Goal: Contribute content: Add original content to the website for others to see

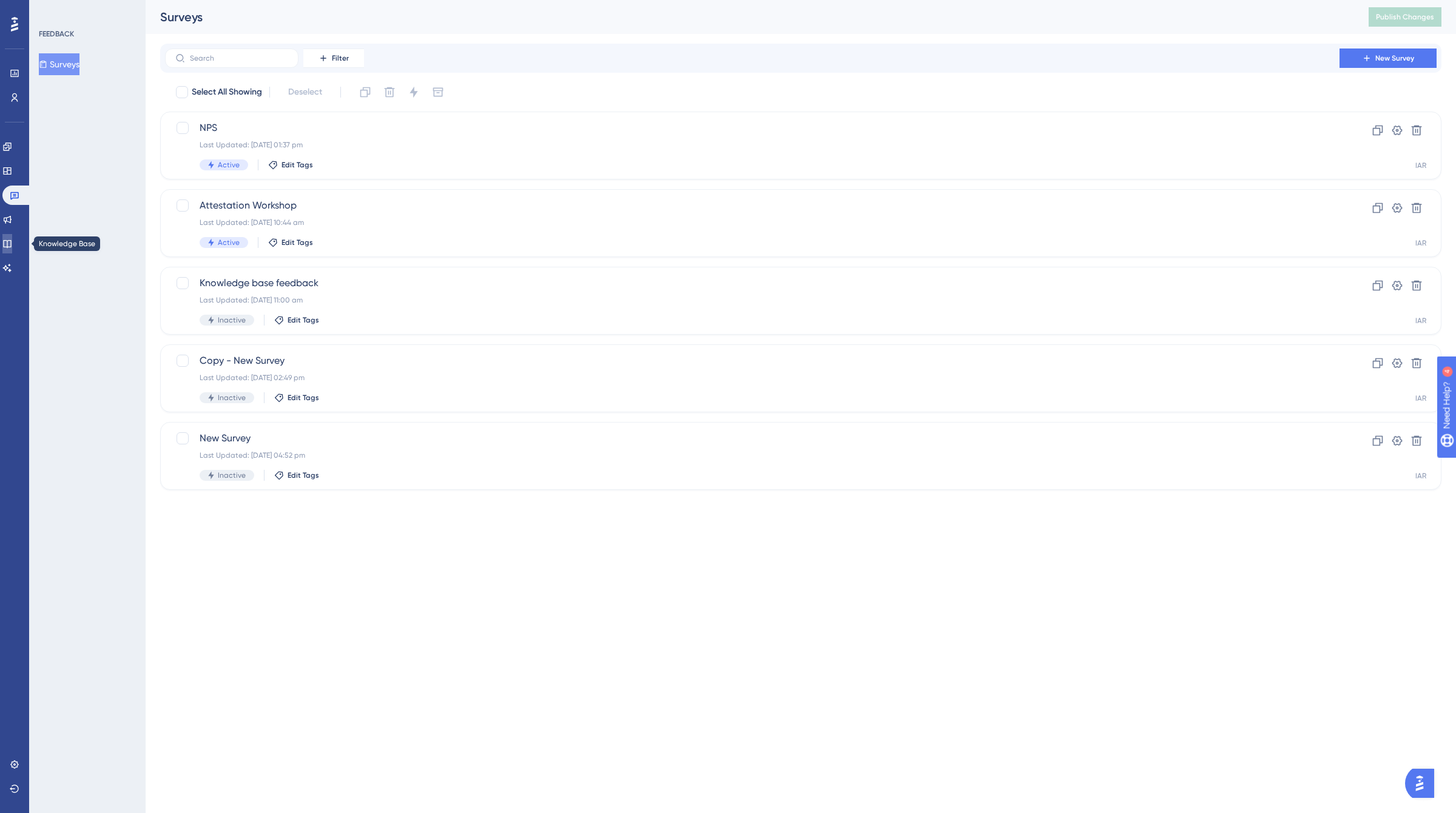
click at [11, 247] on icon at bounding box center [6, 243] width 8 height 8
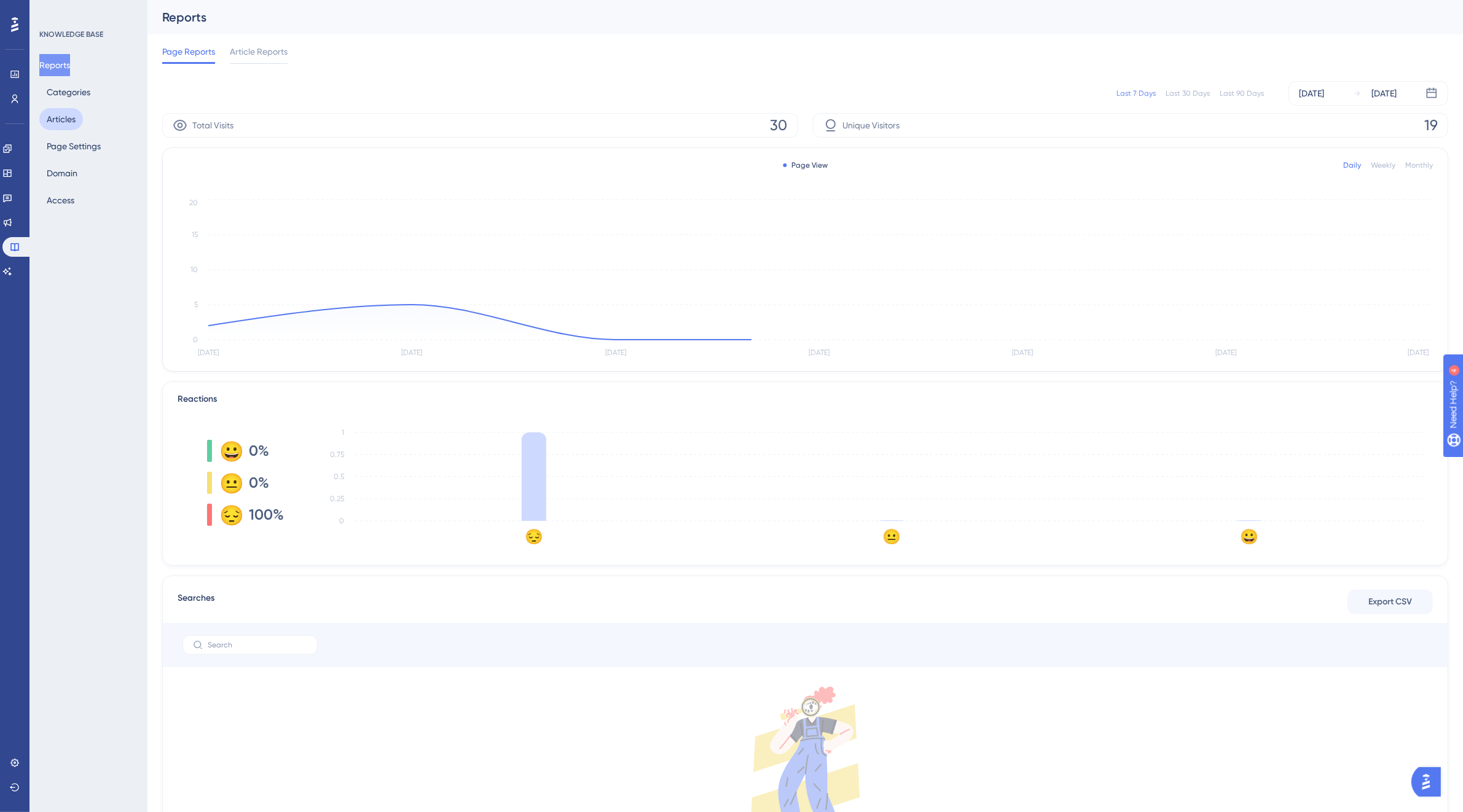
click at [74, 117] on button "Articles" at bounding box center [60, 119] width 43 height 22
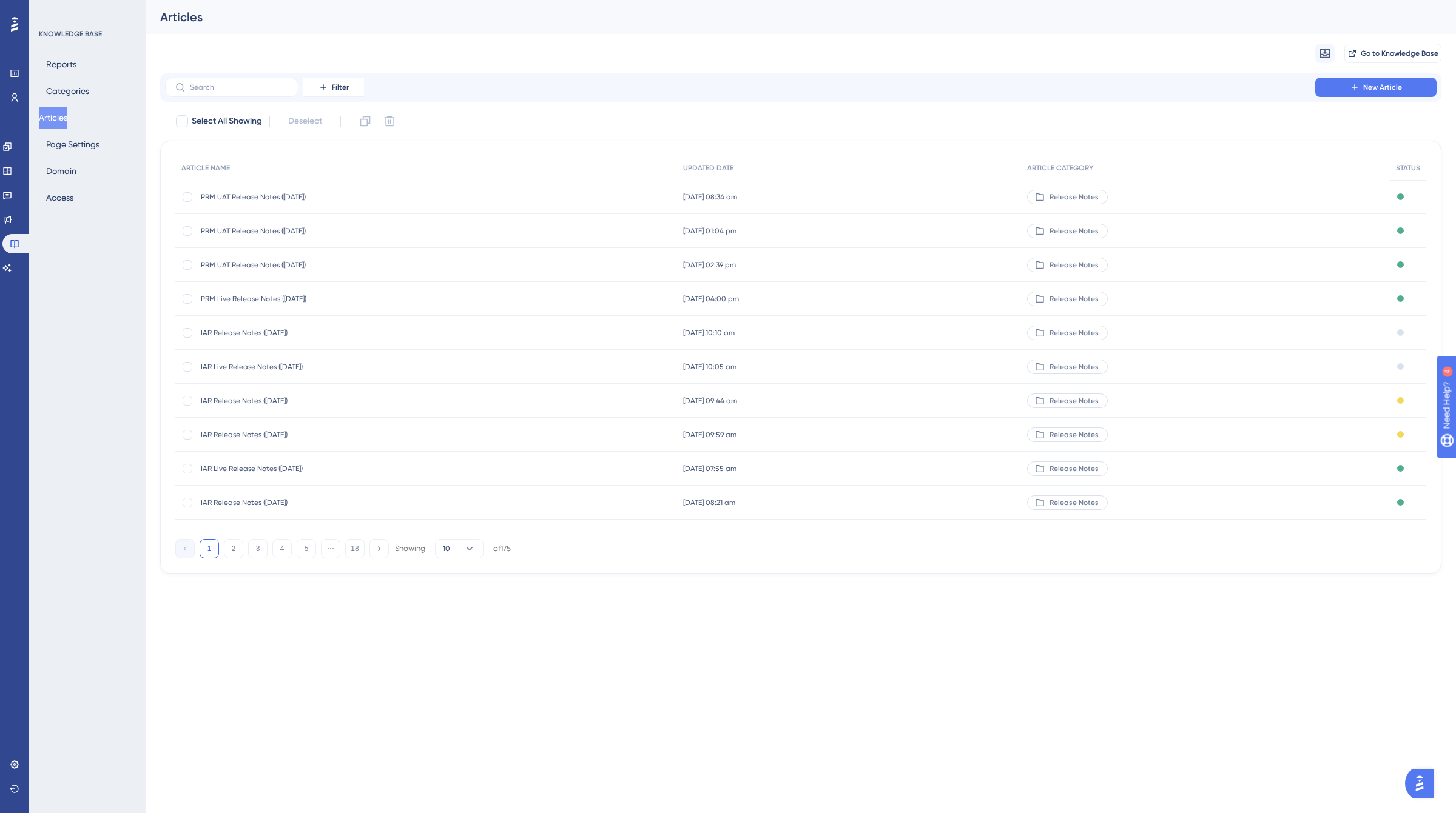
click at [301, 333] on span "IAR Release Notes ([DATE])" at bounding box center [298, 333] width 194 height 10
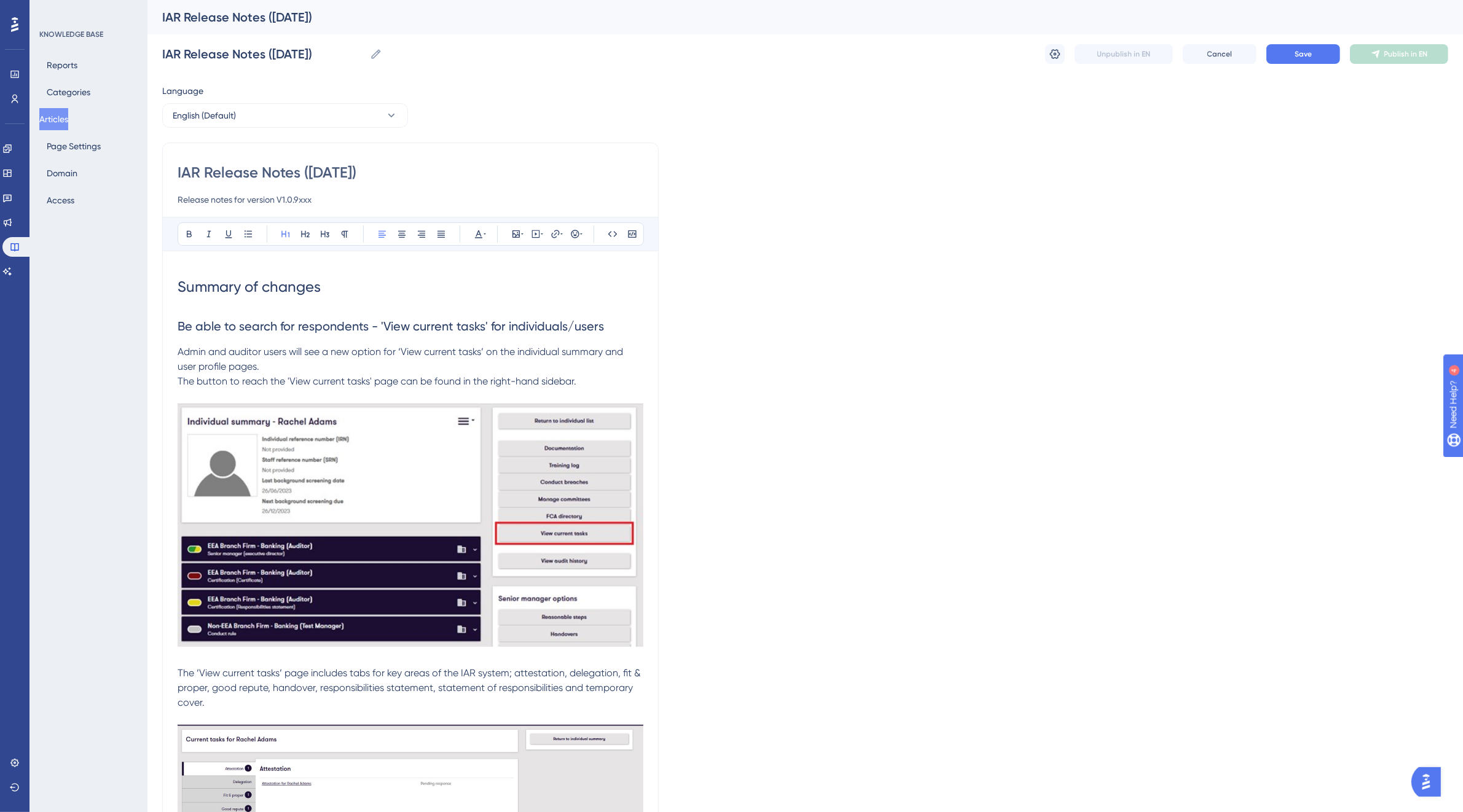
click at [348, 197] on input "Release notes for version V1.0.9xxx" at bounding box center [410, 199] width 466 height 15
type input "Release notes for version V1.0.9340"
click at [1289, 56] on button "Save" at bounding box center [1303, 54] width 74 height 20
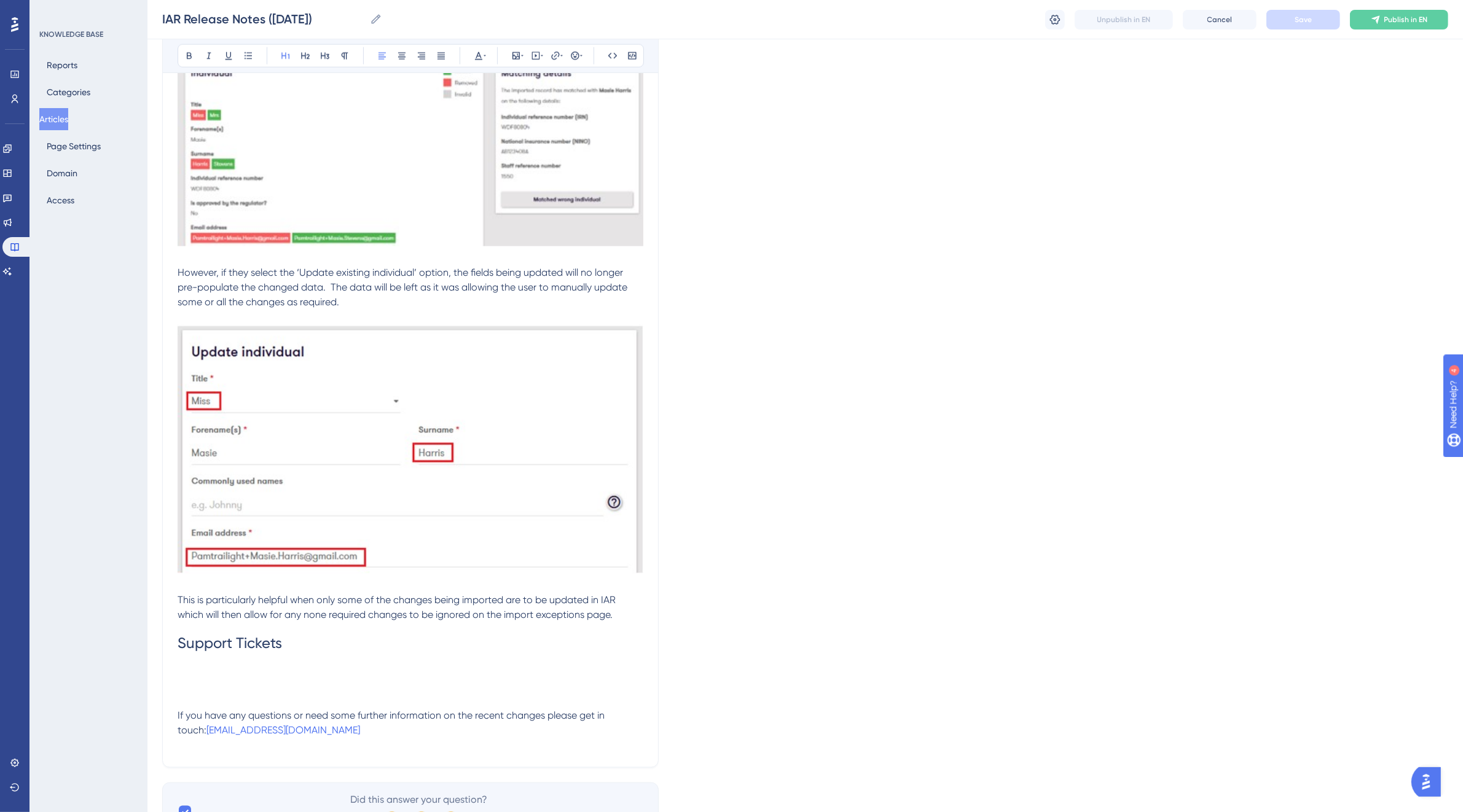
scroll to position [2176, 0]
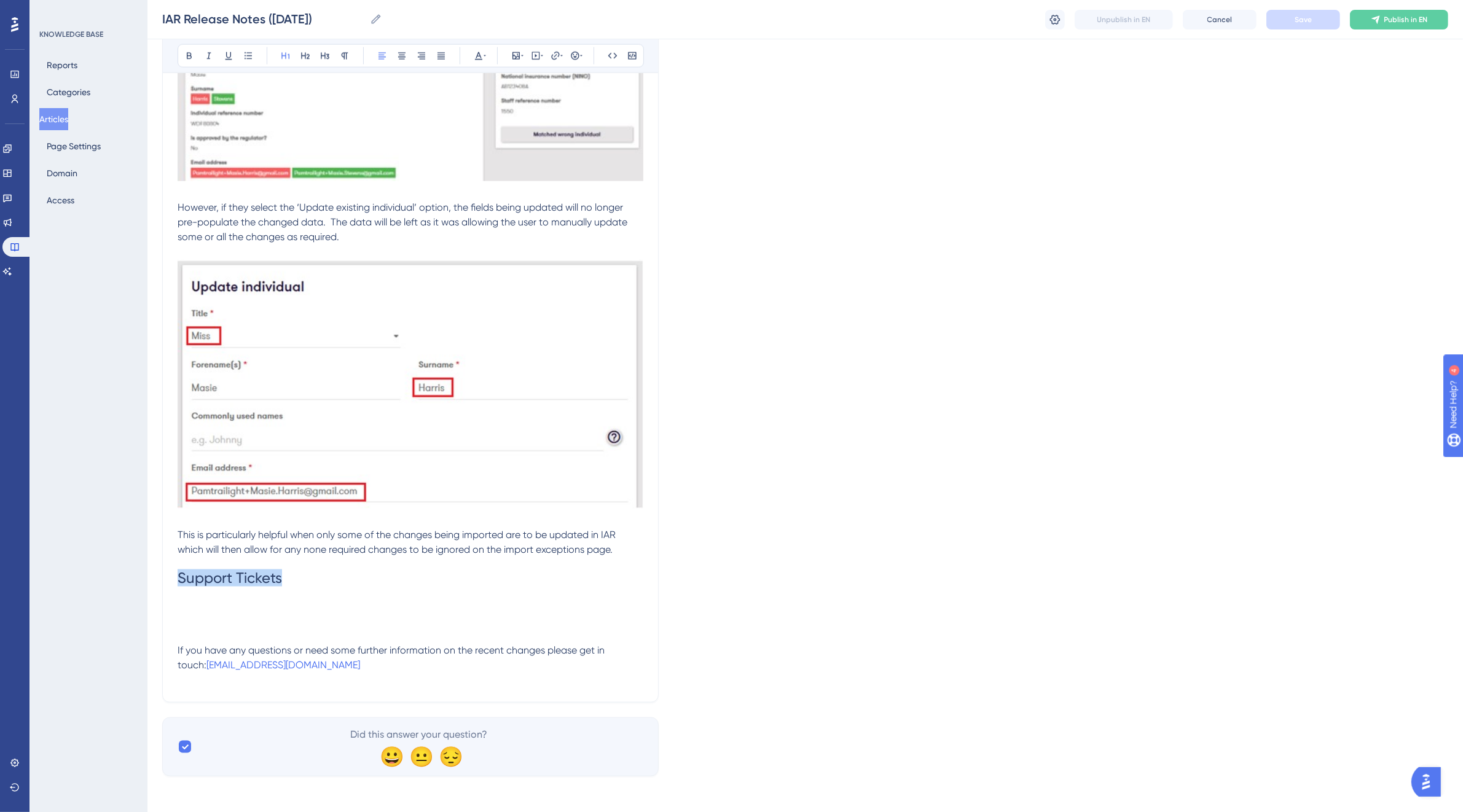
drag, startPoint x: 295, startPoint y: 588, endPoint x: 172, endPoint y: 572, distance: 124.0
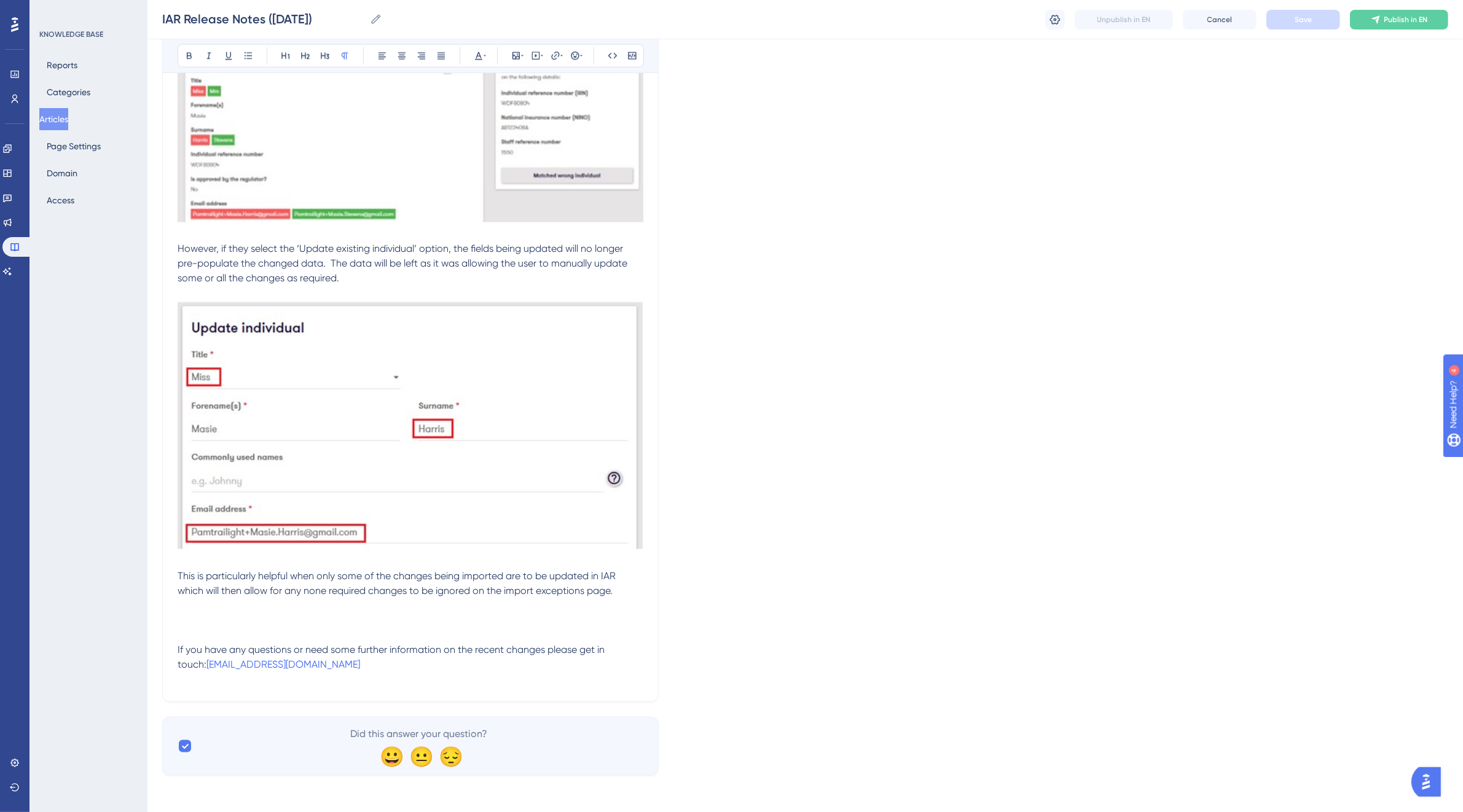
scroll to position [2120, 0]
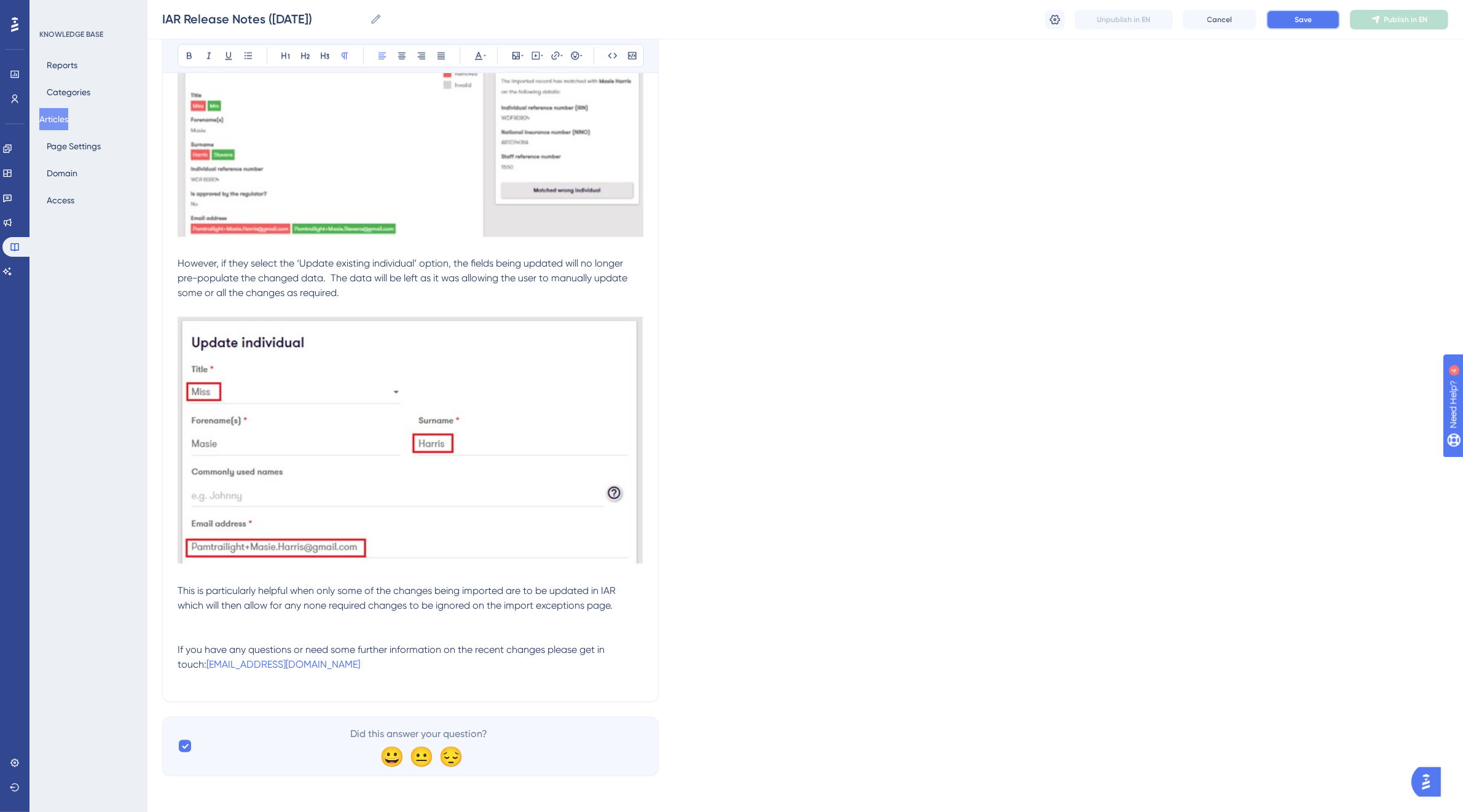
click at [1303, 19] on span "Save" at bounding box center [1303, 20] width 17 height 10
click at [1398, 22] on span "Publish in EN" at bounding box center [1405, 20] width 43 height 10
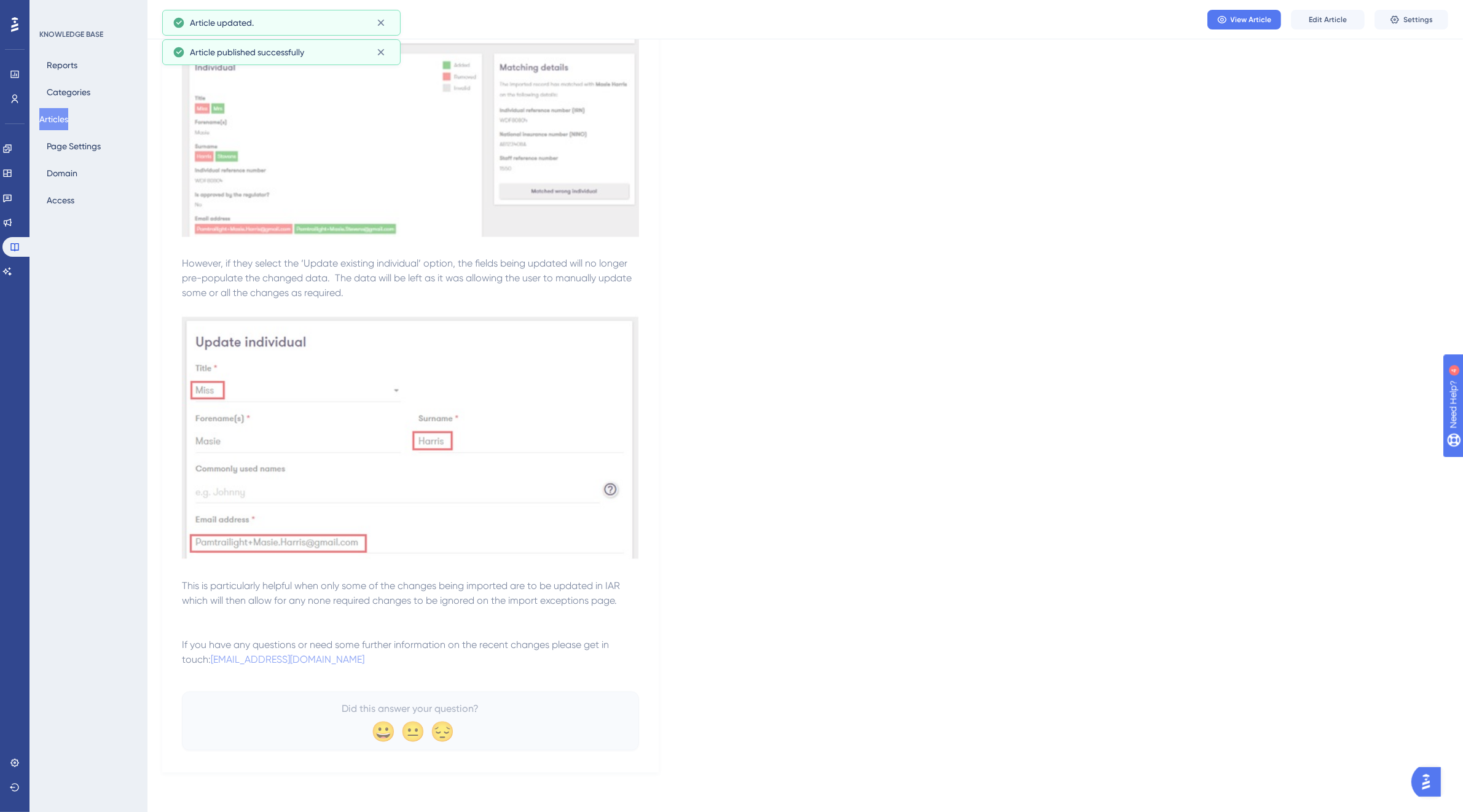
scroll to position [2042, 0]
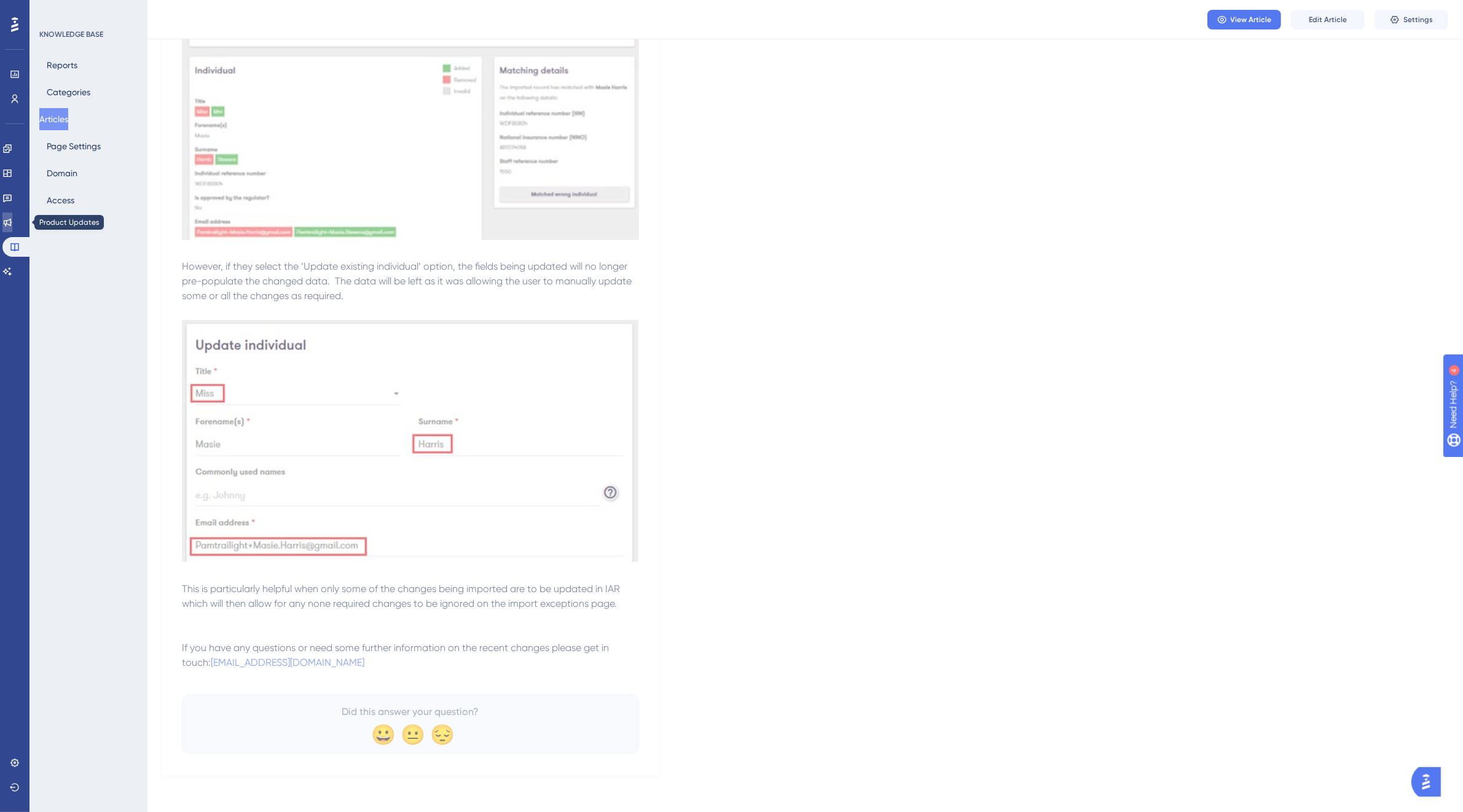
click at [12, 219] on icon at bounding box center [7, 222] width 10 height 10
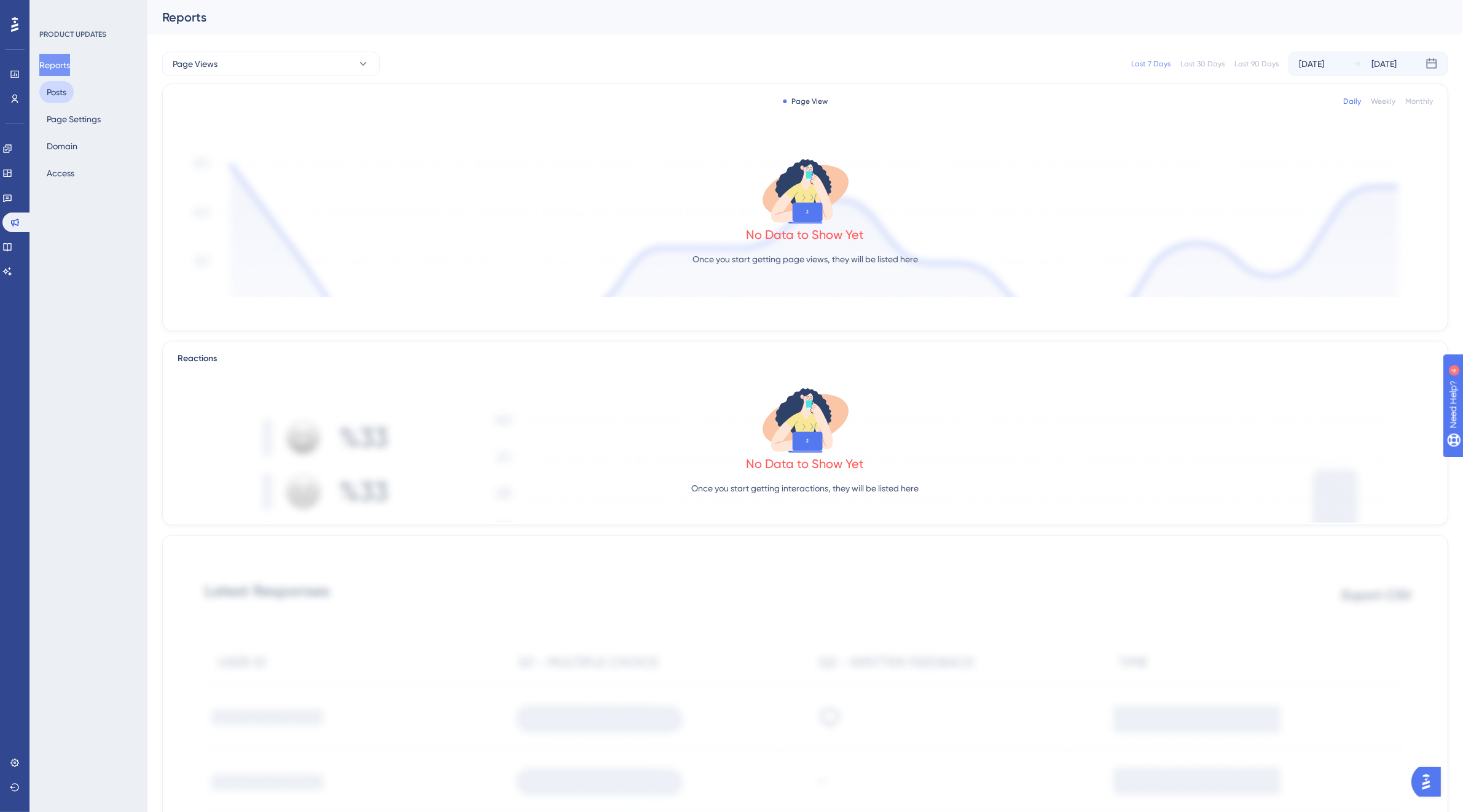
click at [65, 92] on button "Posts" at bounding box center [56, 91] width 35 height 22
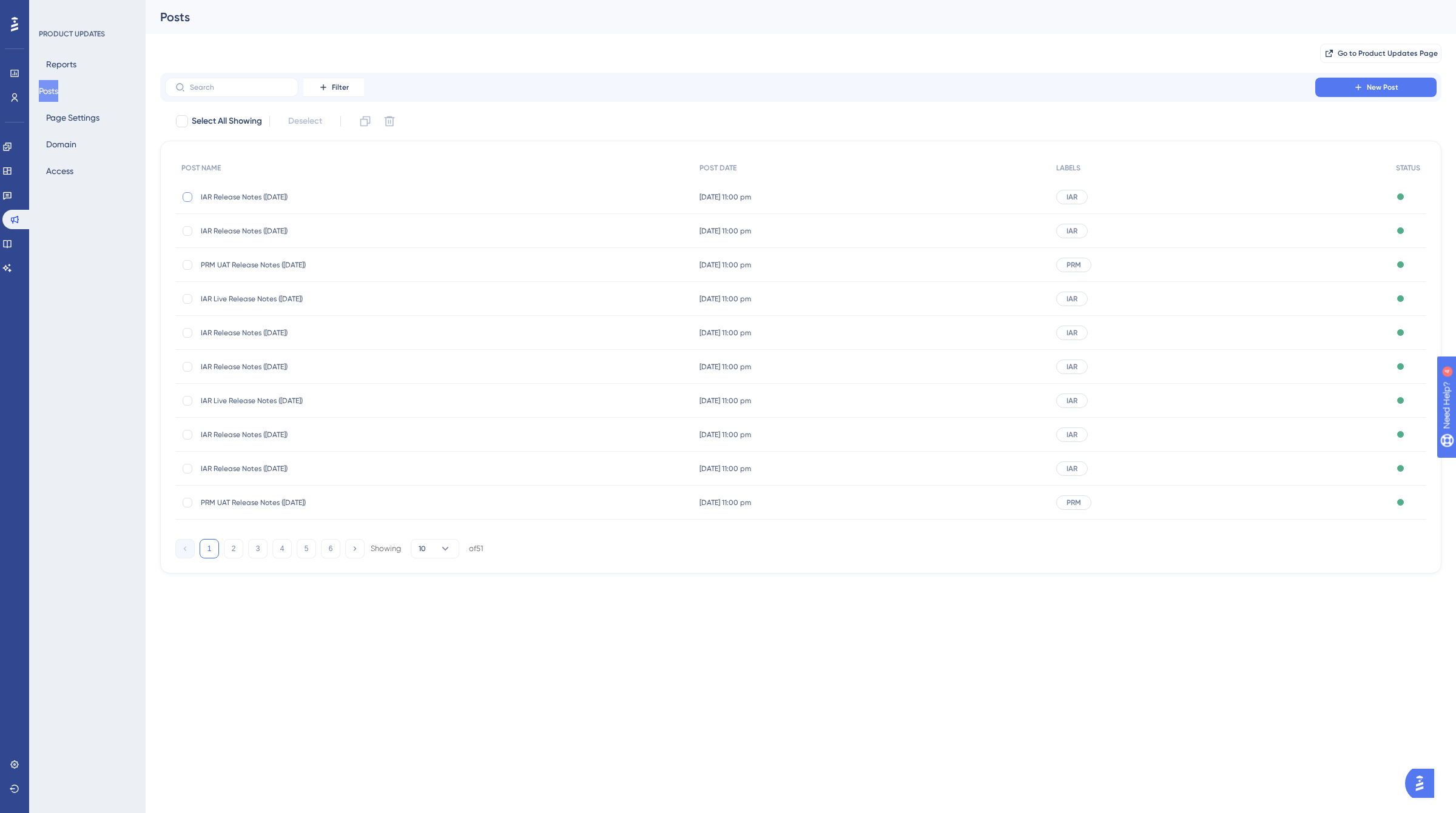
click at [189, 193] on div at bounding box center [187, 197] width 10 height 10
checkbox input "true"
click at [362, 117] on icon at bounding box center [365, 122] width 12 height 12
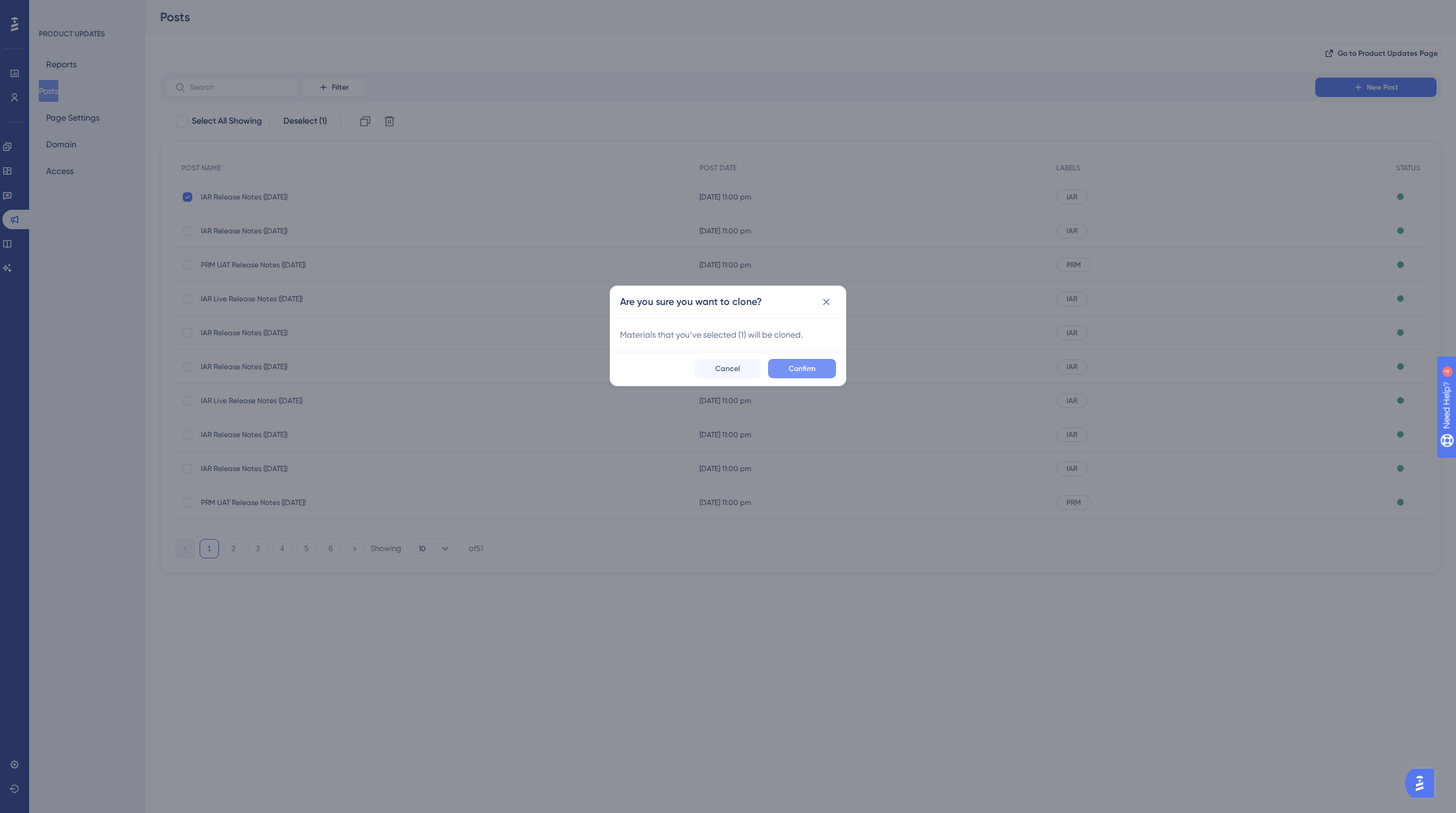
click at [802, 364] on span "Confirm" at bounding box center [802, 368] width 26 height 10
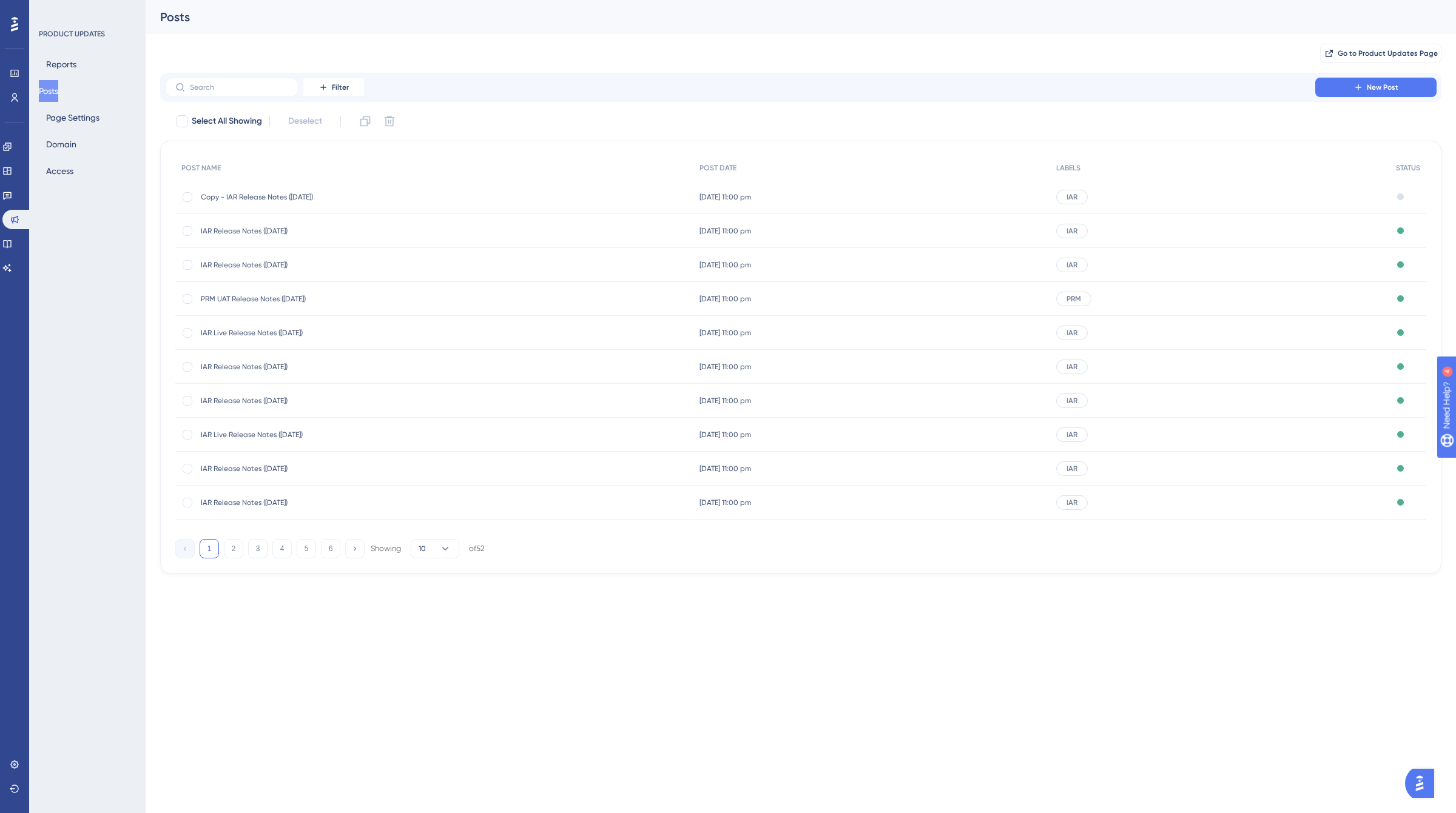
click at [296, 199] on span "Copy - IAR Release Notes ([DATE])" at bounding box center [298, 197] width 194 height 10
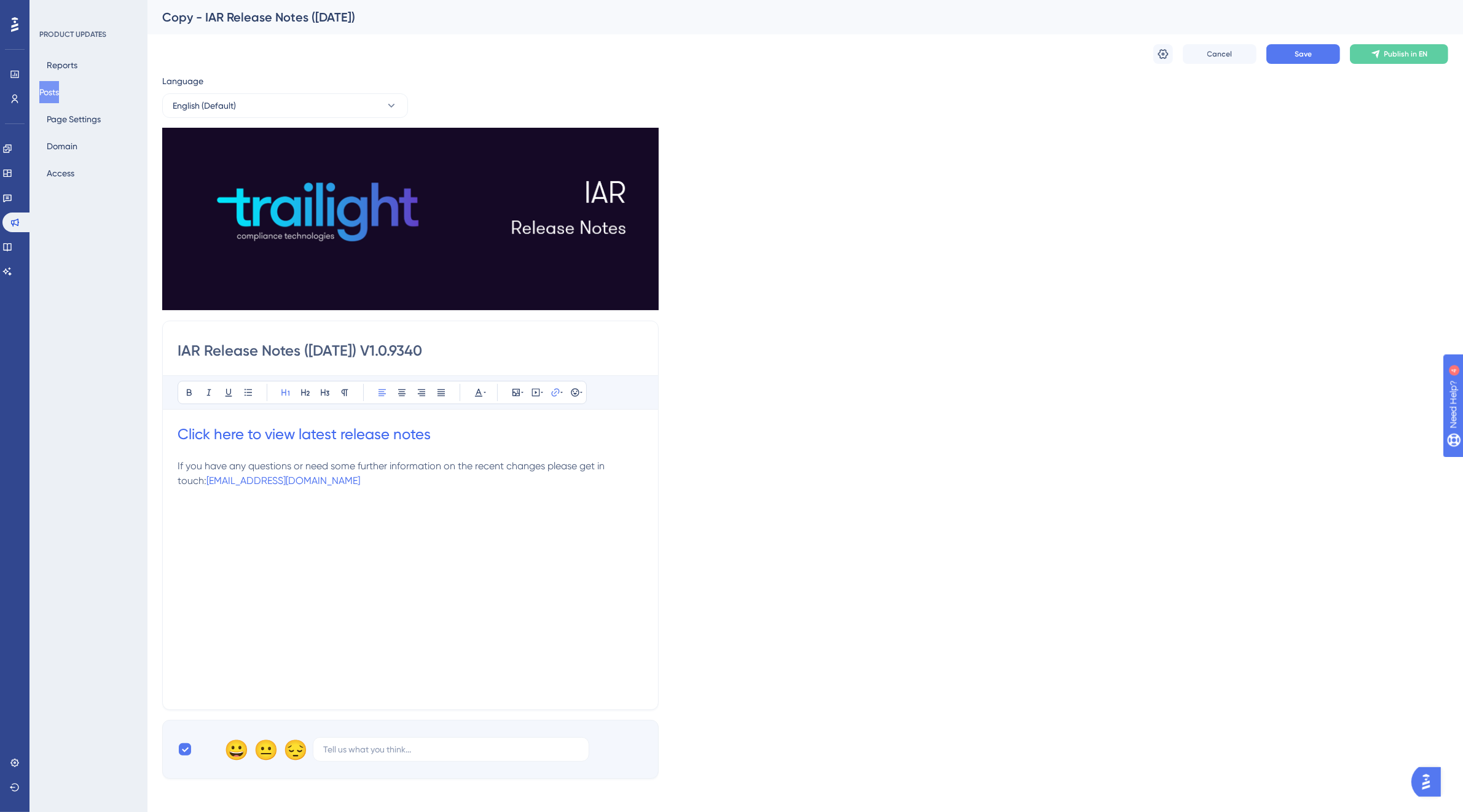
click at [327, 346] on input "IAR Release Notes ([DATE]) V1.0.9340" at bounding box center [410, 351] width 466 height 20
click at [344, 341] on input "IAR Release Notes ([DATE]) V1.0.9340" at bounding box center [410, 351] width 466 height 20
type input "IAR Release Notes ([DATE]) V1.0.9340"
click at [267, 14] on div "Copy - IAR Release Notes ([DATE])" at bounding box center [790, 17] width 1256 height 17
click at [1162, 51] on icon at bounding box center [1163, 54] width 12 height 12
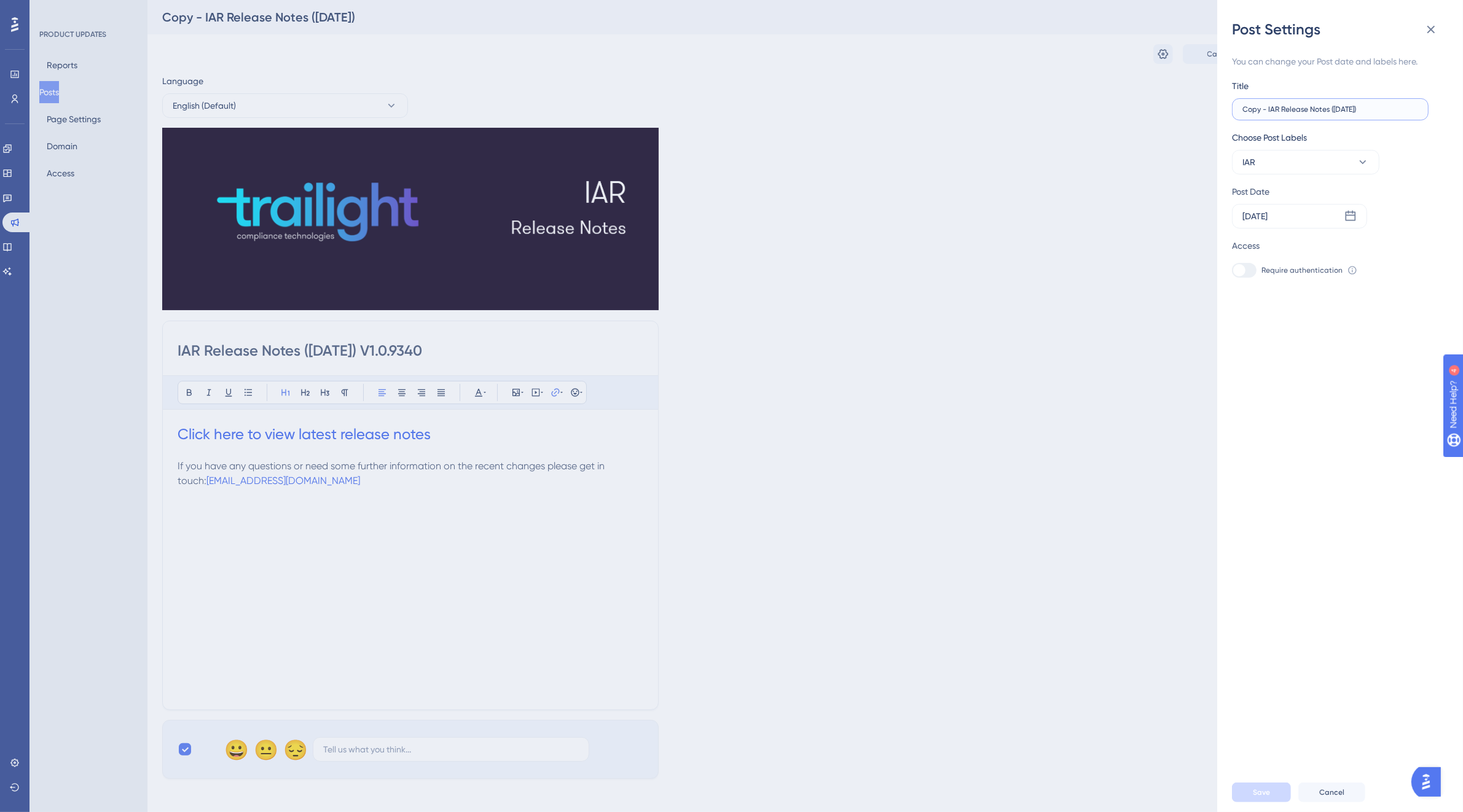
drag, startPoint x: 1267, startPoint y: 106, endPoint x: 1236, endPoint y: 108, distance: 31.1
click at [1236, 108] on label "Copy - IAR Release Notes ([DATE])" at bounding box center [1331, 109] width 197 height 22
click at [1317, 103] on label "IAR Release Notes ([DATE])" at bounding box center [1331, 109] width 197 height 22
click at [1317, 105] on input "IAR Release Notes ([DATE])" at bounding box center [1330, 110] width 176 height 9
click at [1314, 105] on input "IAR Release Notes ([DATE])" at bounding box center [1330, 110] width 176 height 9
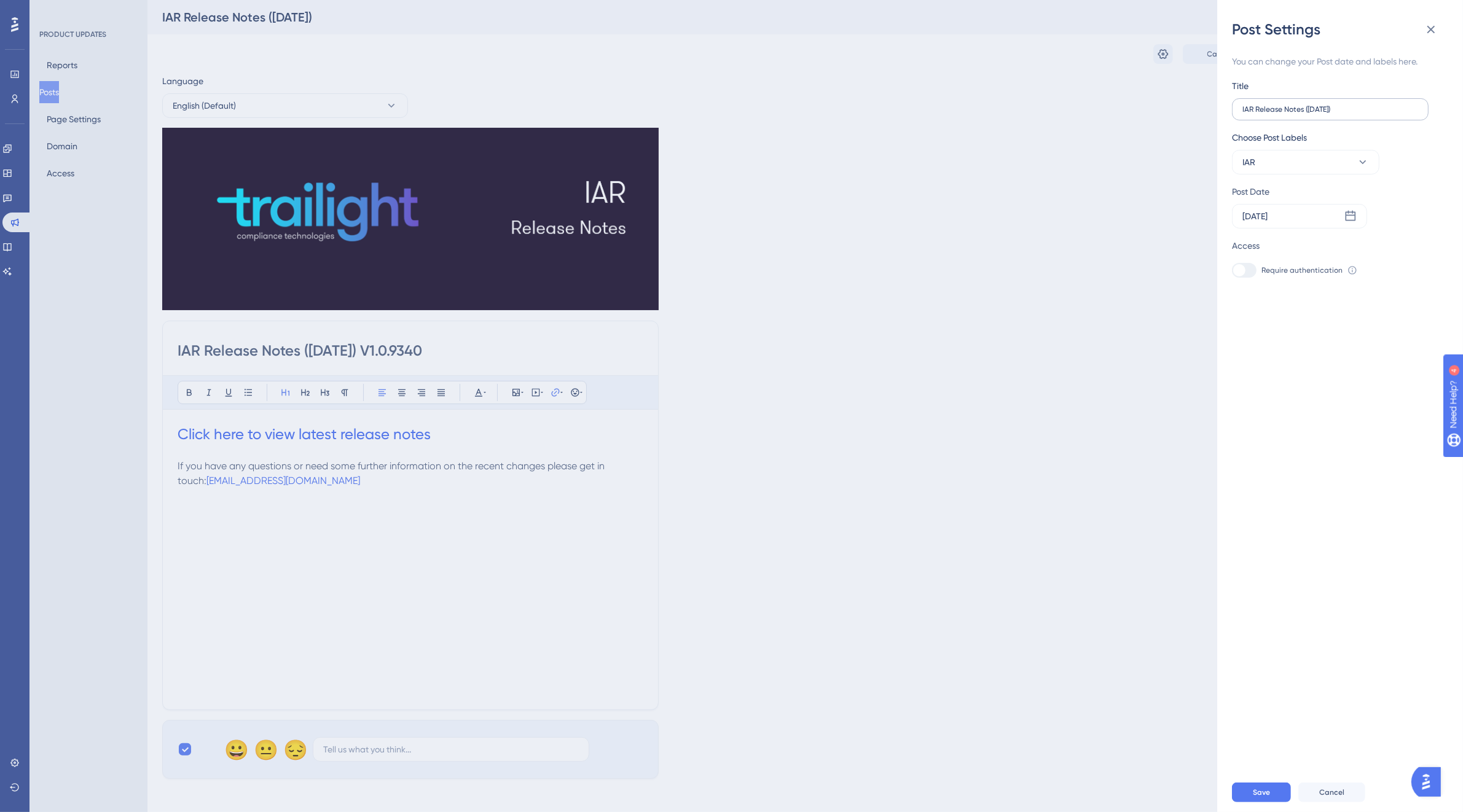
click at [1326, 103] on label "IAR Release Notes ([DATE])" at bounding box center [1331, 109] width 197 height 22
click at [1326, 105] on input "IAR Release Notes ([DATE])" at bounding box center [1330, 110] width 176 height 9
click at [1326, 103] on label "IAR Release Notes ([DATE])" at bounding box center [1331, 109] width 197 height 22
click at [1326, 105] on input "IAR Release Notes ([DATE])" at bounding box center [1330, 110] width 176 height 9
click at [1326, 103] on label "IAR Release Notes ([DATE])" at bounding box center [1331, 109] width 197 height 22
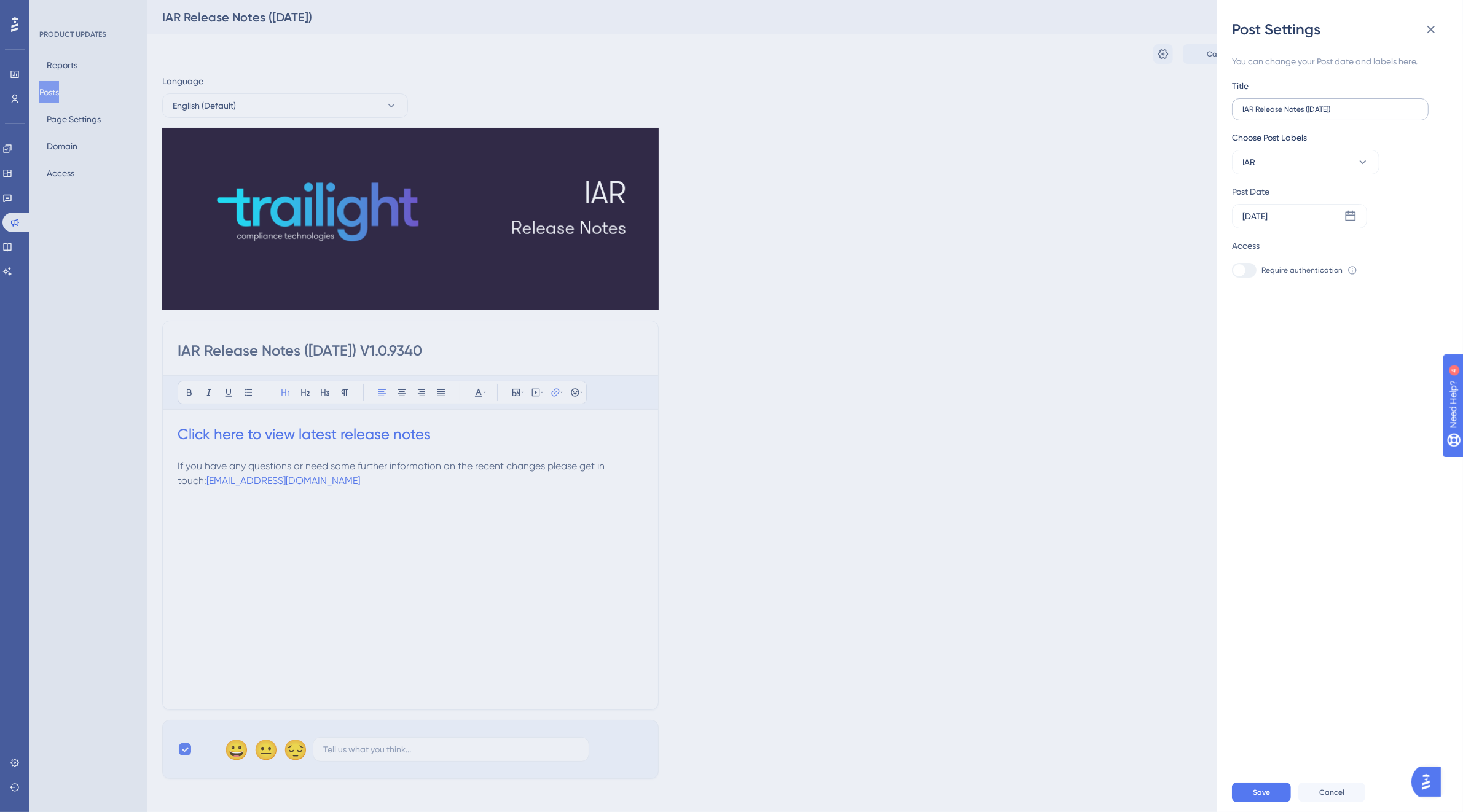
click at [1326, 105] on input "IAR Release Notes ([DATE])" at bounding box center [1330, 110] width 176 height 9
click at [1326, 103] on label "IAR Release Notes ([DATE])" at bounding box center [1331, 109] width 197 height 22
click at [1326, 105] on input "IAR Release Notes ([DATE])" at bounding box center [1330, 110] width 176 height 9
click at [1326, 108] on input "IAR Release Notes ([DATE])" at bounding box center [1330, 110] width 176 height 9
type input "IAR Release Notes ([DATE])"
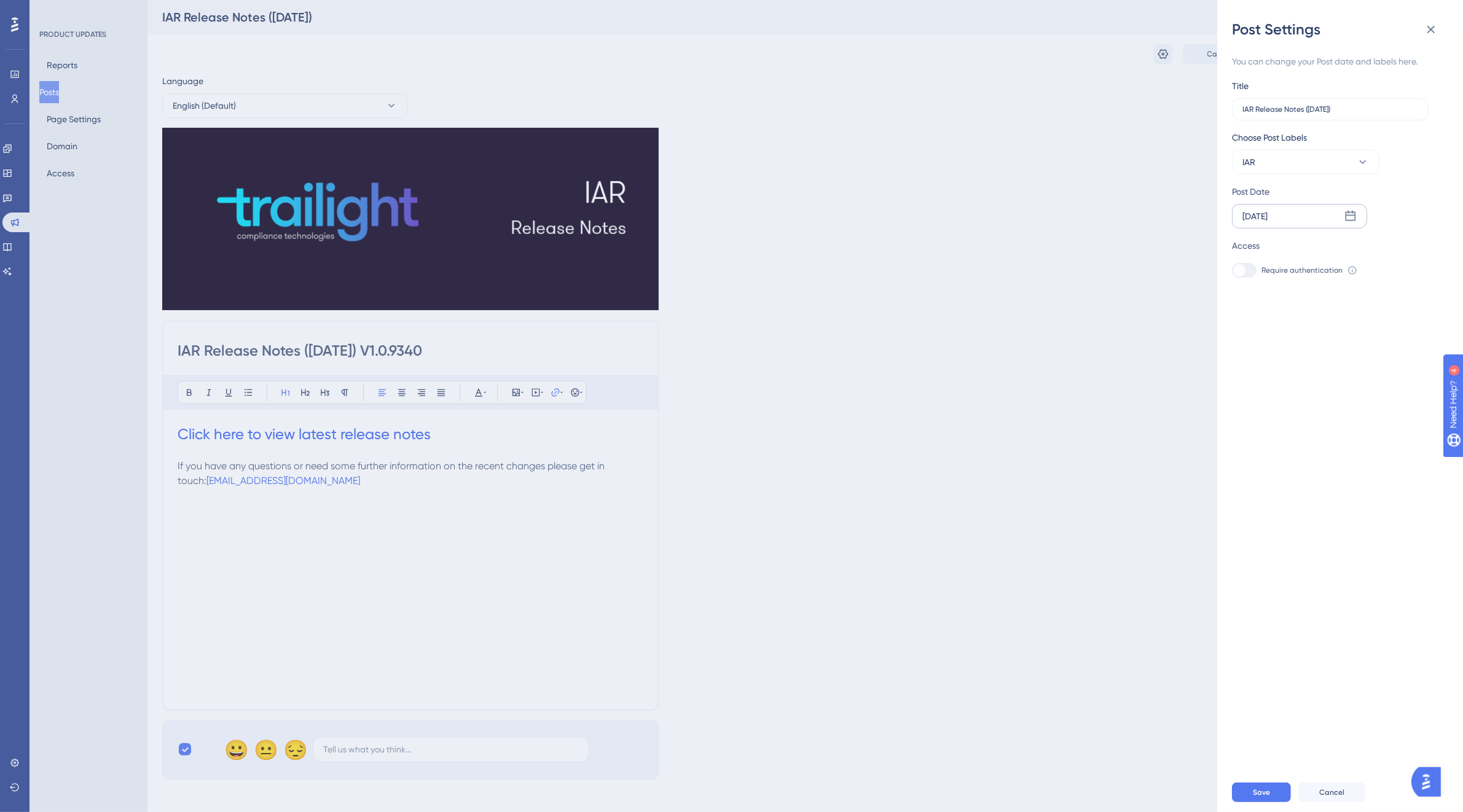
click at [1352, 214] on icon at bounding box center [1350, 216] width 12 height 12
click at [1423, 249] on icon at bounding box center [1425, 252] width 9 height 11
click at [1312, 359] on button "13" at bounding box center [1309, 366] width 21 height 21
click at [1268, 798] on span "Save" at bounding box center [1261, 792] width 17 height 10
click at [447, 441] on div "Post Settings You can change your Post date and labels here. Title IAR Release …" at bounding box center [732, 406] width 1463 height 812
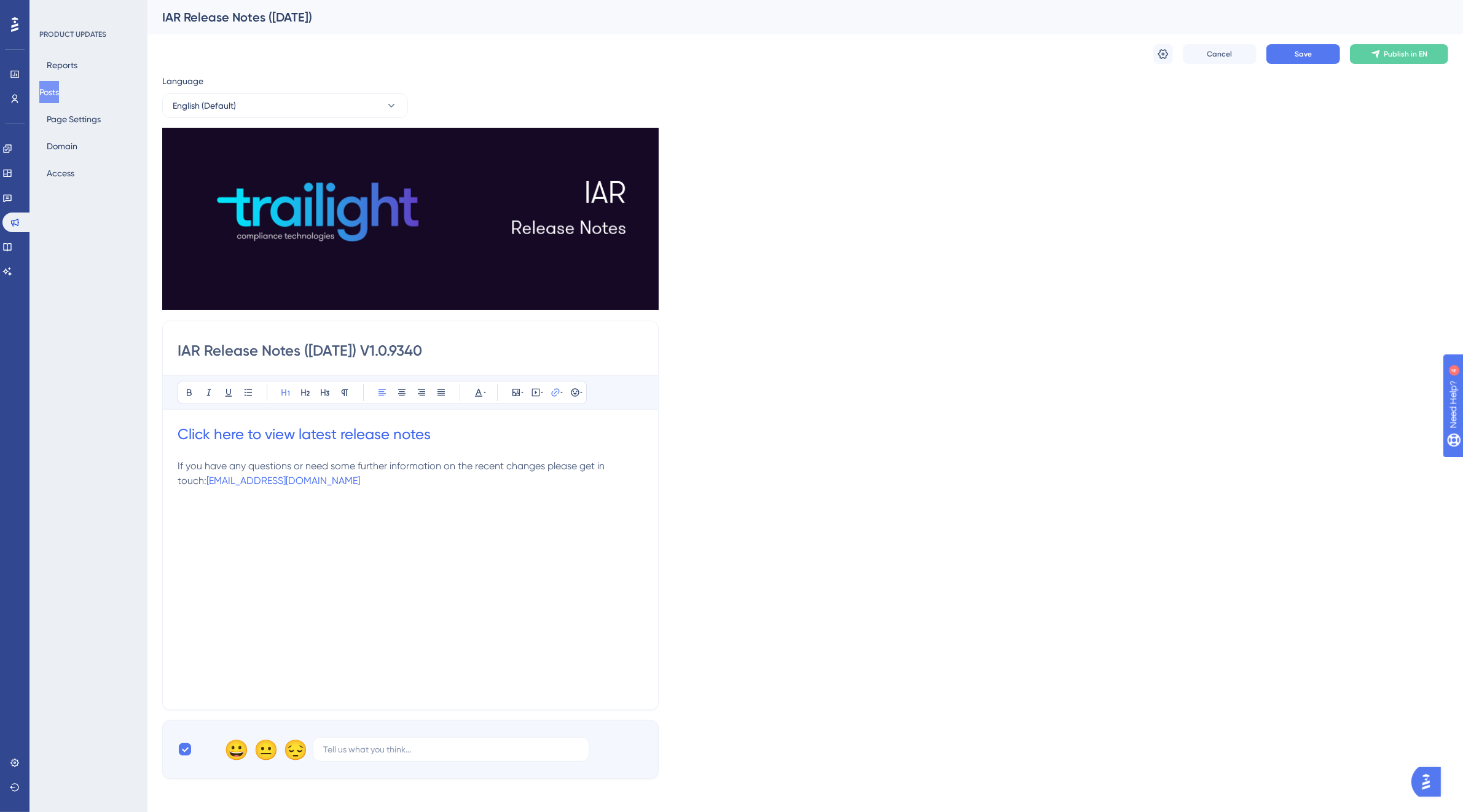
click at [447, 441] on h1 "Click here to view latest release notes" at bounding box center [410, 434] width 466 height 20
drag, startPoint x: 614, startPoint y: 475, endPoint x: 482, endPoint y: 475, distance: 132.0
click at [482, 475] on div "Hyperlink Type the URL below [URL][DOMAIN_NAME] Open in a new tab Confirm" at bounding box center [556, 478] width 156 height 144
click at [1310, 51] on span "Save" at bounding box center [1303, 53] width 17 height 10
click at [11, 247] on icon at bounding box center [7, 246] width 10 height 10
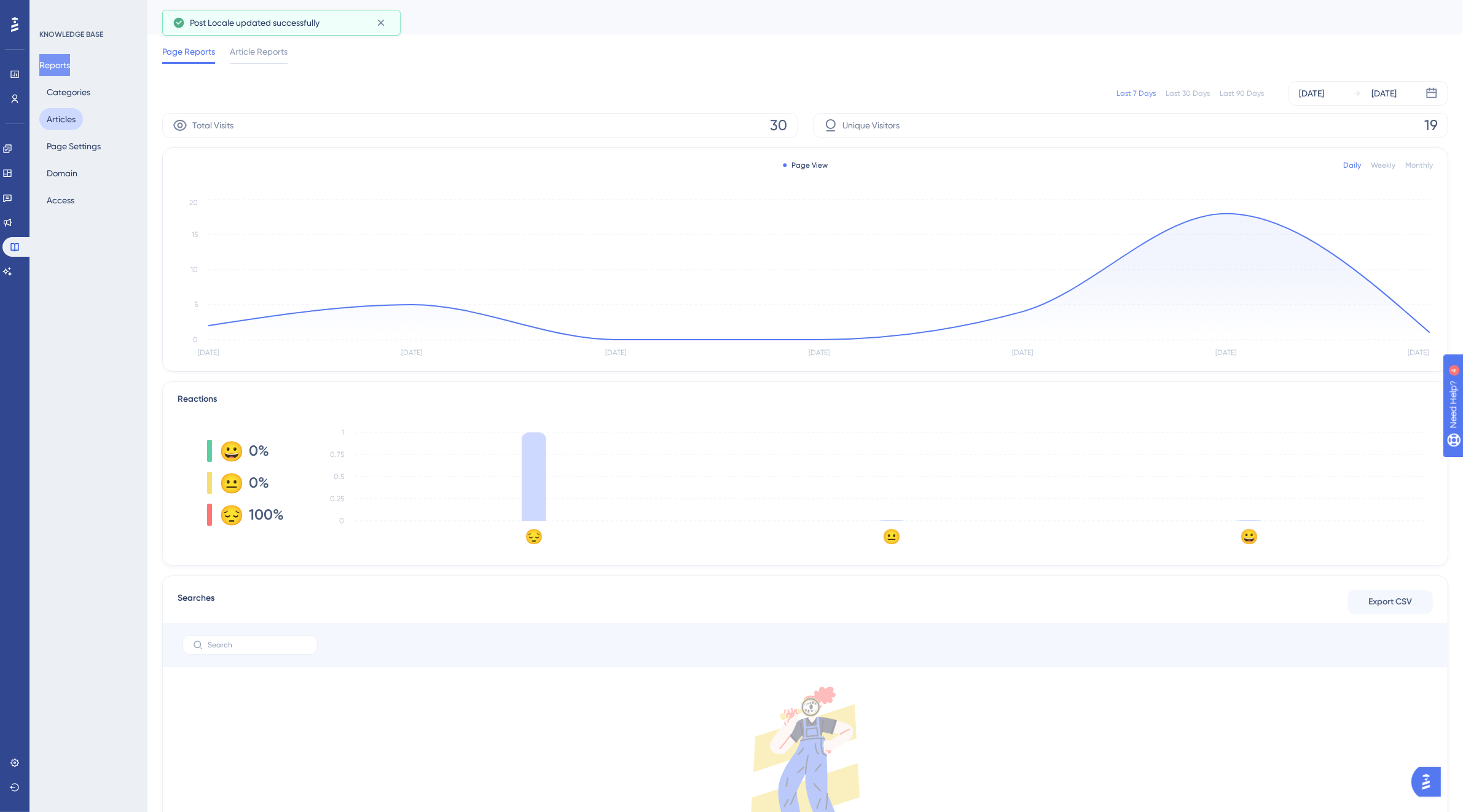
click at [69, 119] on button "Articles" at bounding box center [60, 119] width 43 height 22
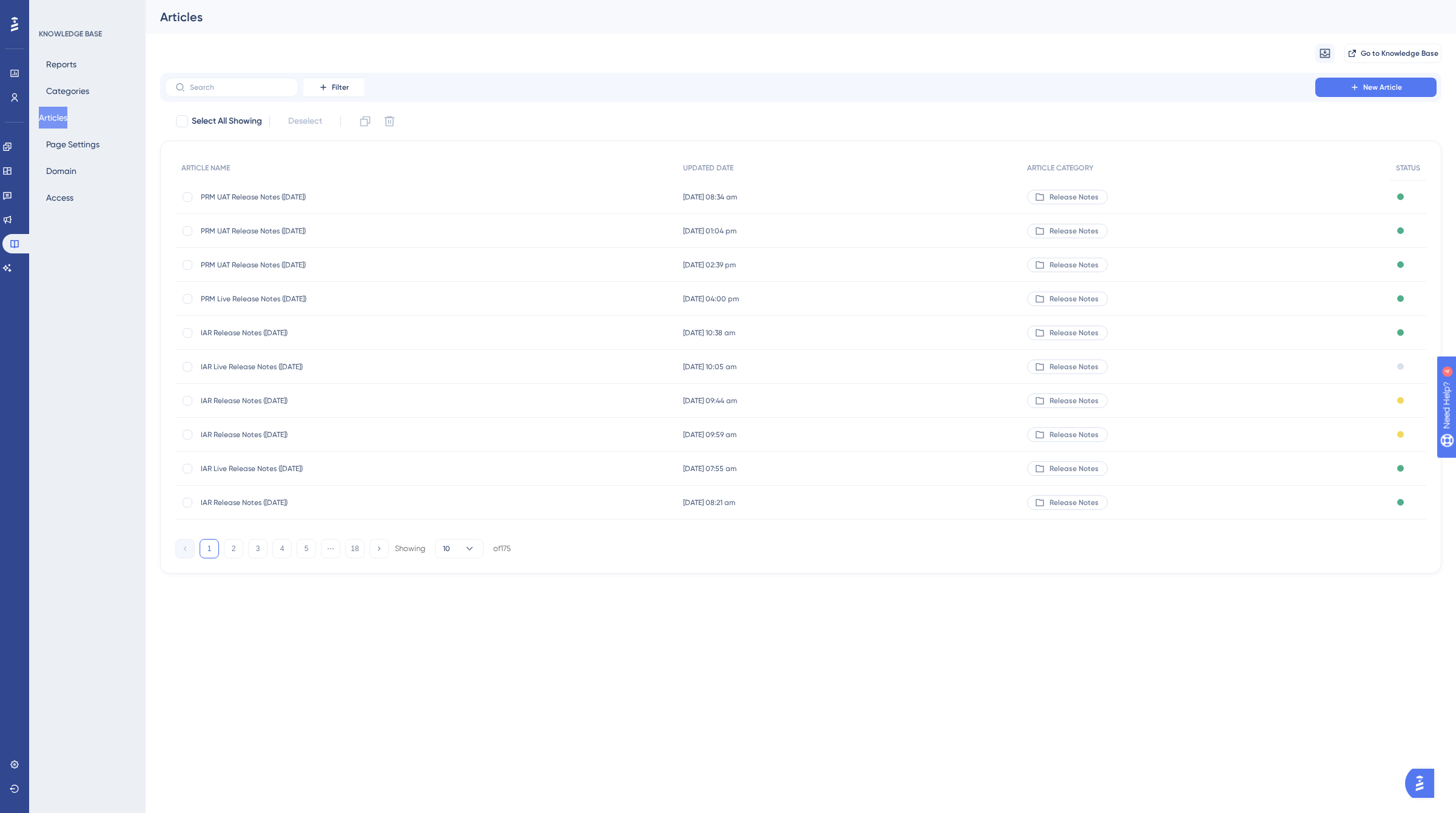
click at [290, 360] on div "IAR Live Release Notes ([DATE]) IAR Live Release Notes ([DATE])" at bounding box center [298, 367] width 194 height 34
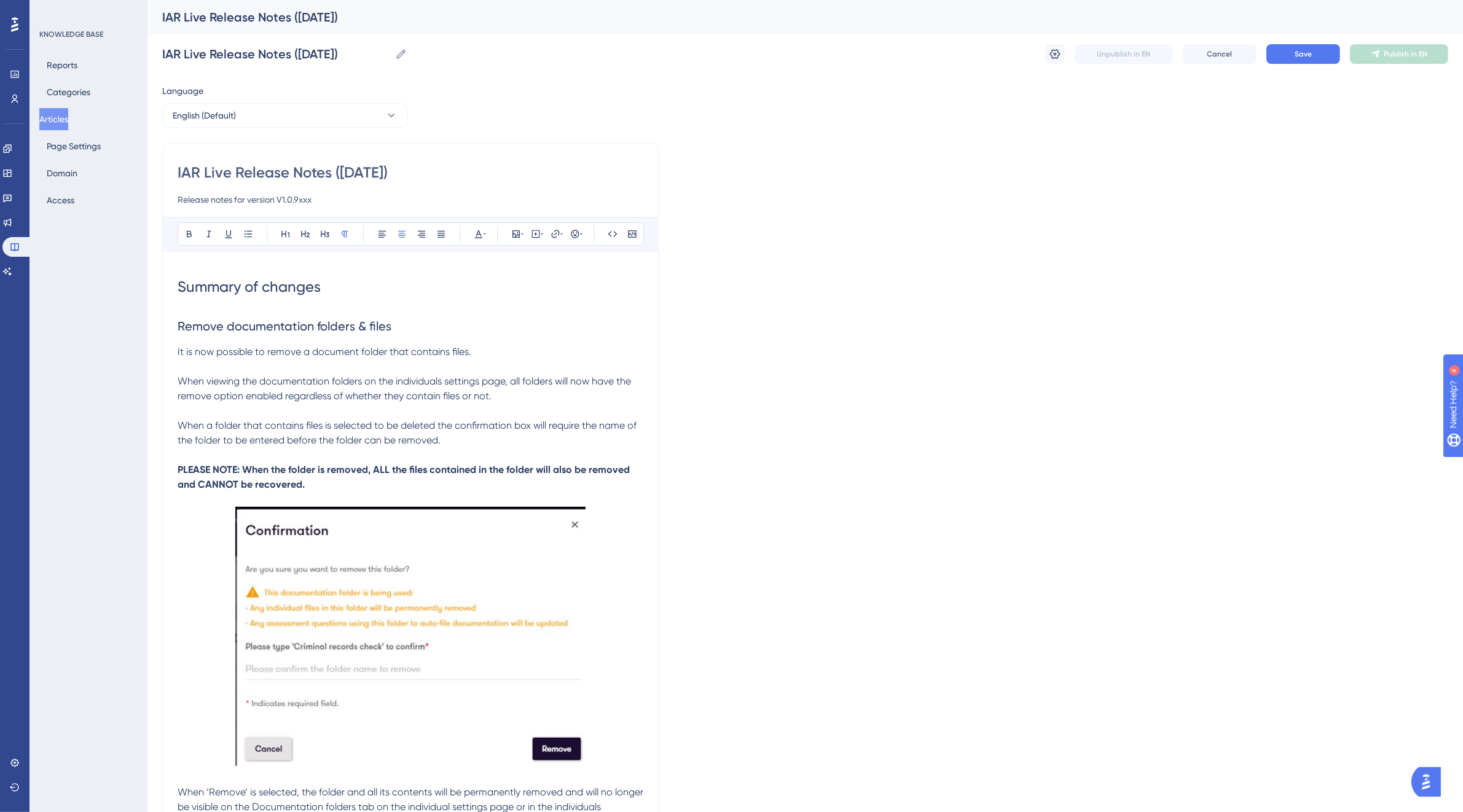
click at [345, 200] on input "Release notes for version V1.0.9xxx" at bounding box center [410, 199] width 466 height 15
type input "Release notes for version V1.0.9340"
click at [1291, 50] on button "Save" at bounding box center [1303, 54] width 74 height 20
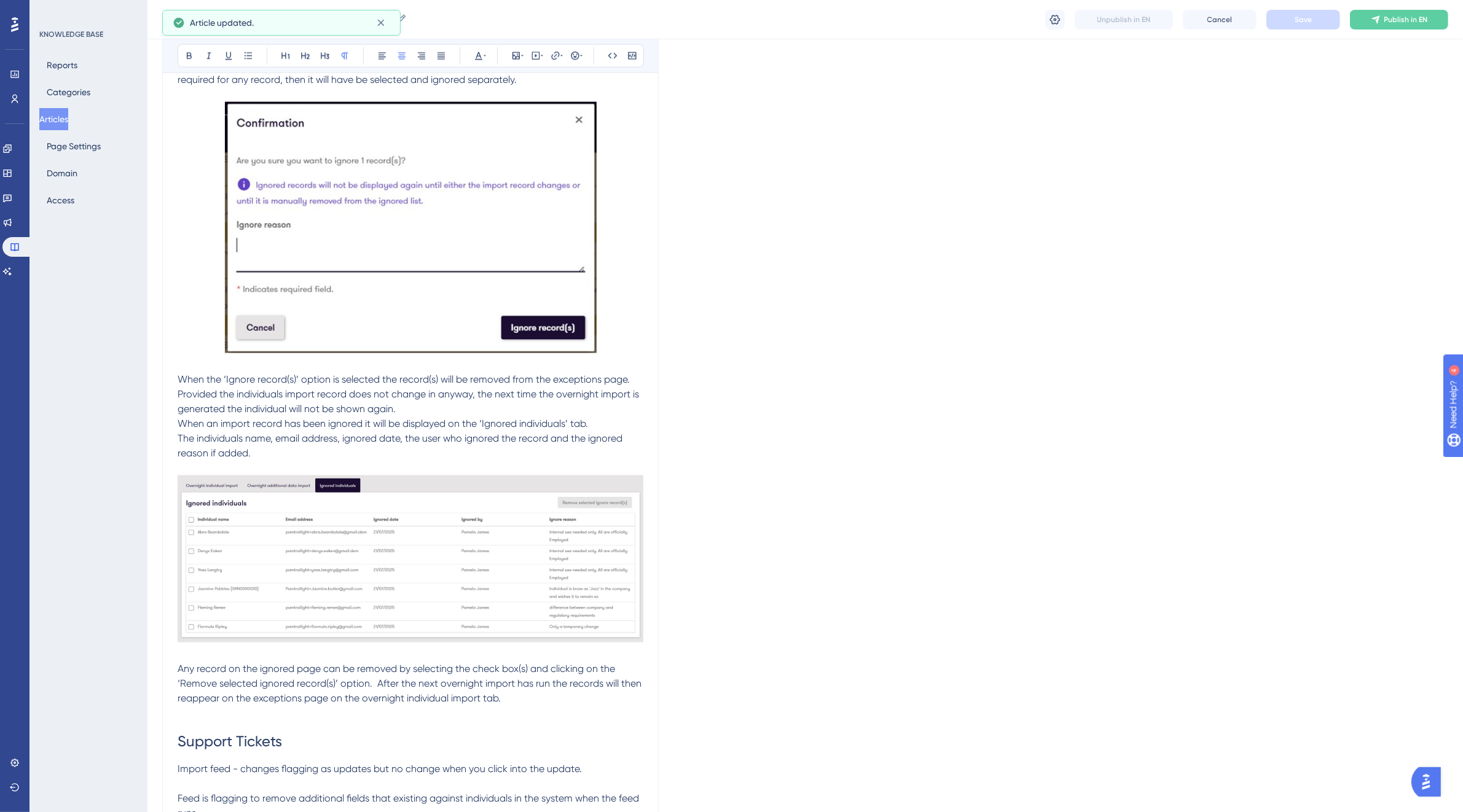
scroll to position [2370, 0]
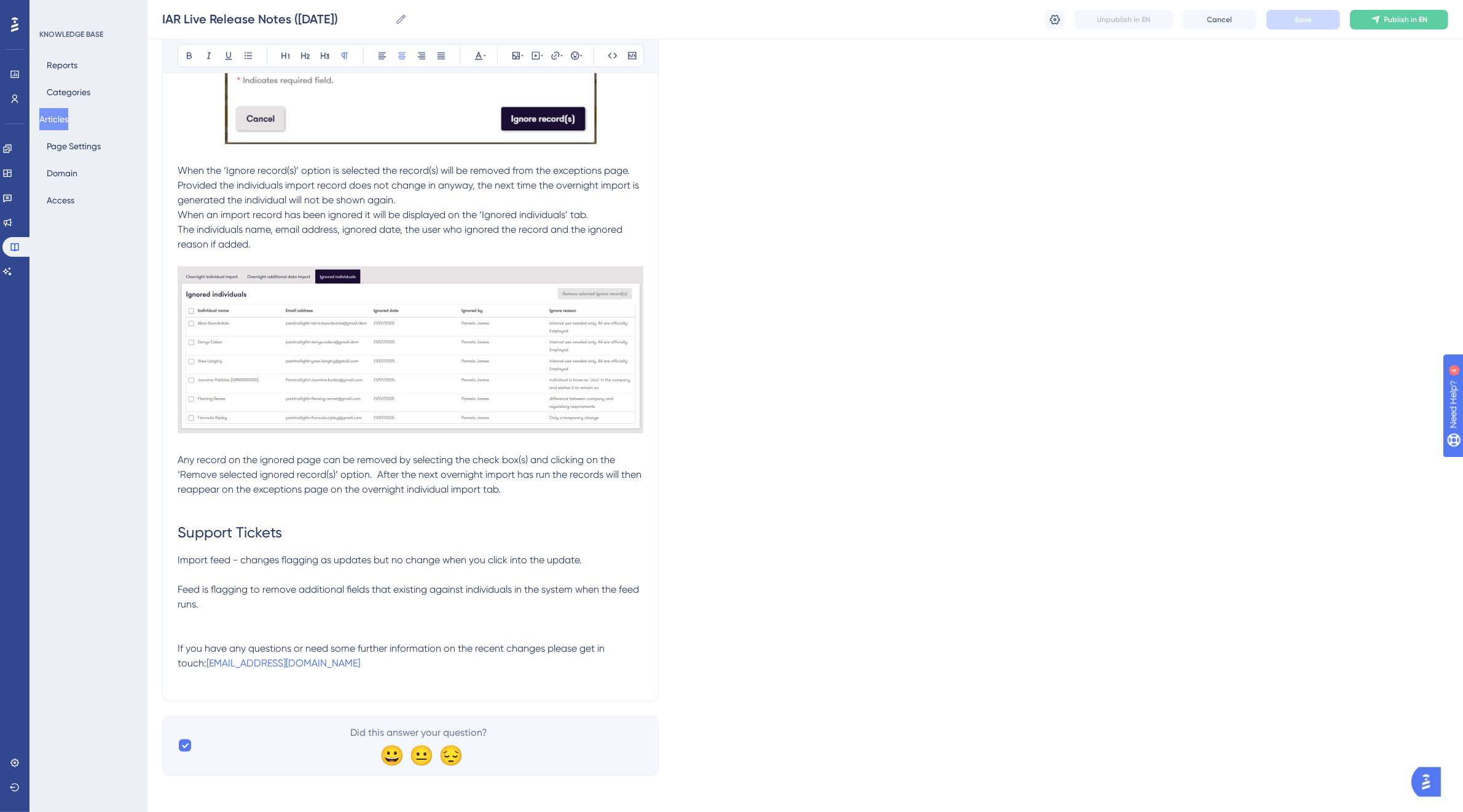
click at [518, 486] on p "Any record on the ignored page can be removed by selecting the check box(s) and…" at bounding box center [410, 475] width 466 height 44
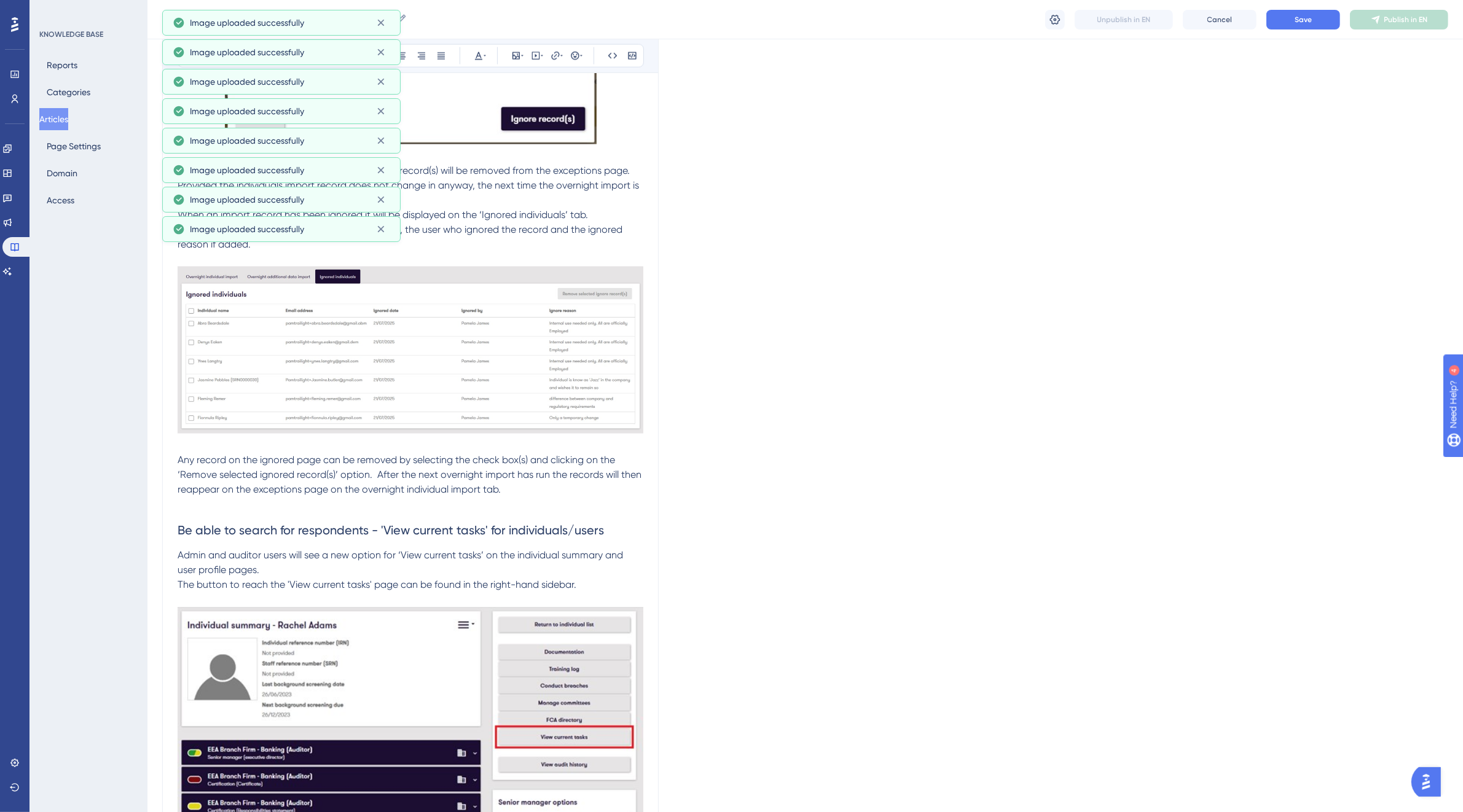
scroll to position [2828, 0]
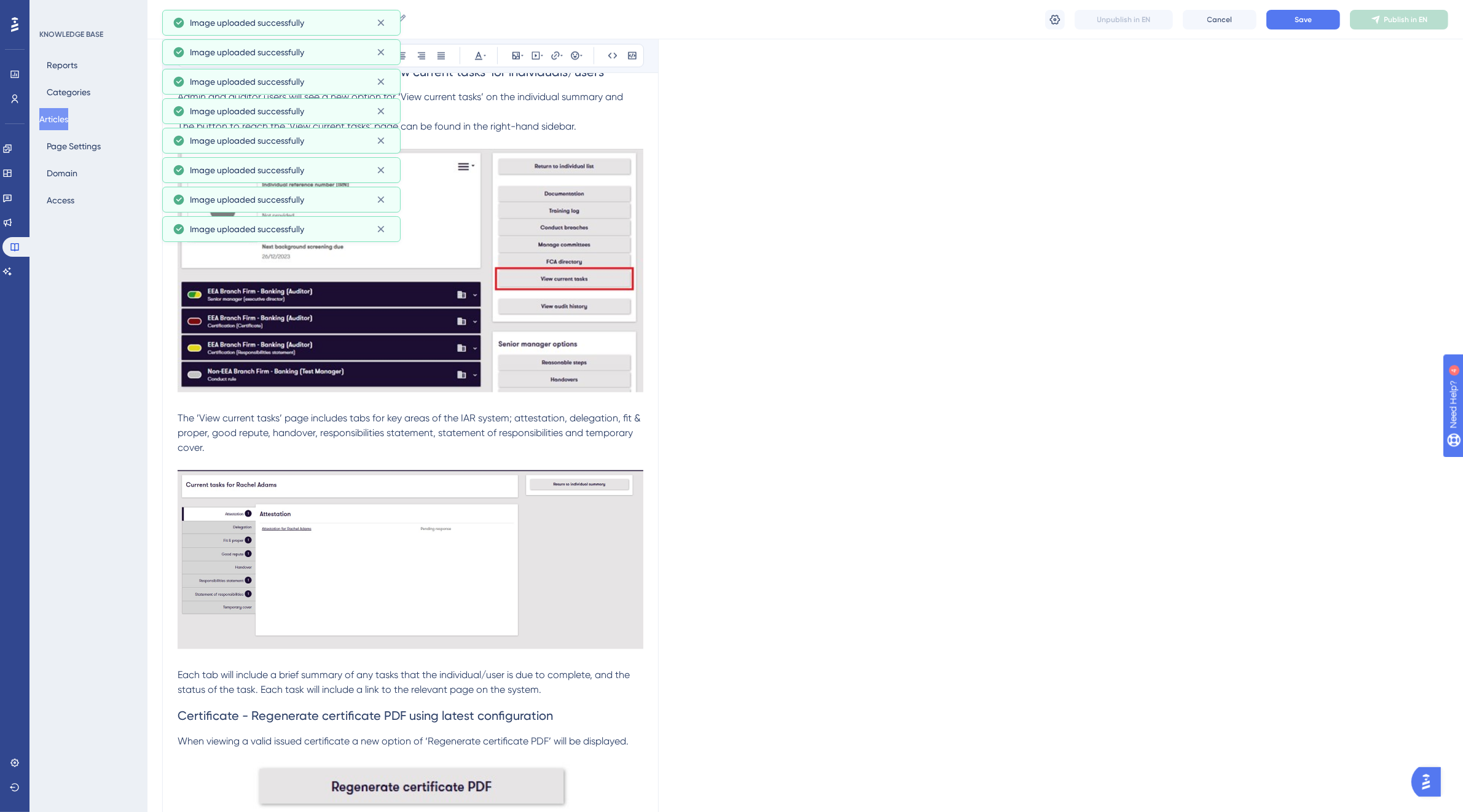
click at [763, 529] on div "Language English (Default) IAR Live Release Notes ([DATE]) Release notes for ve…" at bounding box center [805, 6] width 1287 height 5511
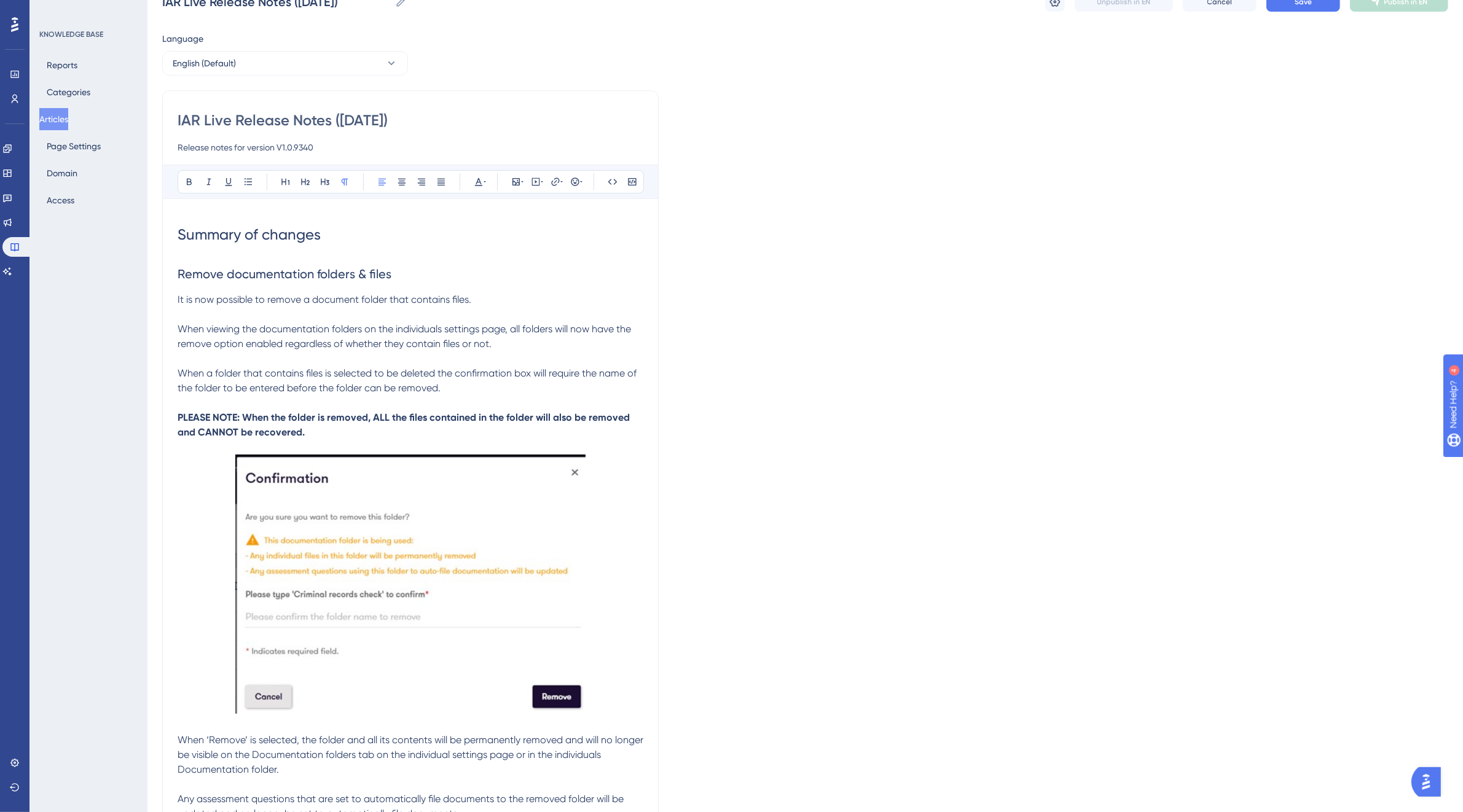
scroll to position [0, 0]
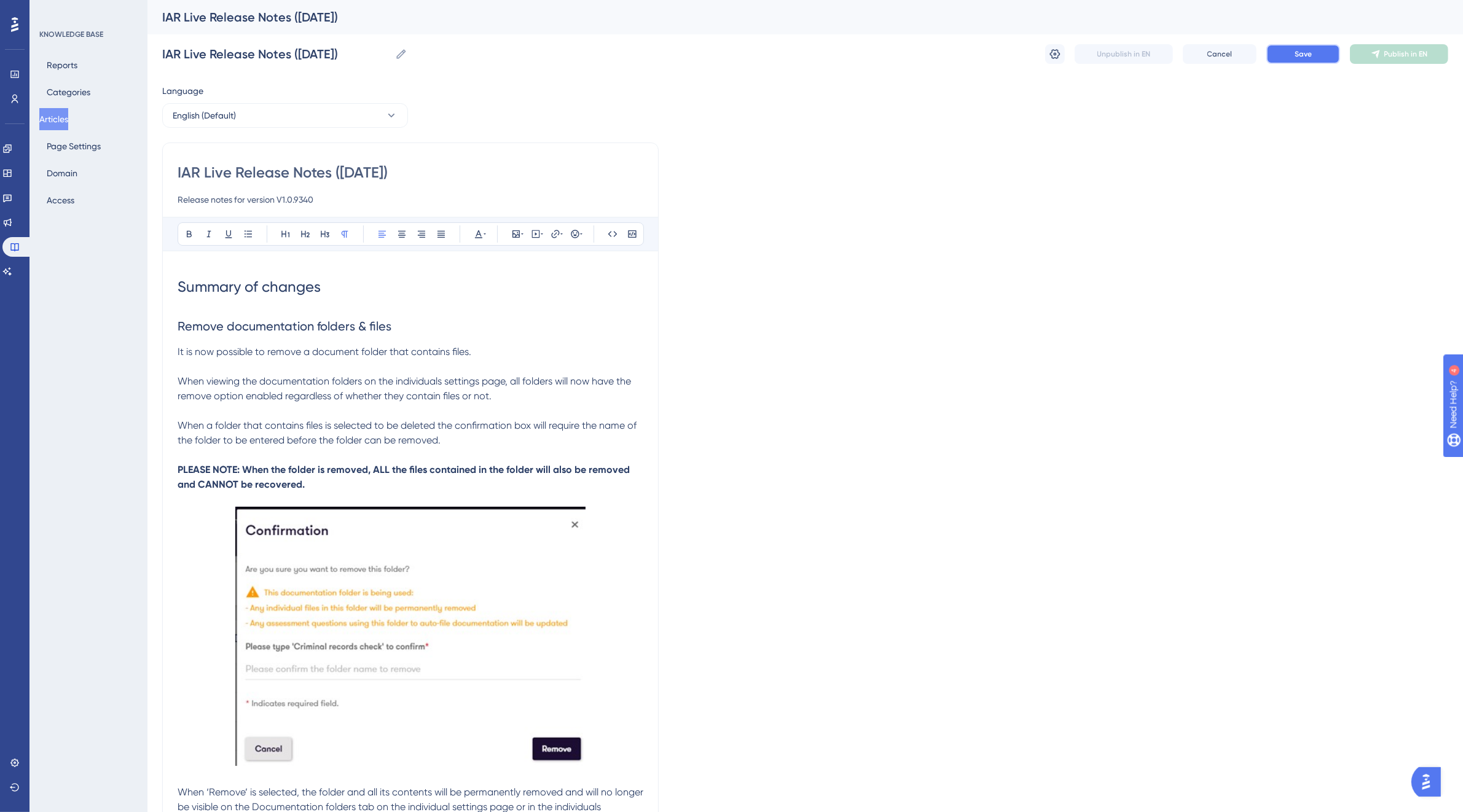
click at [1314, 59] on button "Save" at bounding box center [1303, 54] width 74 height 20
click at [1389, 54] on span "Publish in EN" at bounding box center [1405, 53] width 43 height 10
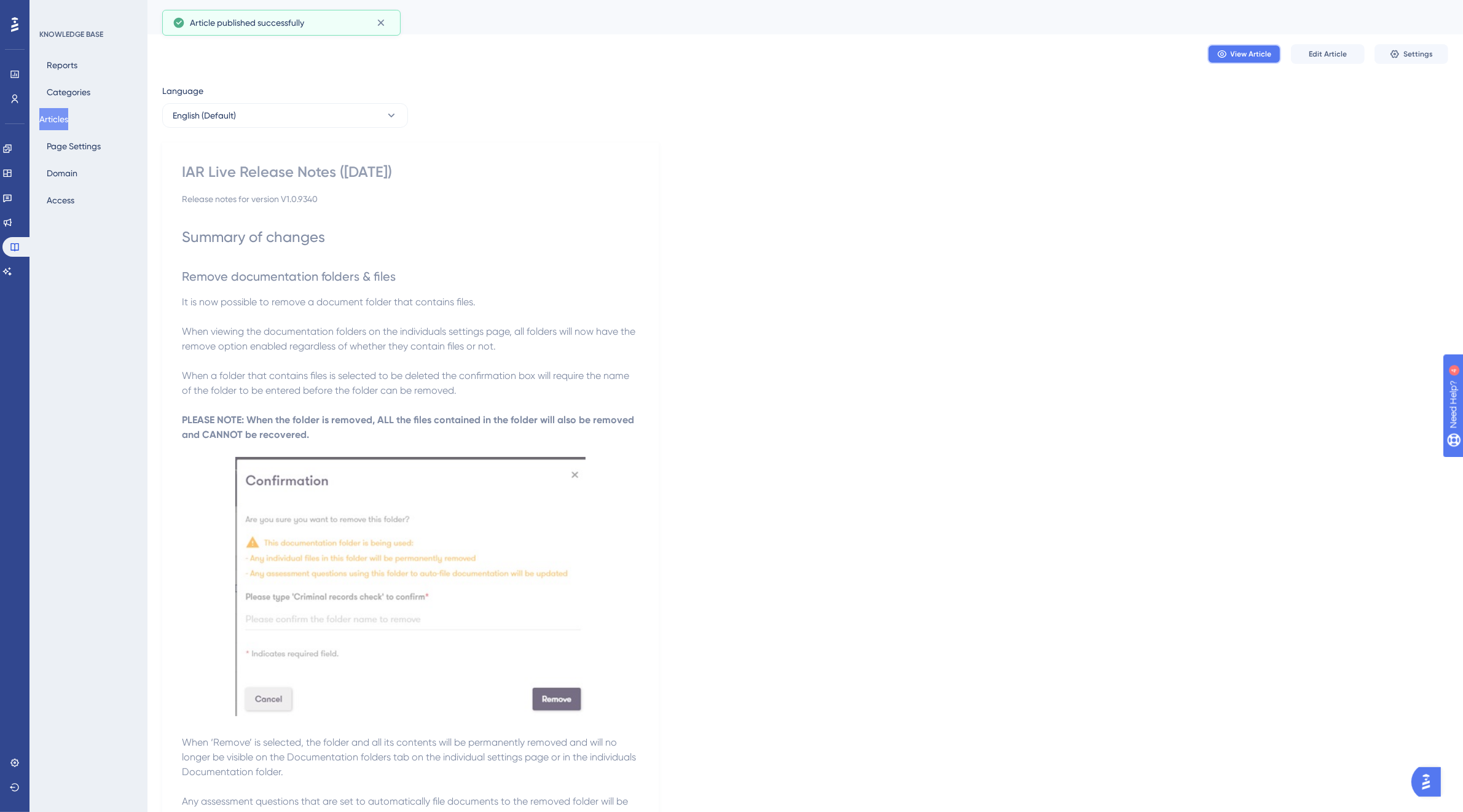
click at [1258, 51] on span "View Article" at bounding box center [1251, 53] width 41 height 10
click at [11, 221] on icon at bounding box center [7, 223] width 8 height 8
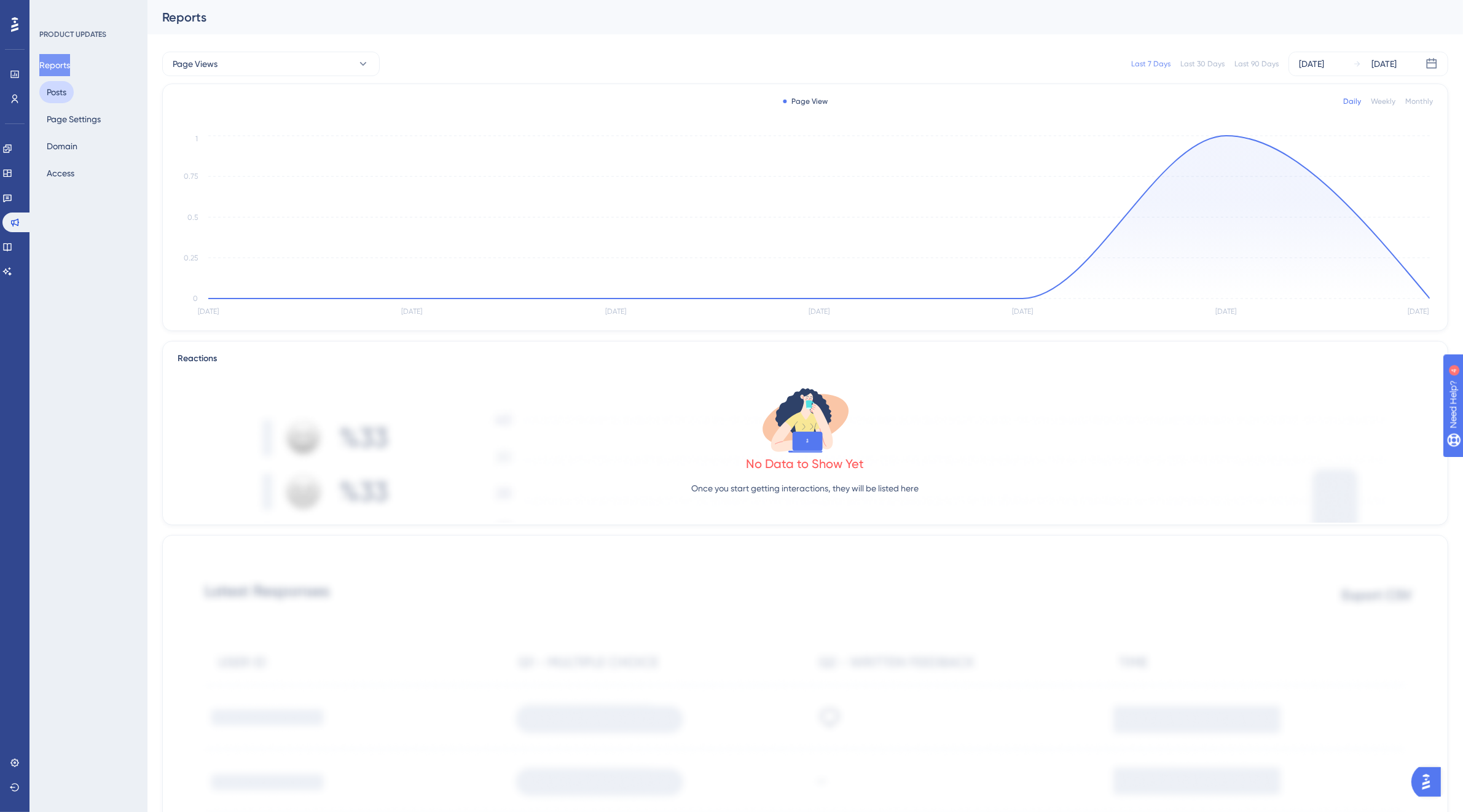
click at [63, 90] on button "Posts" at bounding box center [56, 91] width 35 height 22
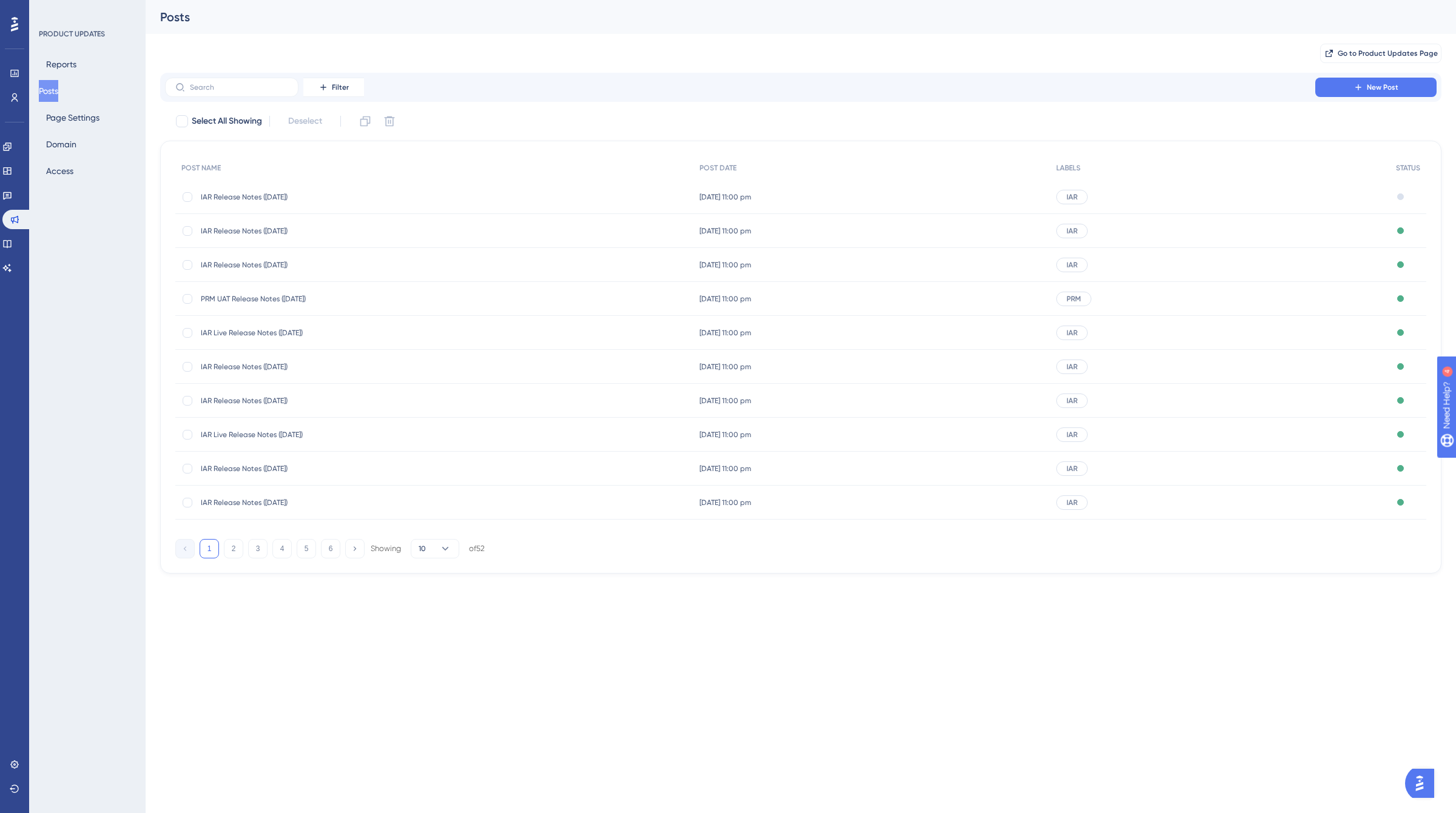
drag, startPoint x: 271, startPoint y: 199, endPoint x: 428, endPoint y: 200, distance: 157.0
click at [428, 200] on div "IAR Release Notes ([DATE]) IAR Release Notes ([DATE])" at bounding box center [434, 197] width 518 height 34
click at [279, 194] on span "IAR Release Notes ([DATE])" at bounding box center [298, 197] width 194 height 10
click at [238, 194] on span "IAR Release Notes ([DATE])" at bounding box center [298, 197] width 194 height 10
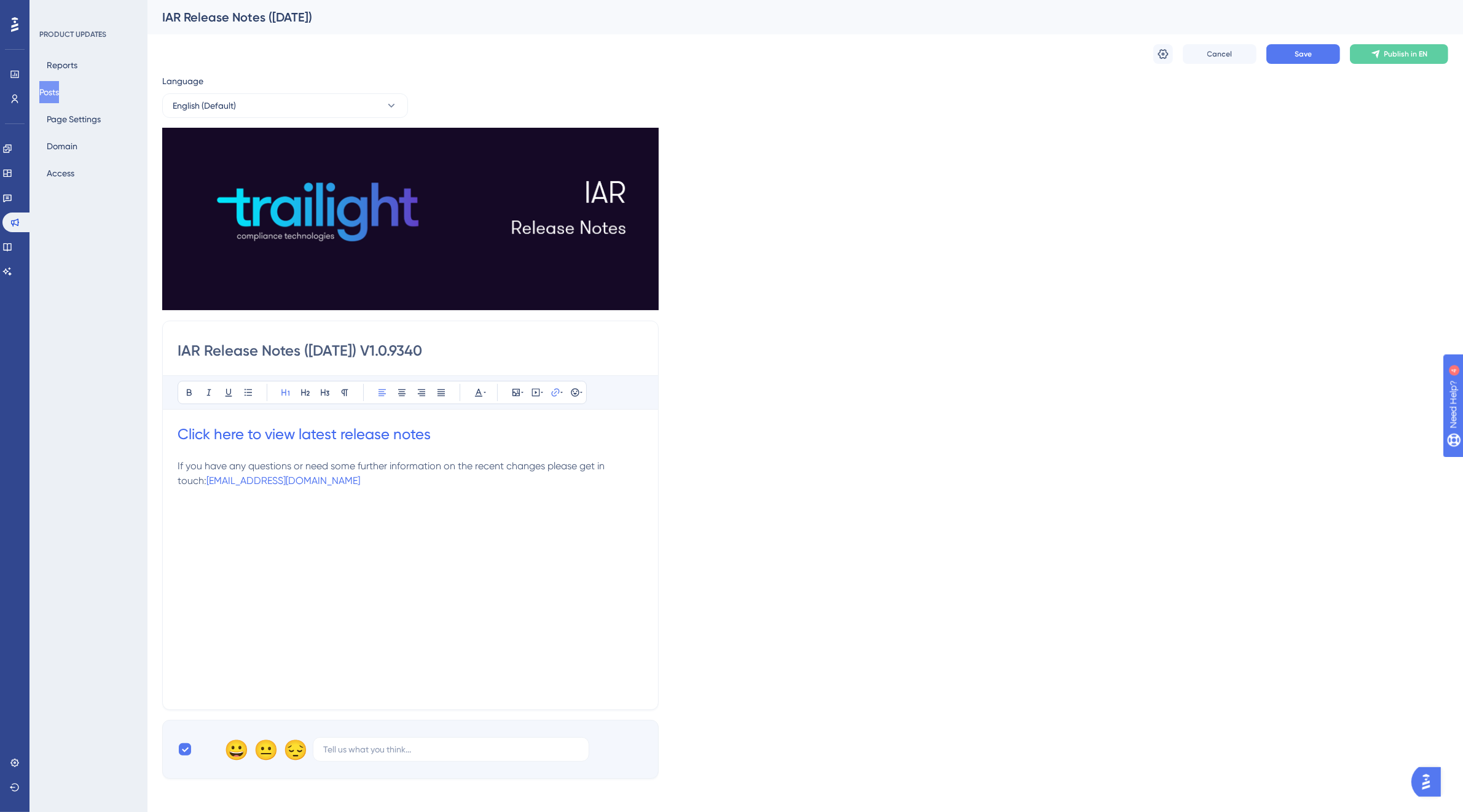
click at [440, 437] on h1 "Click here to view latest release notes" at bounding box center [410, 434] width 466 height 20
drag, startPoint x: 613, startPoint y: 472, endPoint x: 489, endPoint y: 474, distance: 124.0
click at [489, 474] on label "[URL][DOMAIN_NAME]" at bounding box center [555, 473] width 135 height 25
click at [498, 474] on input "[URL][DOMAIN_NAME]" at bounding box center [555, 472] width 114 height 13
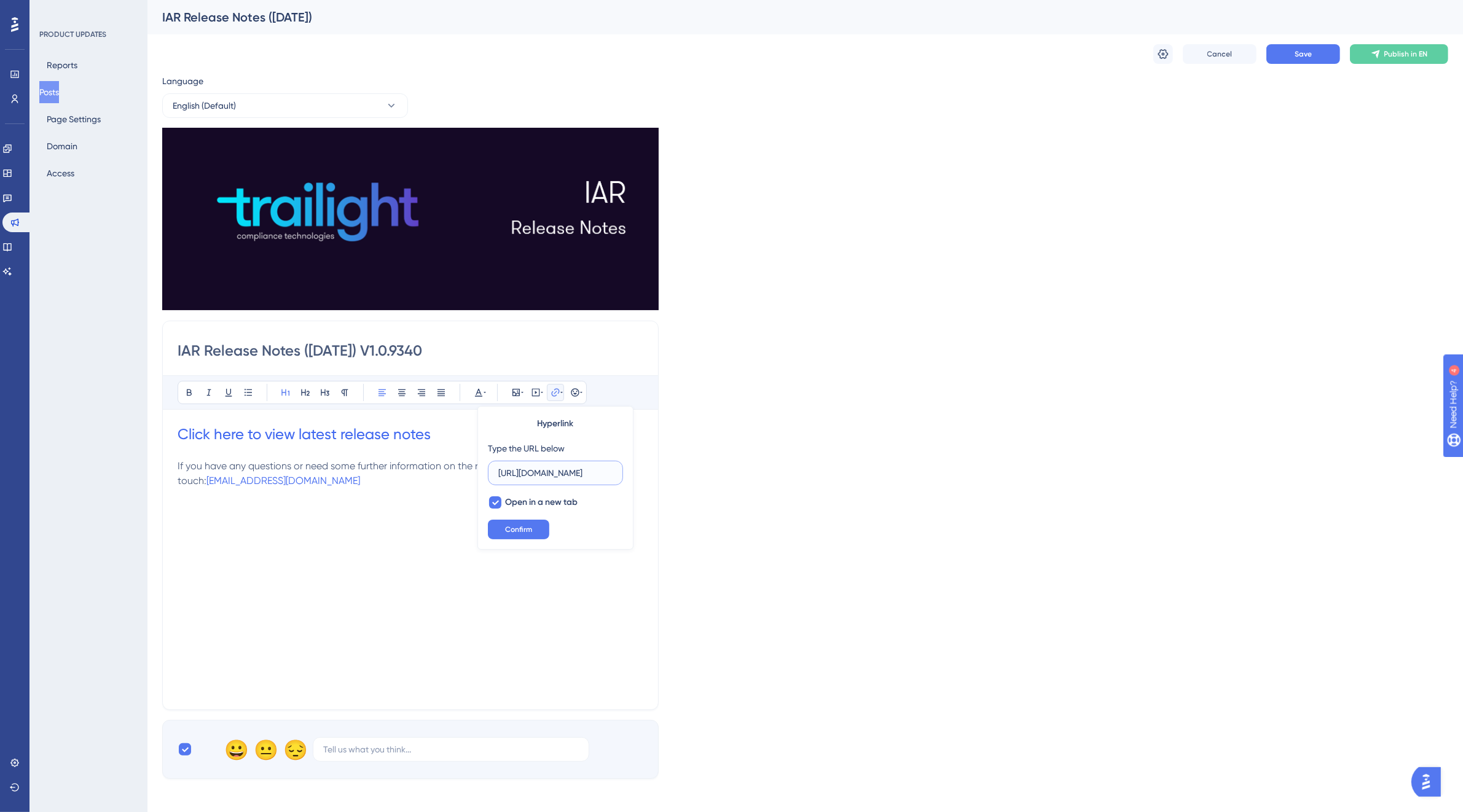
drag, startPoint x: 501, startPoint y: 473, endPoint x: 644, endPoint y: 473, distance: 143.0
click at [644, 473] on div "IAR Release Notes ([DATE]) V1.0.9340 Bold Italic Underline Bullet Point Heading…" at bounding box center [411, 515] width 497 height 389
click at [493, 446] on p at bounding box center [410, 451] width 466 height 15
click at [470, 433] on h1 "Click here to view latest release notes" at bounding box center [410, 434] width 466 height 20
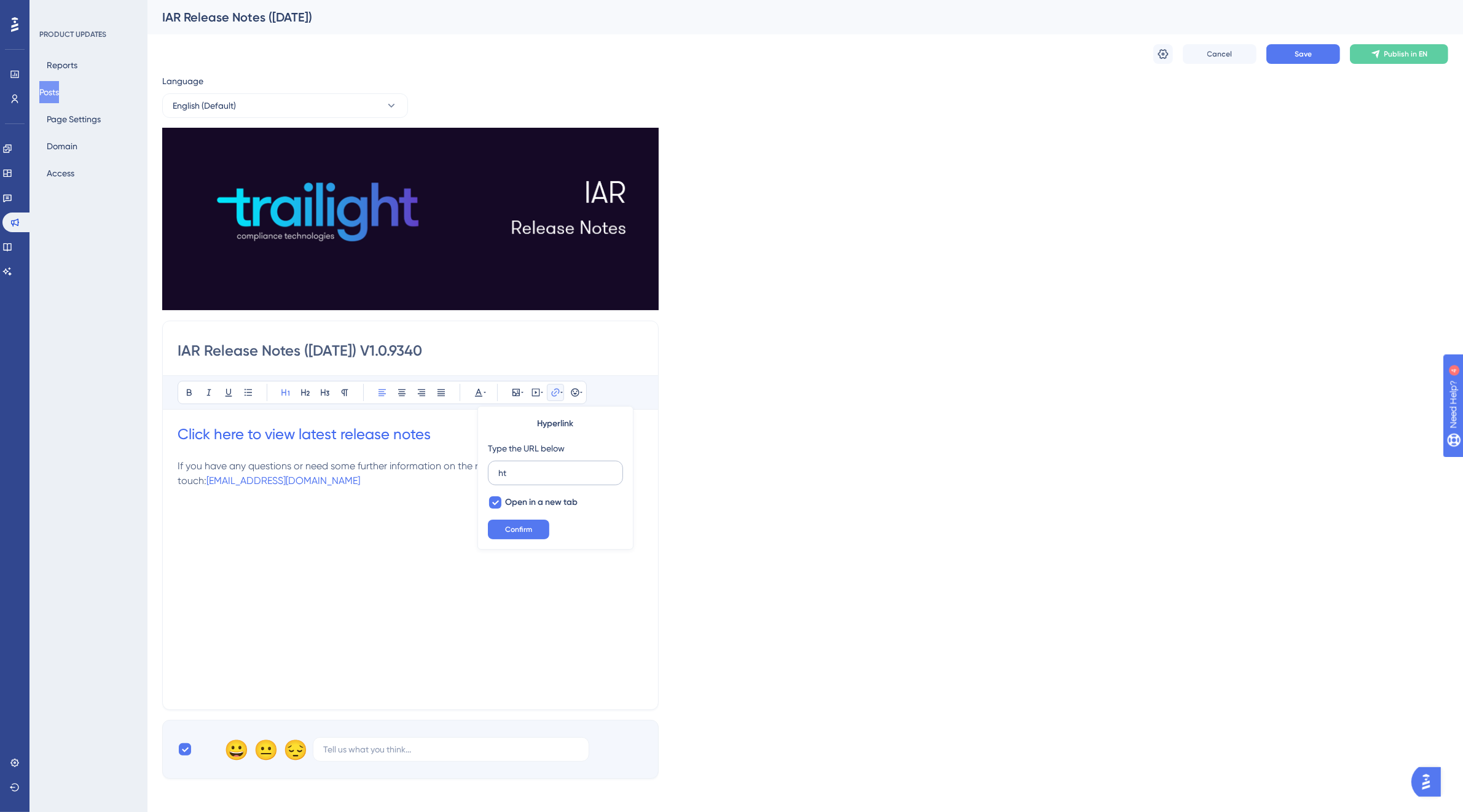
type input "h"
type input "[URL][DOMAIN_NAME]"
click at [530, 529] on span "Confirm" at bounding box center [519, 529] width 27 height 10
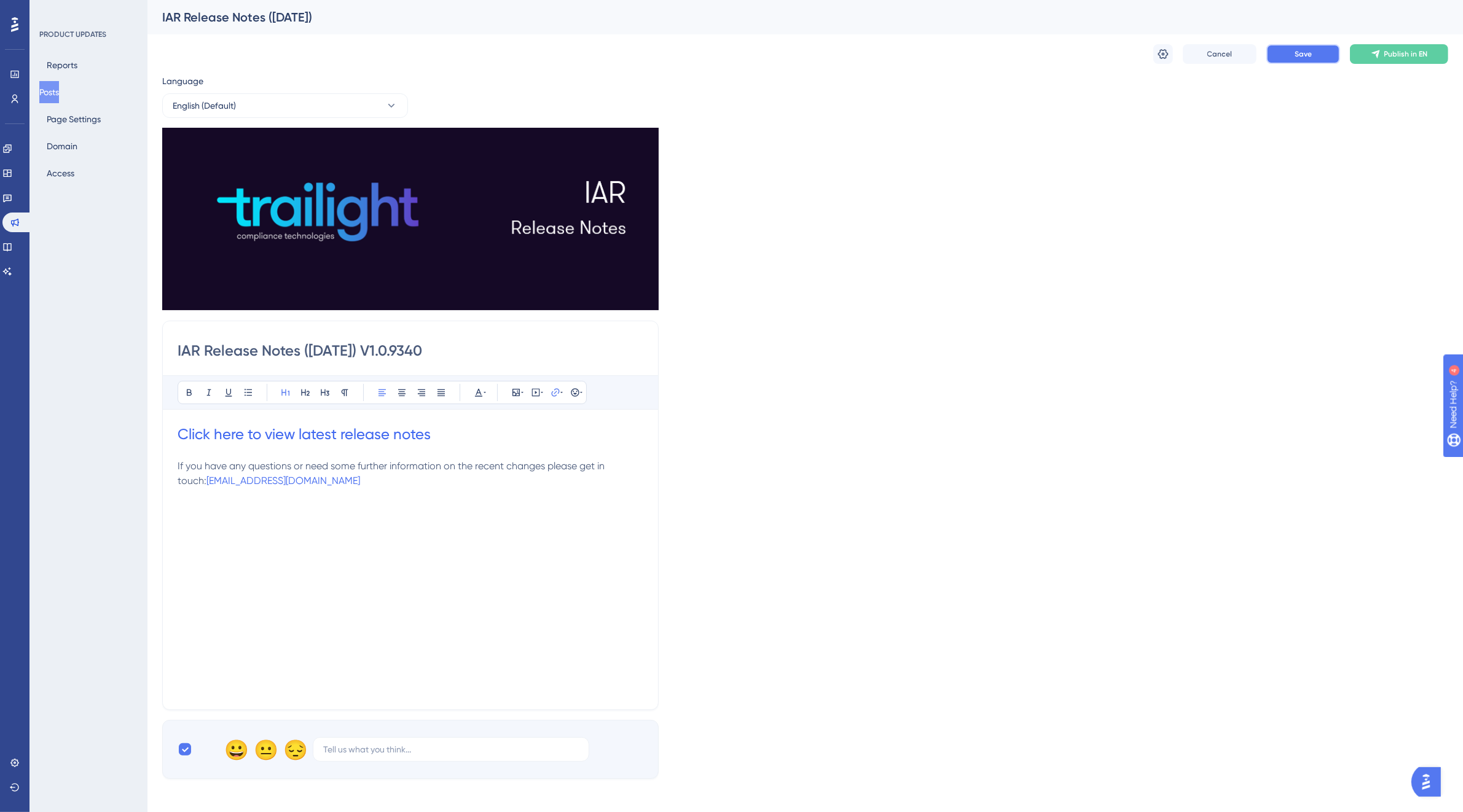
click at [1297, 55] on span "Save" at bounding box center [1303, 53] width 17 height 10
click at [1398, 59] on button "Publish in EN" at bounding box center [1399, 54] width 98 height 20
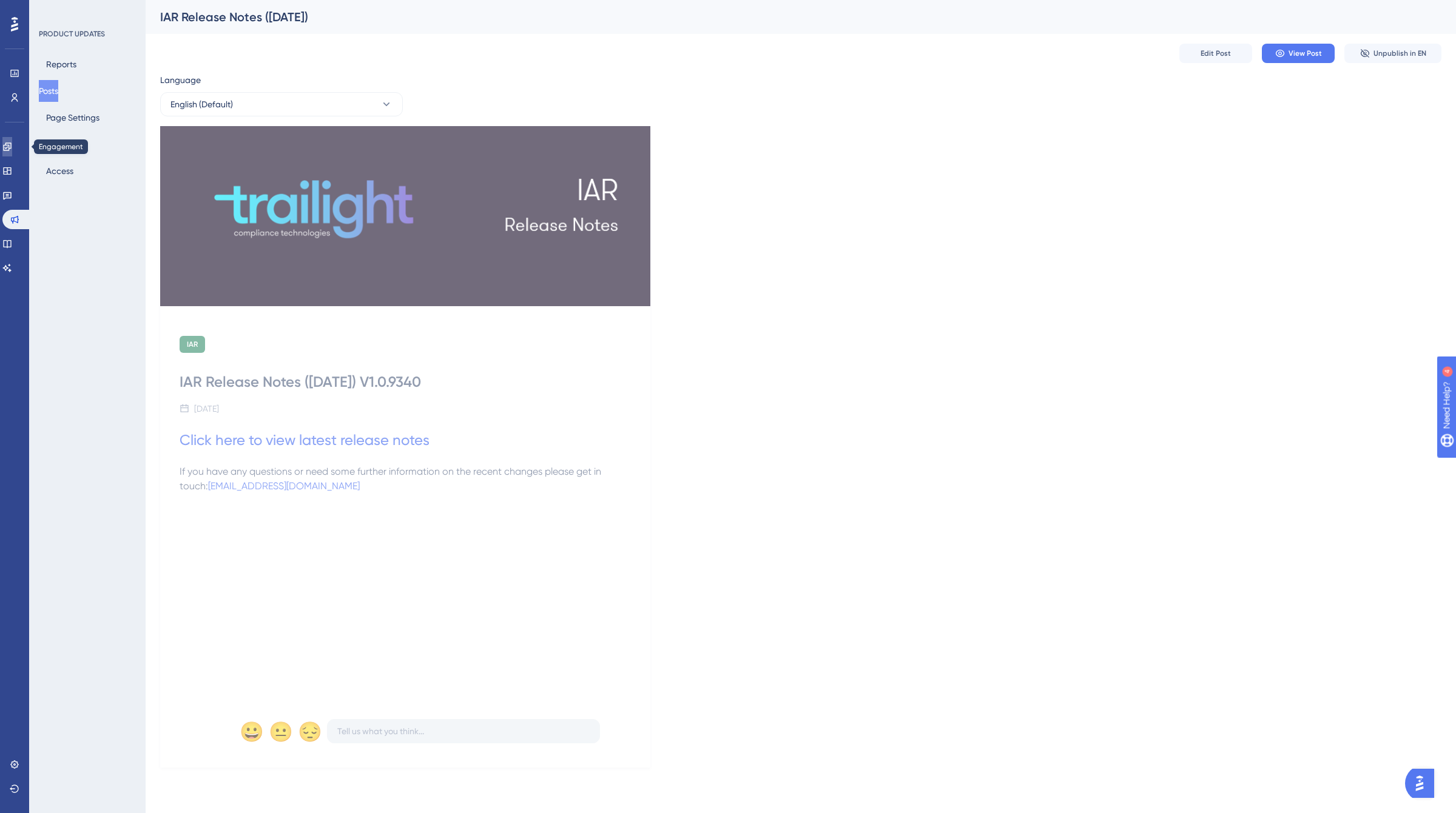
click at [10, 145] on icon at bounding box center [7, 146] width 10 height 10
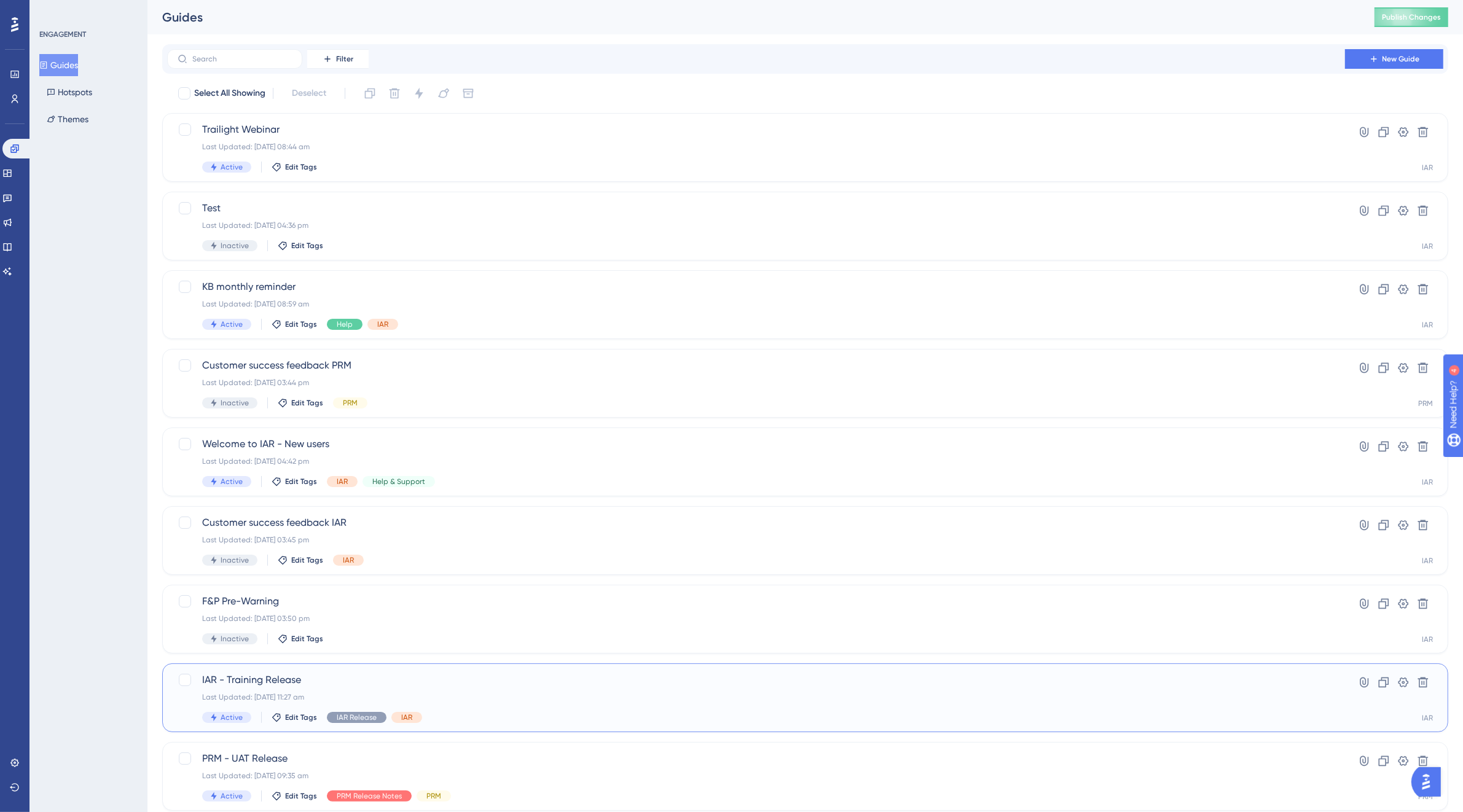
click at [373, 701] on div "Last Updated: [DATE] 11:27 am" at bounding box center [756, 697] width 1108 height 10
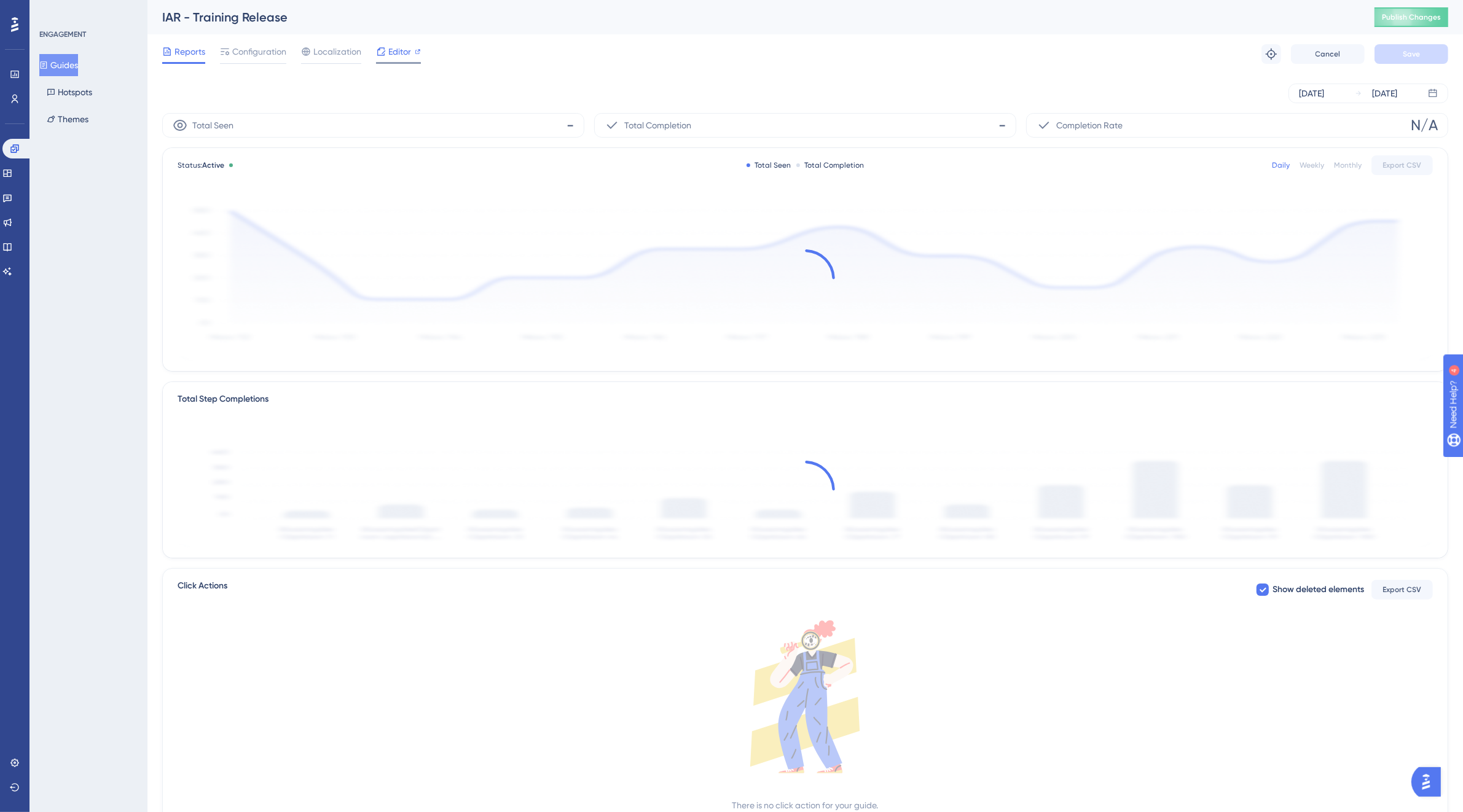
click at [387, 53] on div "Editor" at bounding box center [398, 51] width 45 height 15
click at [1419, 15] on span "Publish Changes" at bounding box center [1412, 17] width 59 height 10
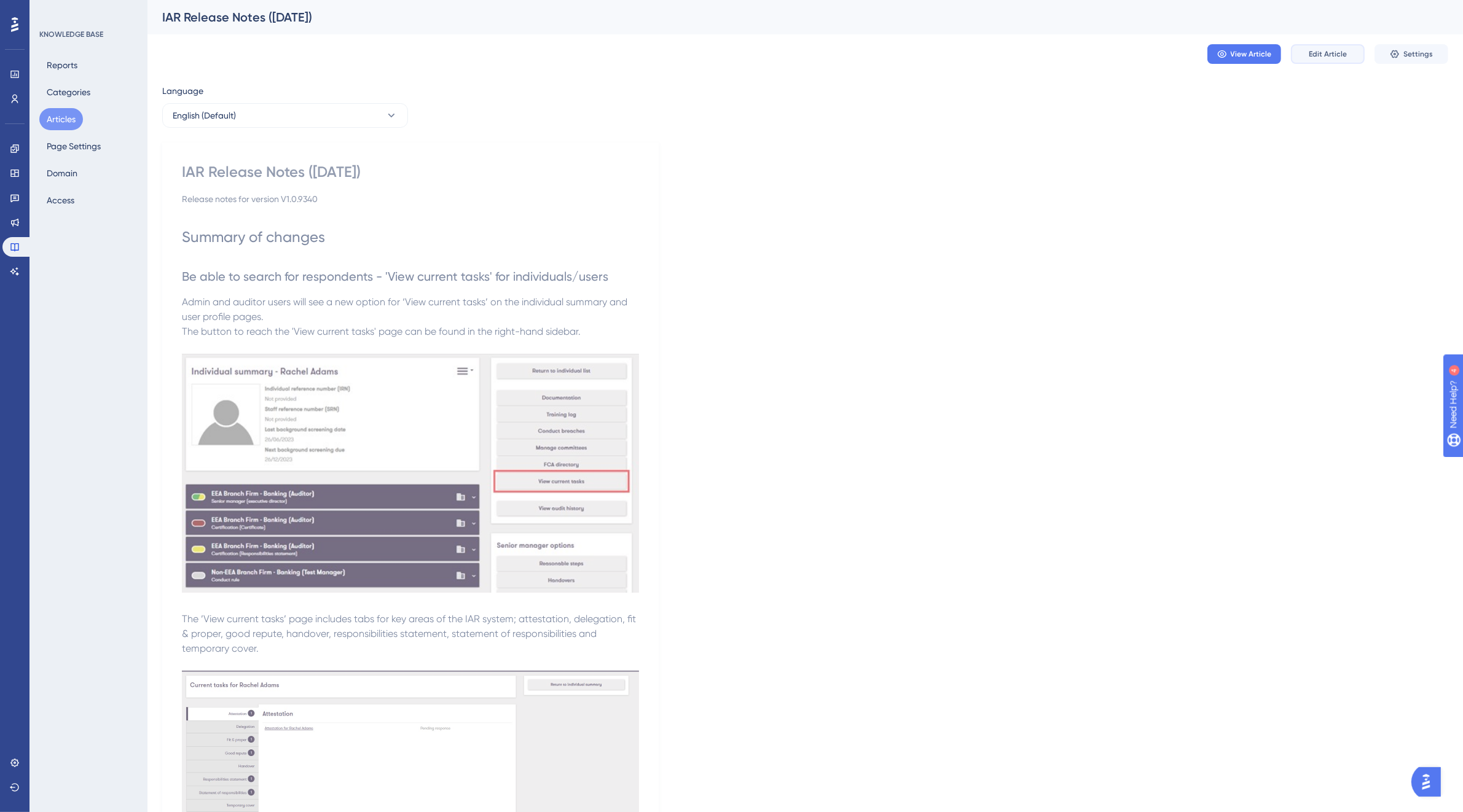
click at [1330, 55] on span "Edit Article" at bounding box center [1327, 53] width 38 height 10
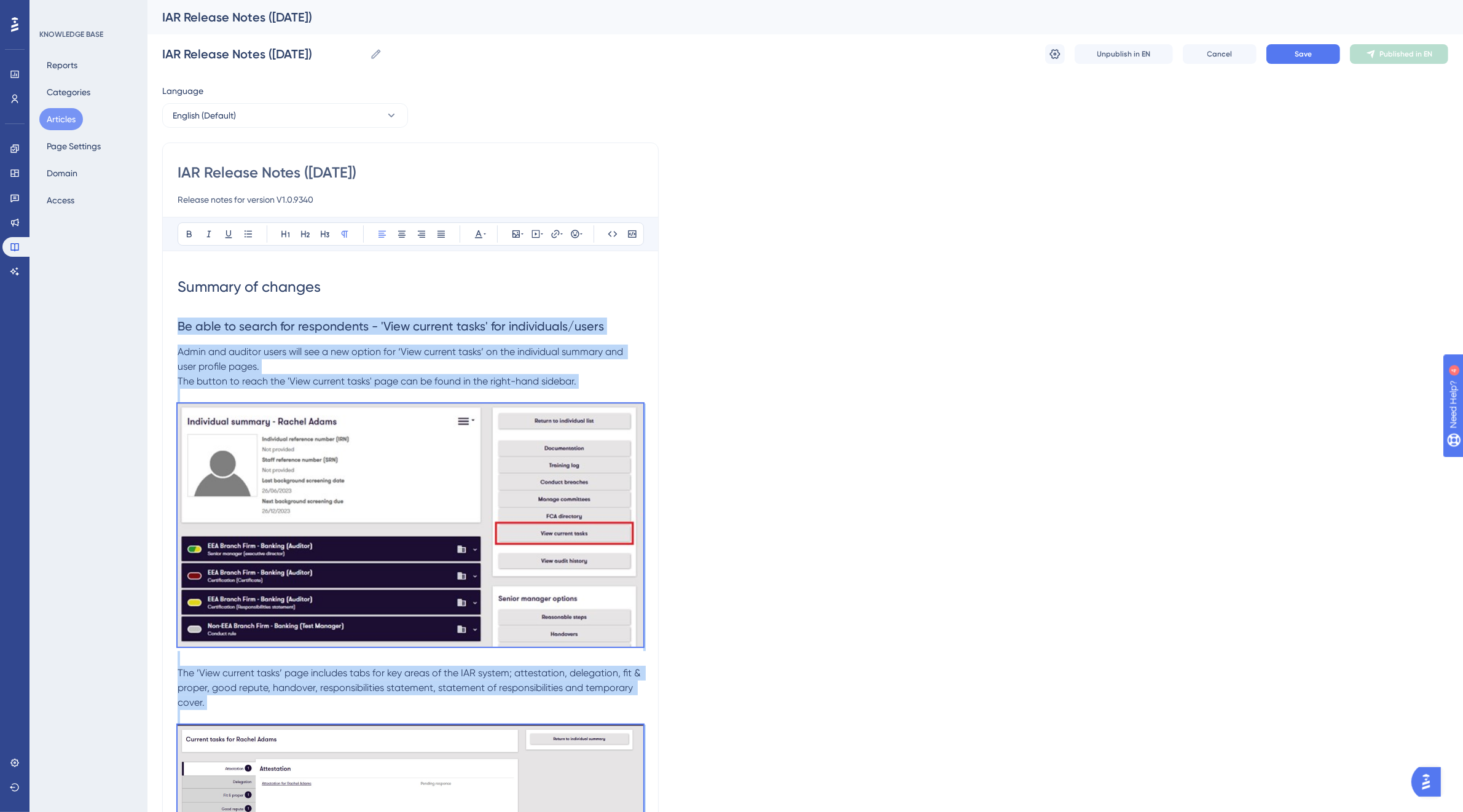
drag, startPoint x: 630, startPoint y: 602, endPoint x: 176, endPoint y: 337, distance: 525.7
copy div "Be able to search for respondents - 'View current tasks' for individuals/users …"
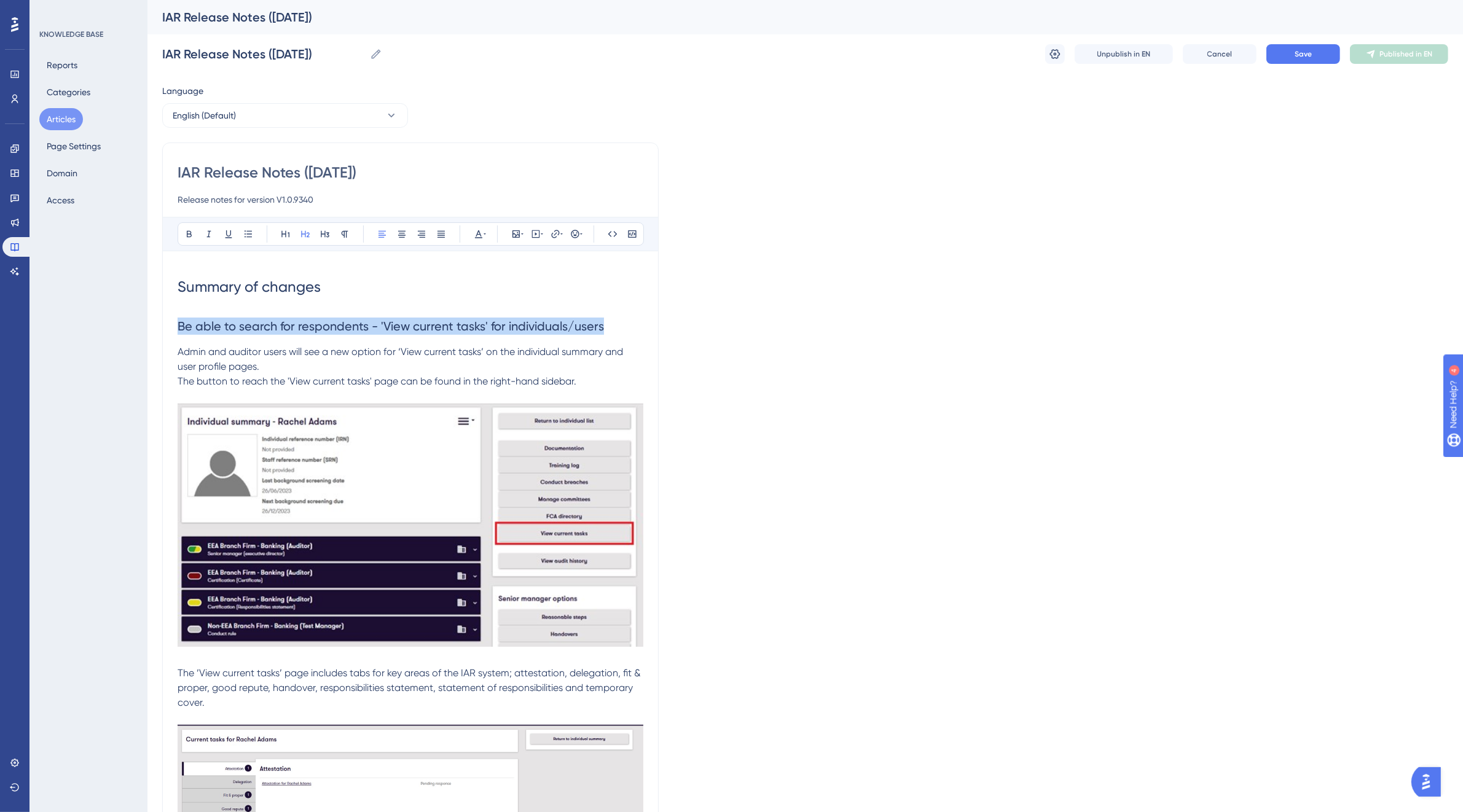
drag, startPoint x: 602, startPoint y: 324, endPoint x: 173, endPoint y: 330, distance: 429.0
copy span "Be able to search for respondents - 'View current tasks' for individuals/users"
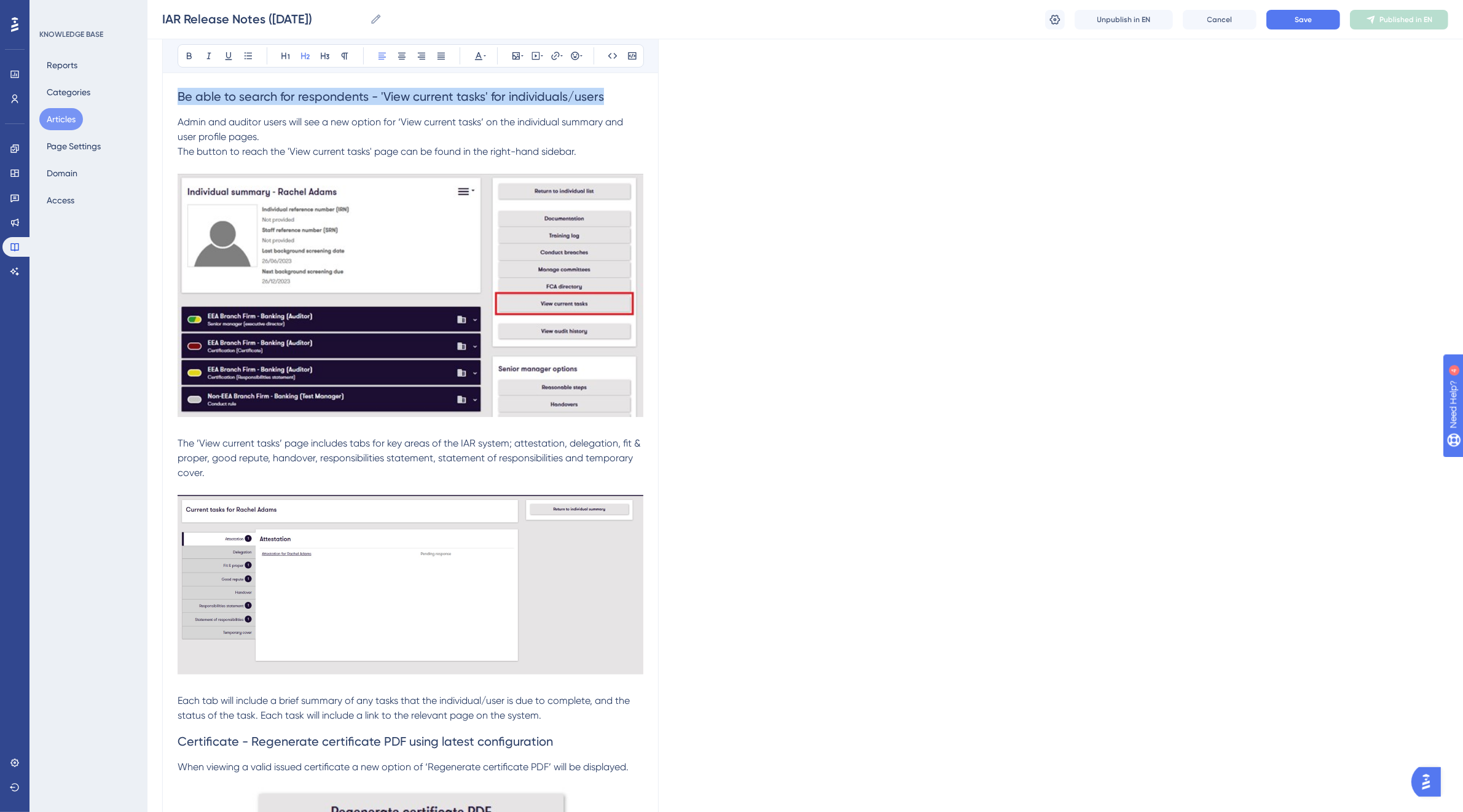
scroll to position [384, 0]
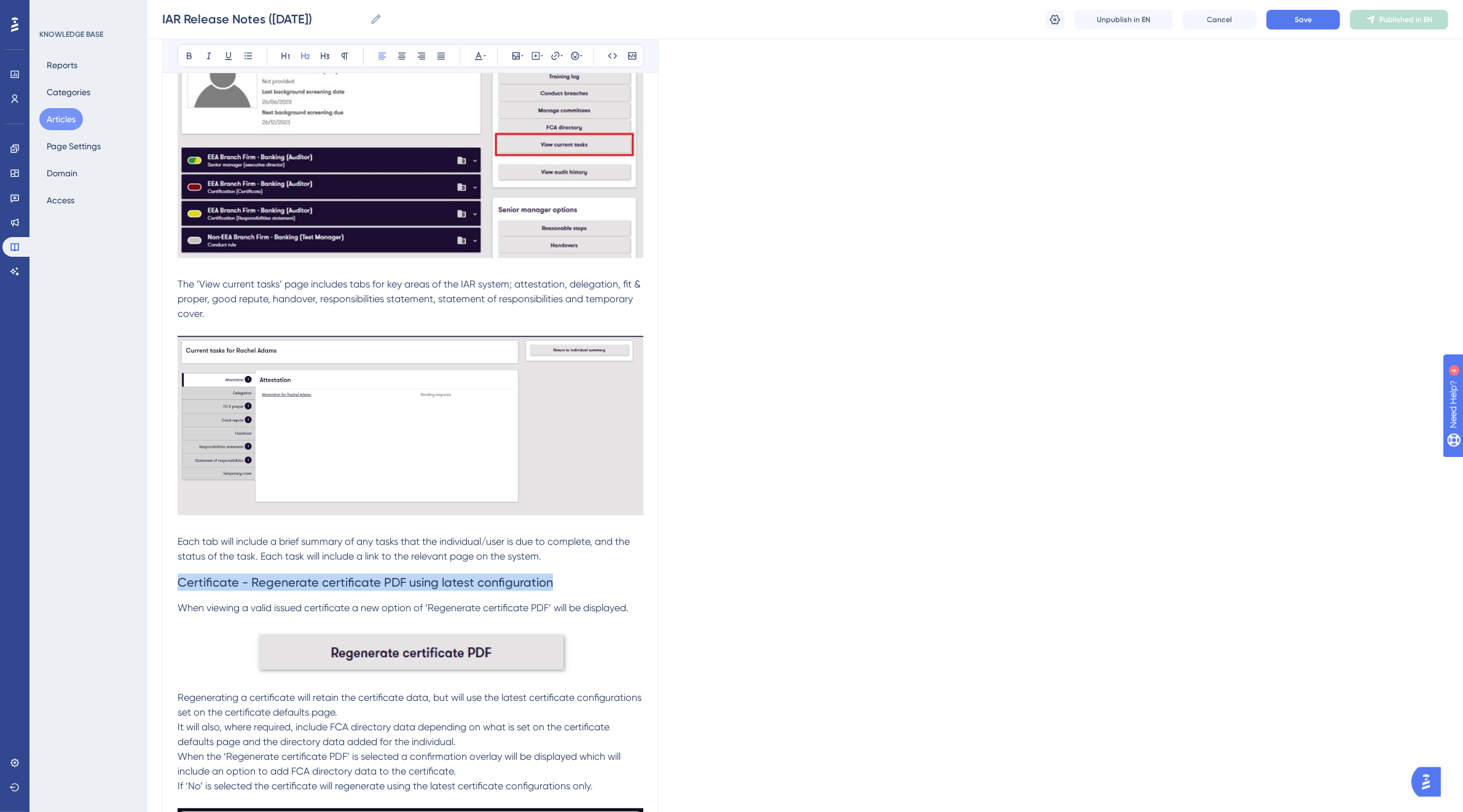
drag, startPoint x: 553, startPoint y: 579, endPoint x: 179, endPoint y: 585, distance: 374.0
click at [179, 585] on h2 "Certificate - Regenerate certificate PDF using latest configuration" at bounding box center [410, 582] width 466 height 37
copy span "Certificate - Regenerate certificate PDF using latest configuration"
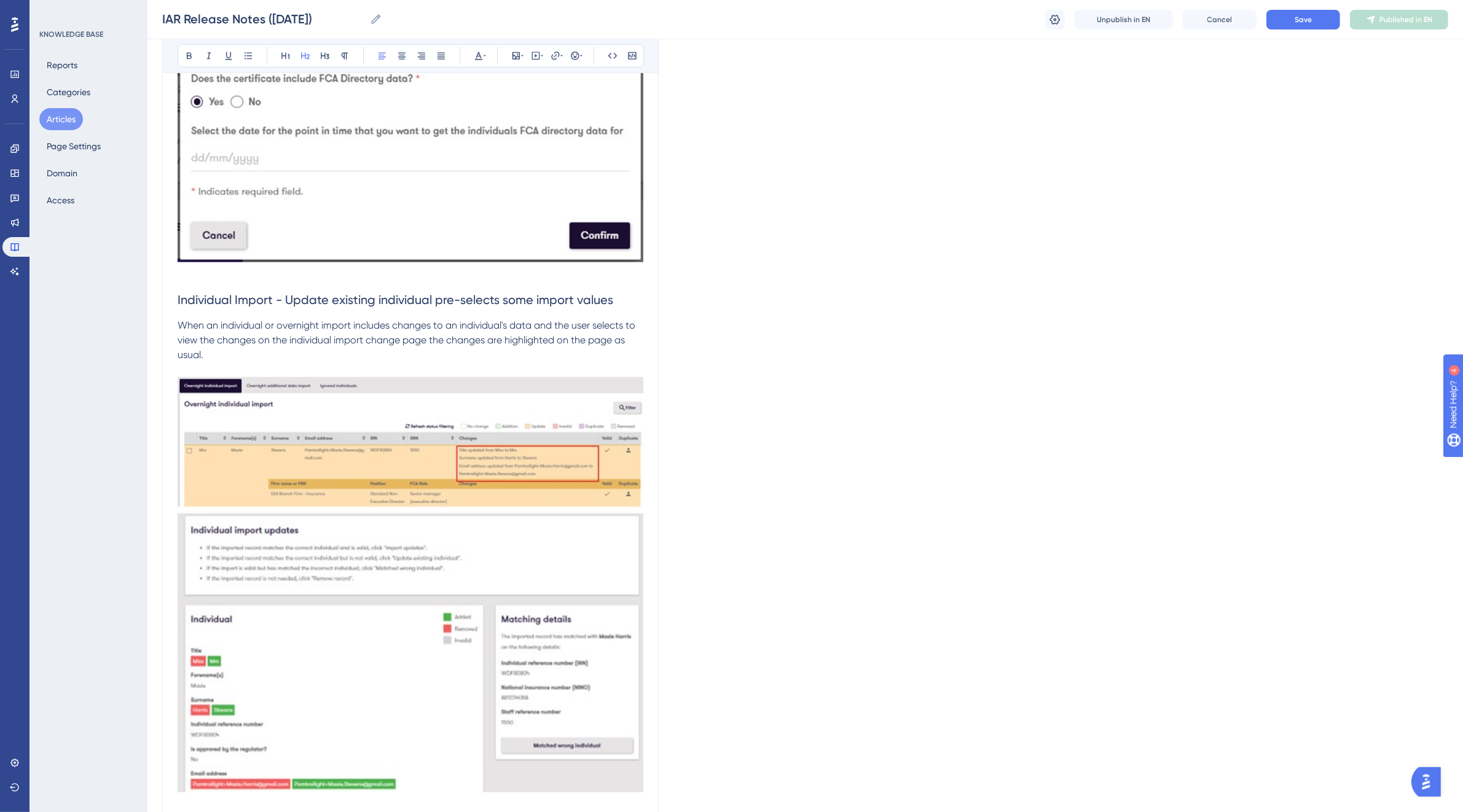
scroll to position [1690, 0]
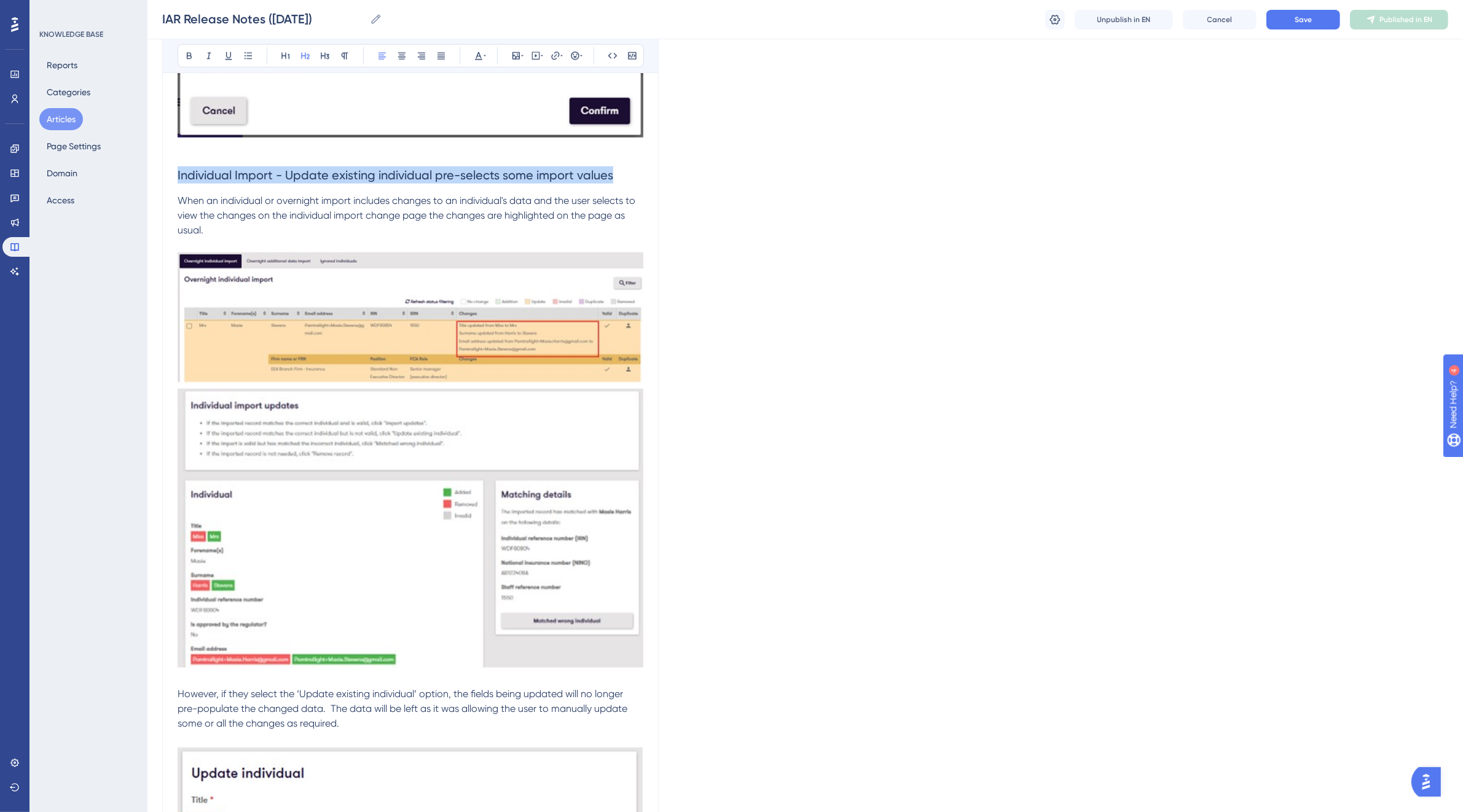
drag, startPoint x: 612, startPoint y: 176, endPoint x: 179, endPoint y: 179, distance: 433.0
click at [179, 179] on h2 "Individual Import - Update existing individual pre-selects some import values" at bounding box center [410, 176] width 466 height 37
copy span "Individual Import - Update existing individual pre-selects some import values"
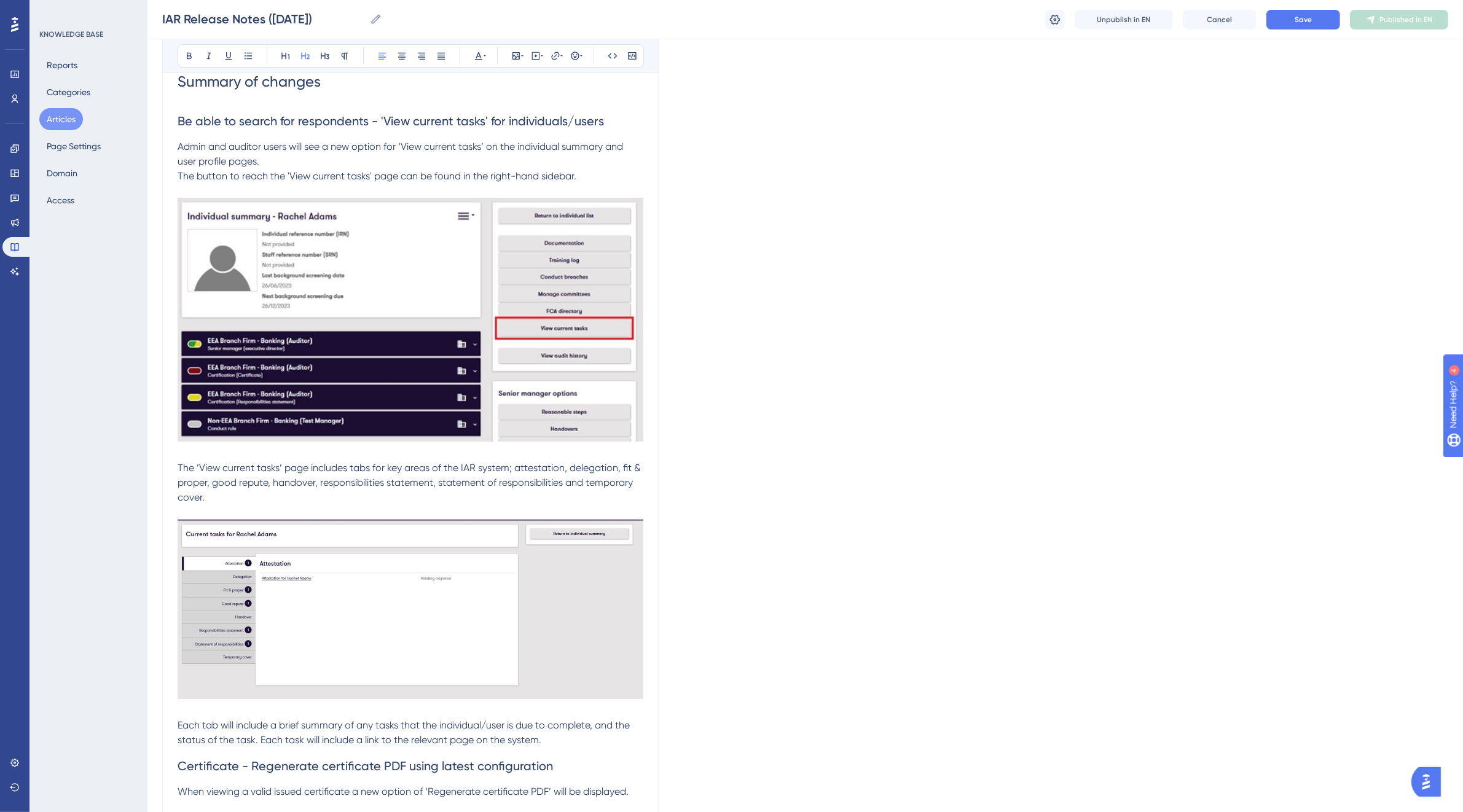
scroll to position [0, 0]
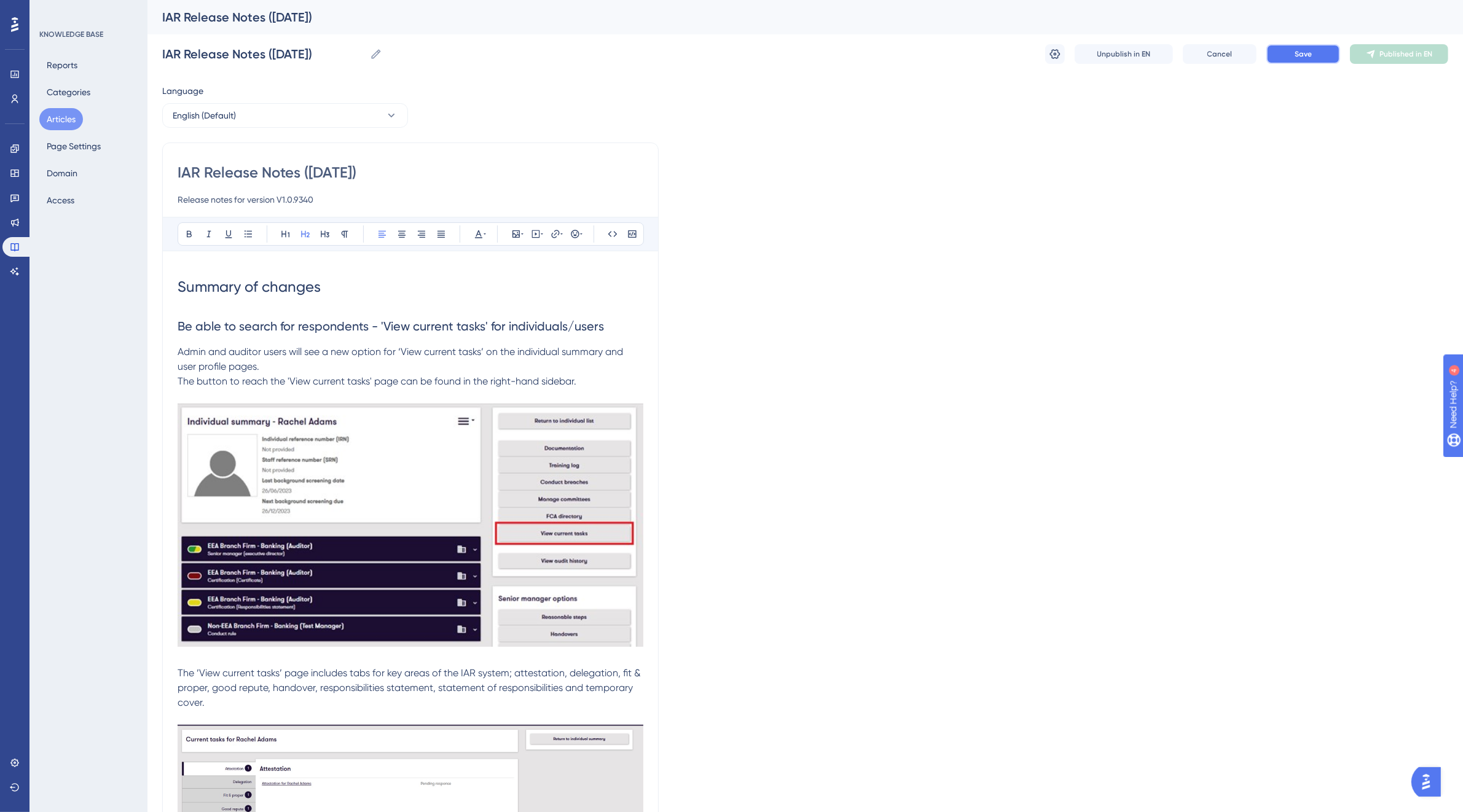
click at [1318, 53] on button "Save" at bounding box center [1303, 54] width 74 height 20
click at [1392, 52] on span "Publish in EN" at bounding box center [1405, 53] width 43 height 10
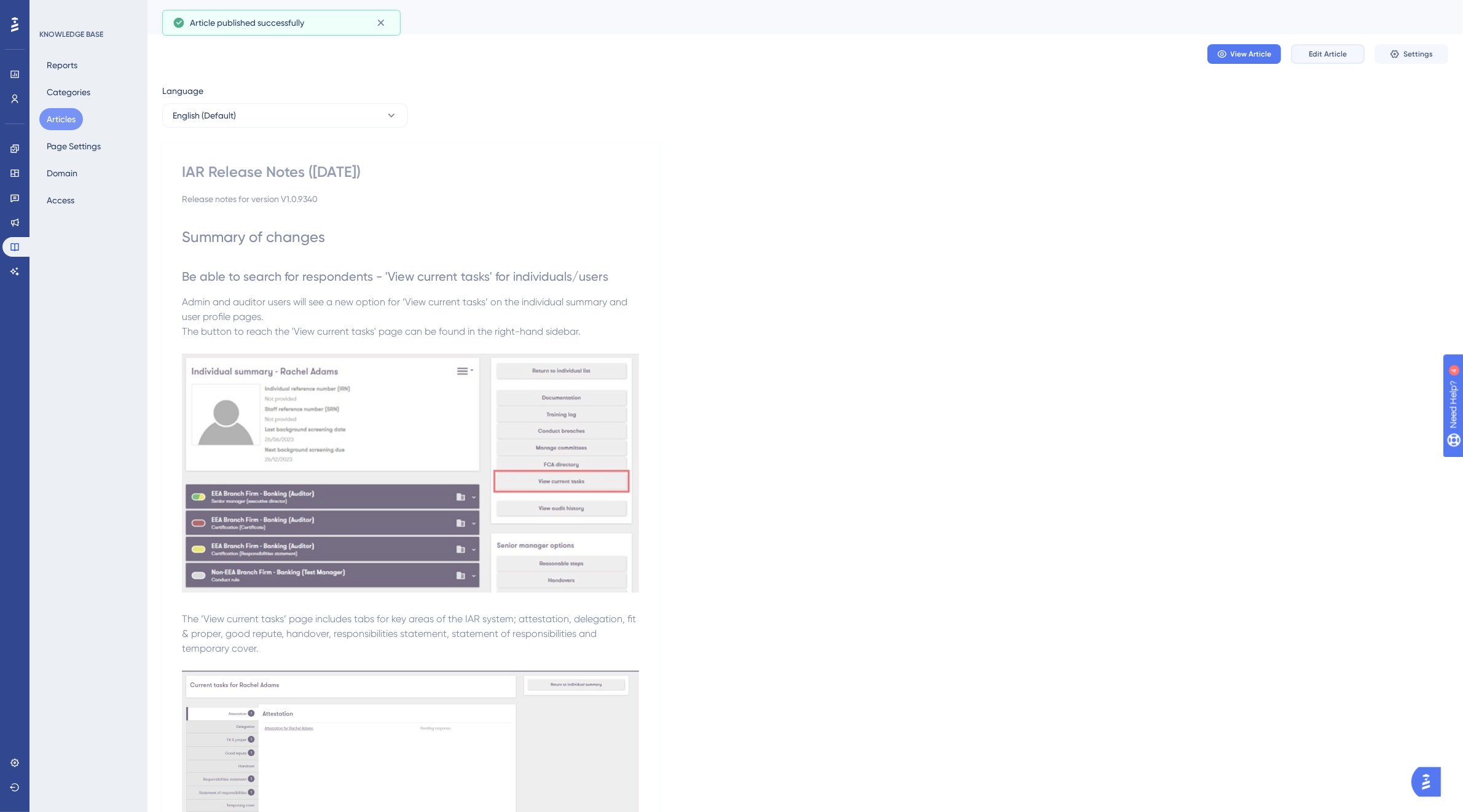
click at [1326, 52] on span "Edit Article" at bounding box center [1327, 53] width 38 height 10
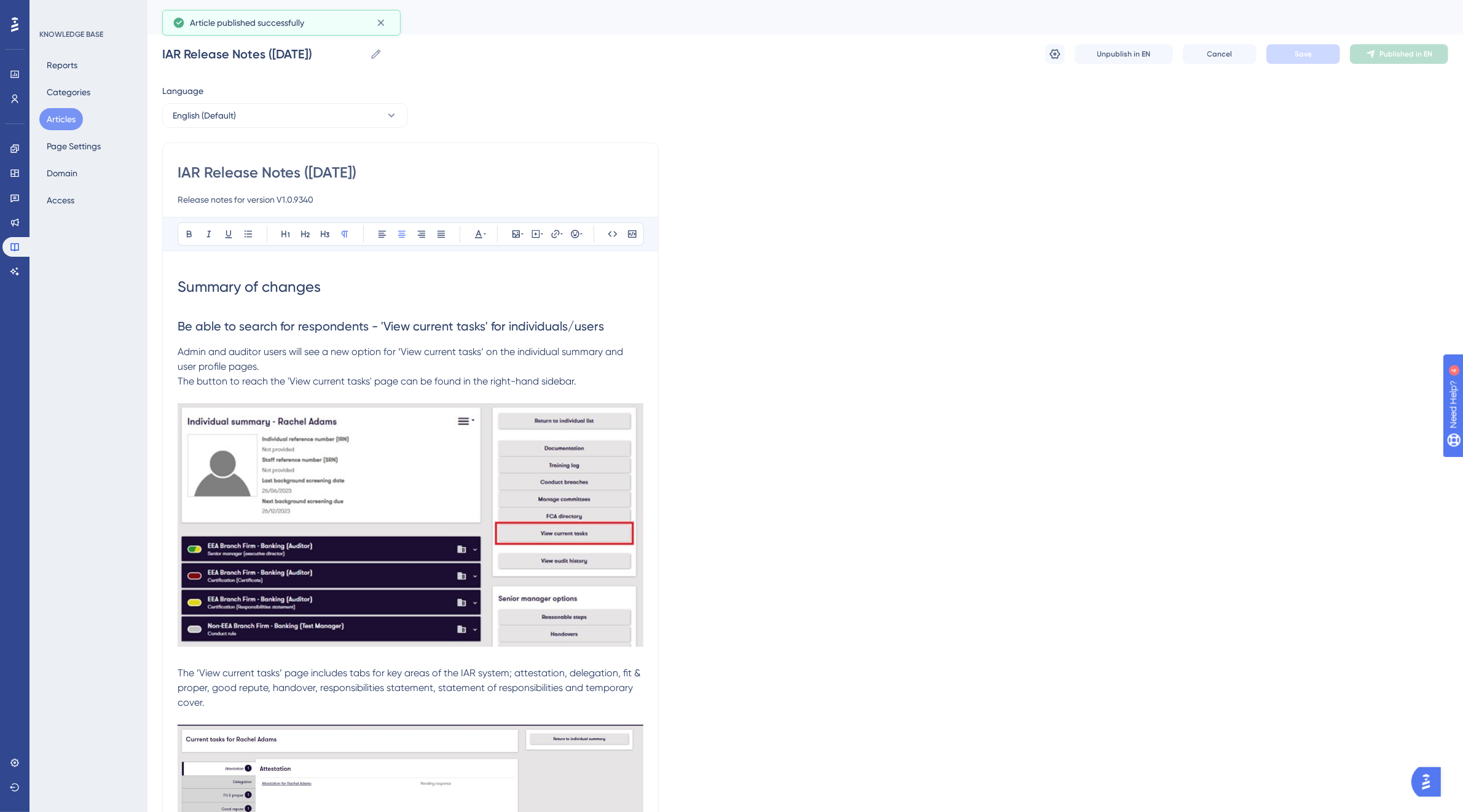
scroll to position [331, 0]
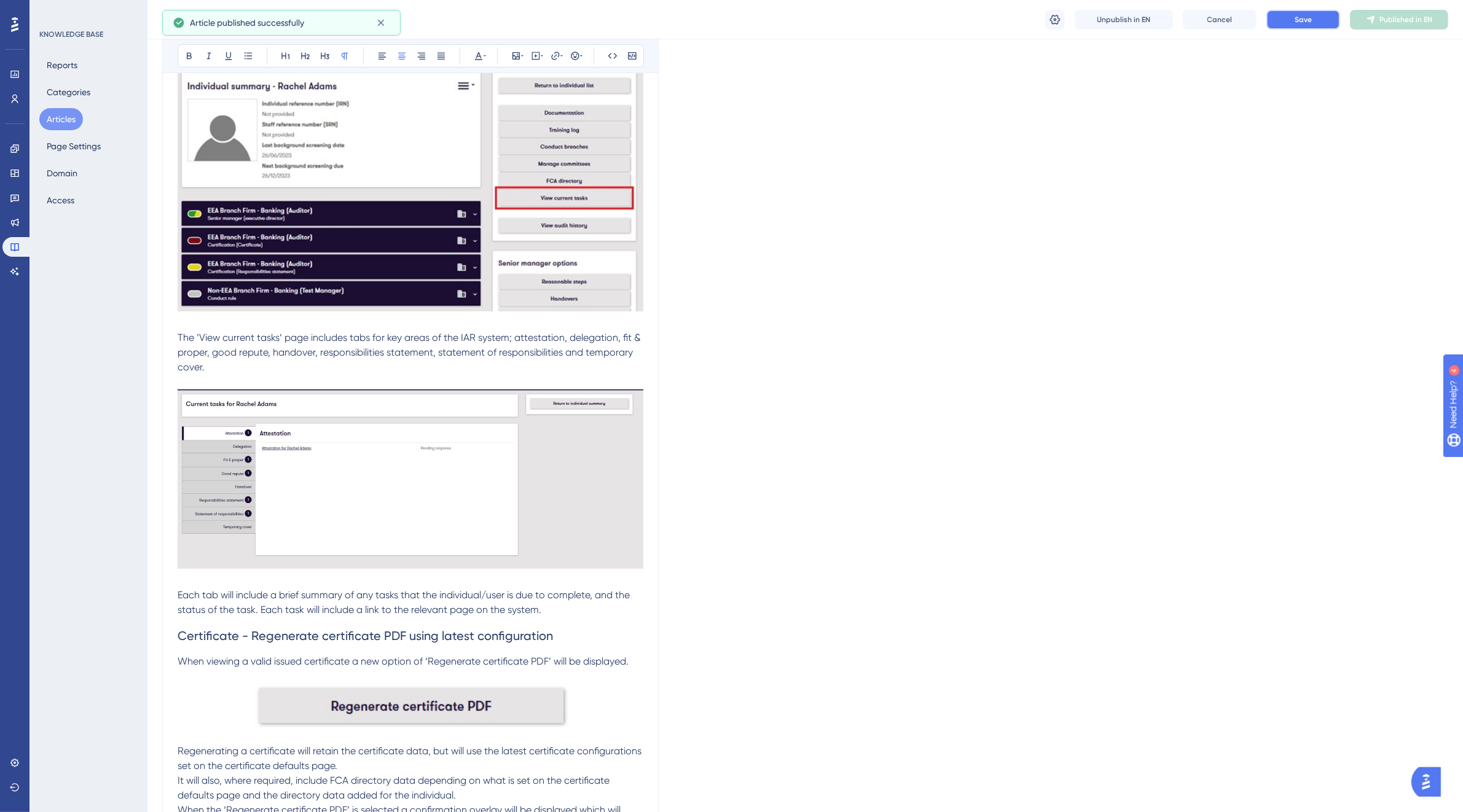
click at [1304, 15] on span "Save" at bounding box center [1303, 20] width 17 height 10
click at [1400, 22] on span "Publish in EN" at bounding box center [1405, 20] width 43 height 10
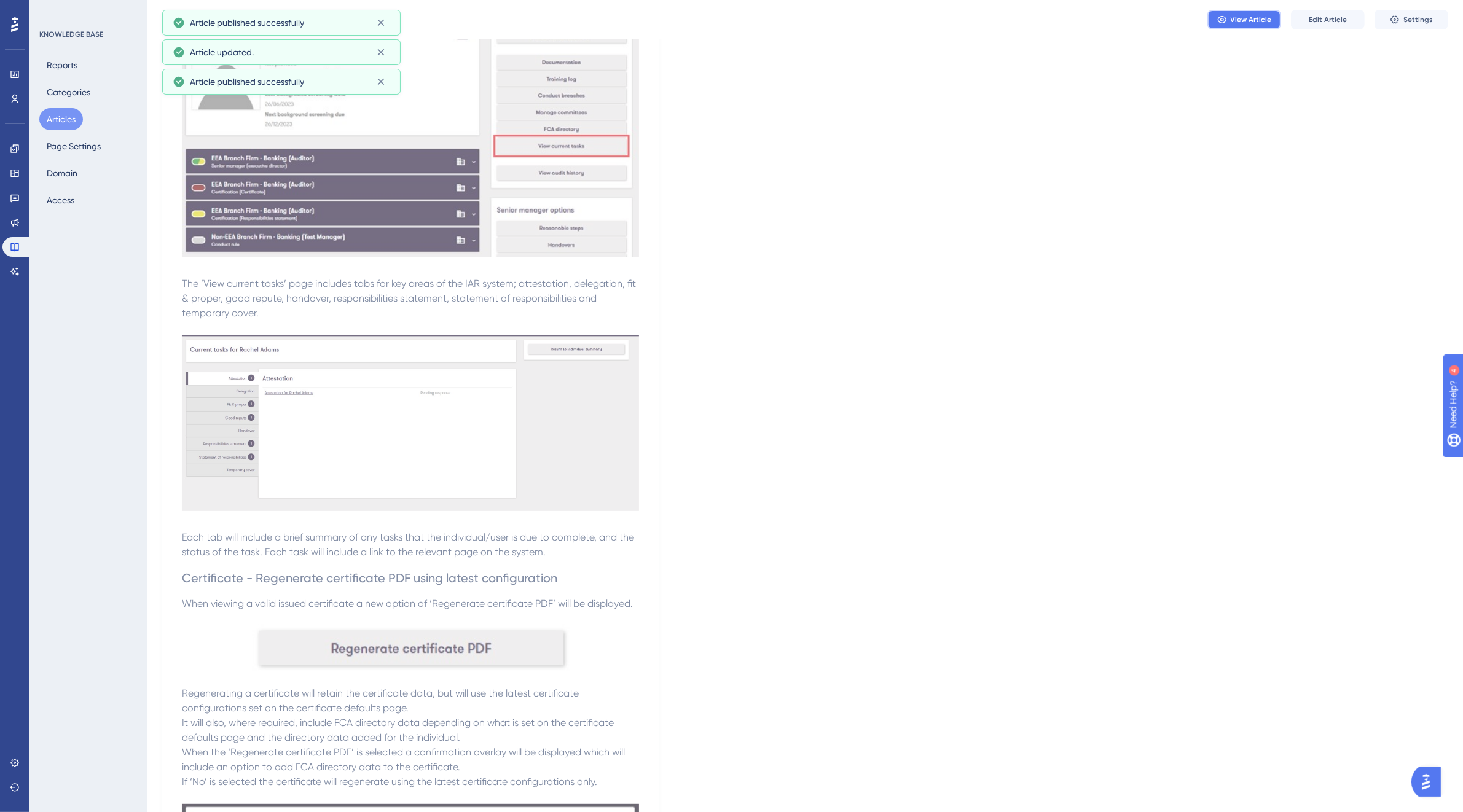
click at [1256, 13] on button "View Article" at bounding box center [1244, 20] width 74 height 20
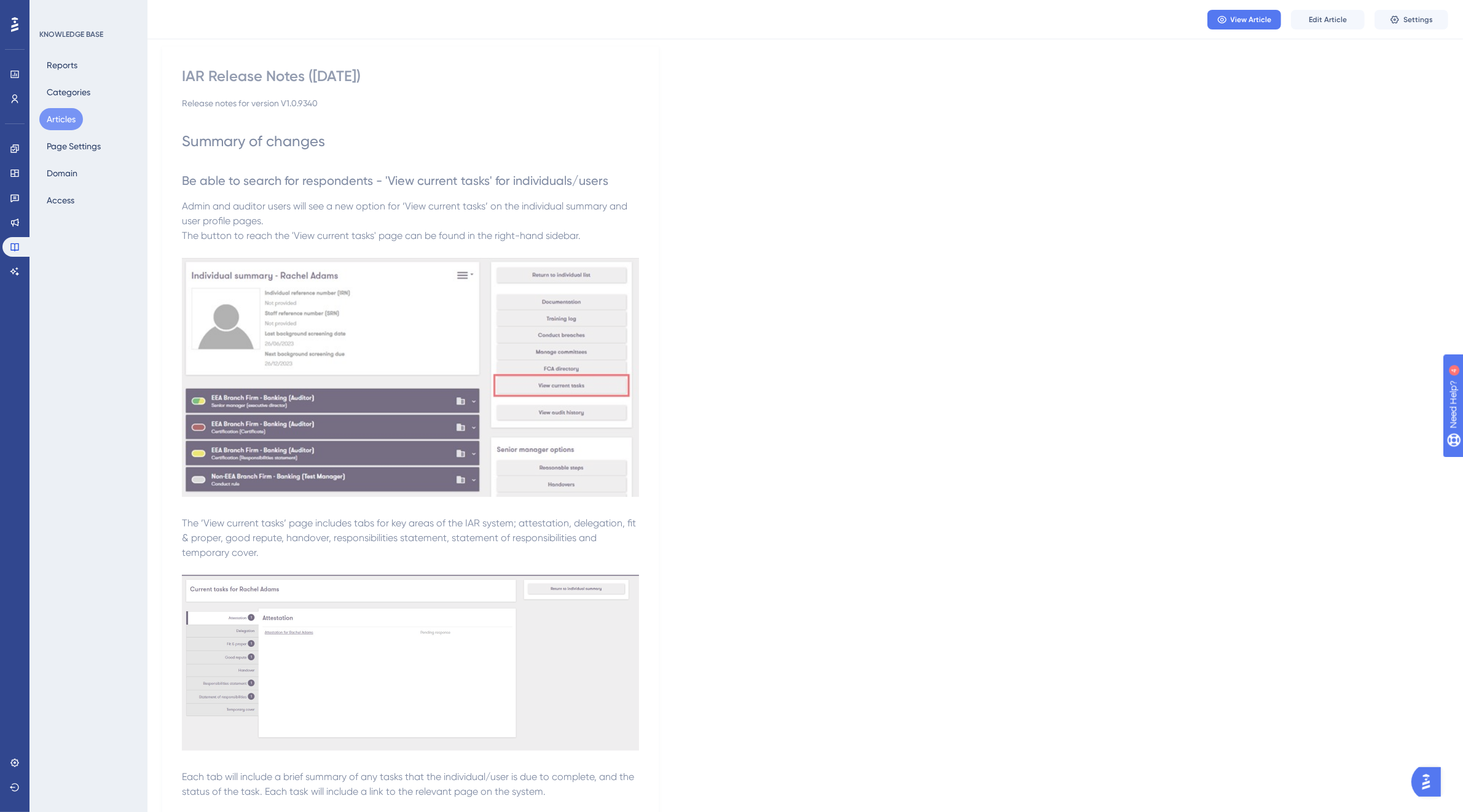
scroll to position [0, 0]
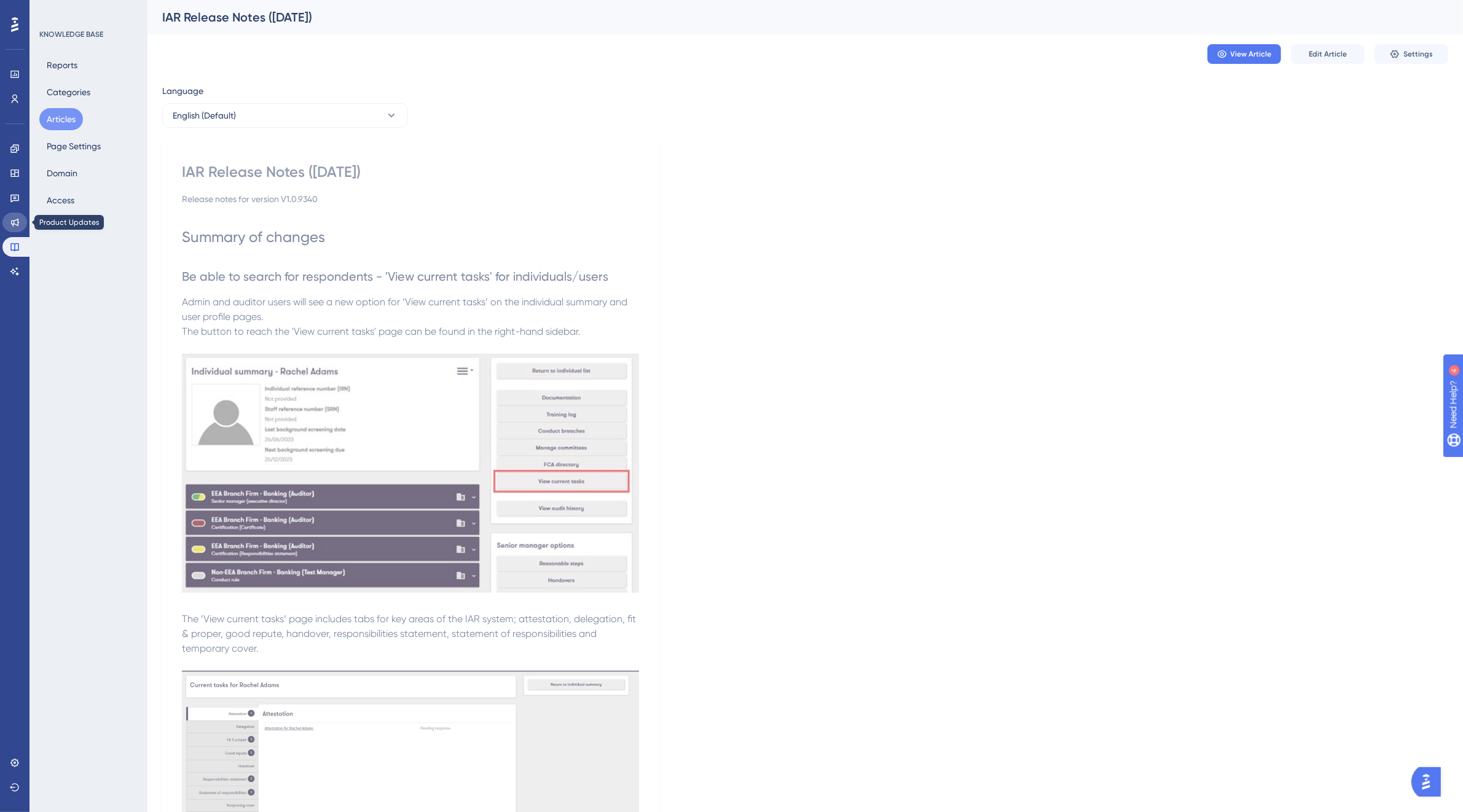
click at [15, 226] on icon at bounding box center [14, 222] width 10 height 10
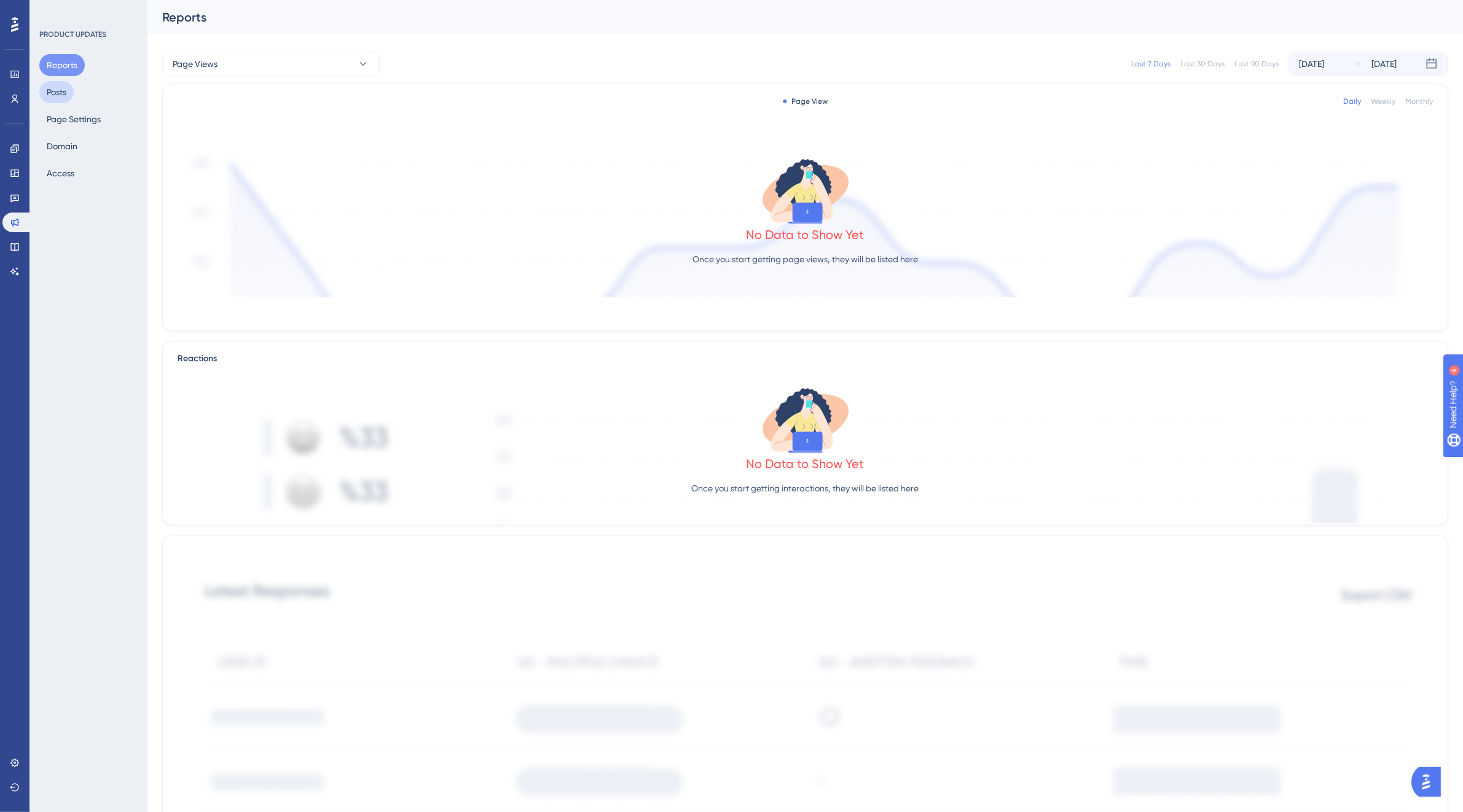
click at [43, 92] on button "Posts" at bounding box center [56, 91] width 35 height 22
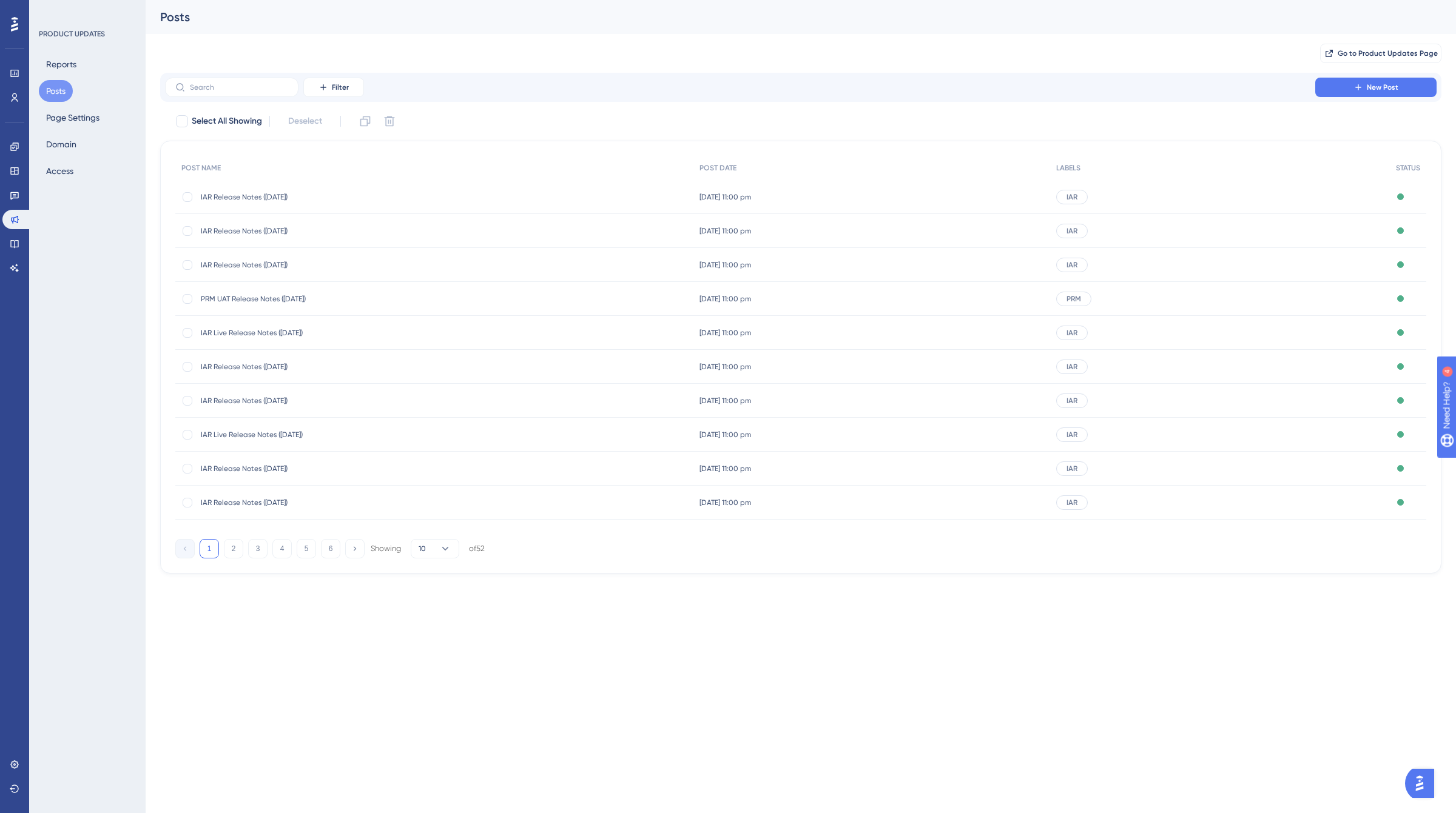
click at [295, 198] on span "IAR Release Notes ([DATE])" at bounding box center [298, 197] width 194 height 10
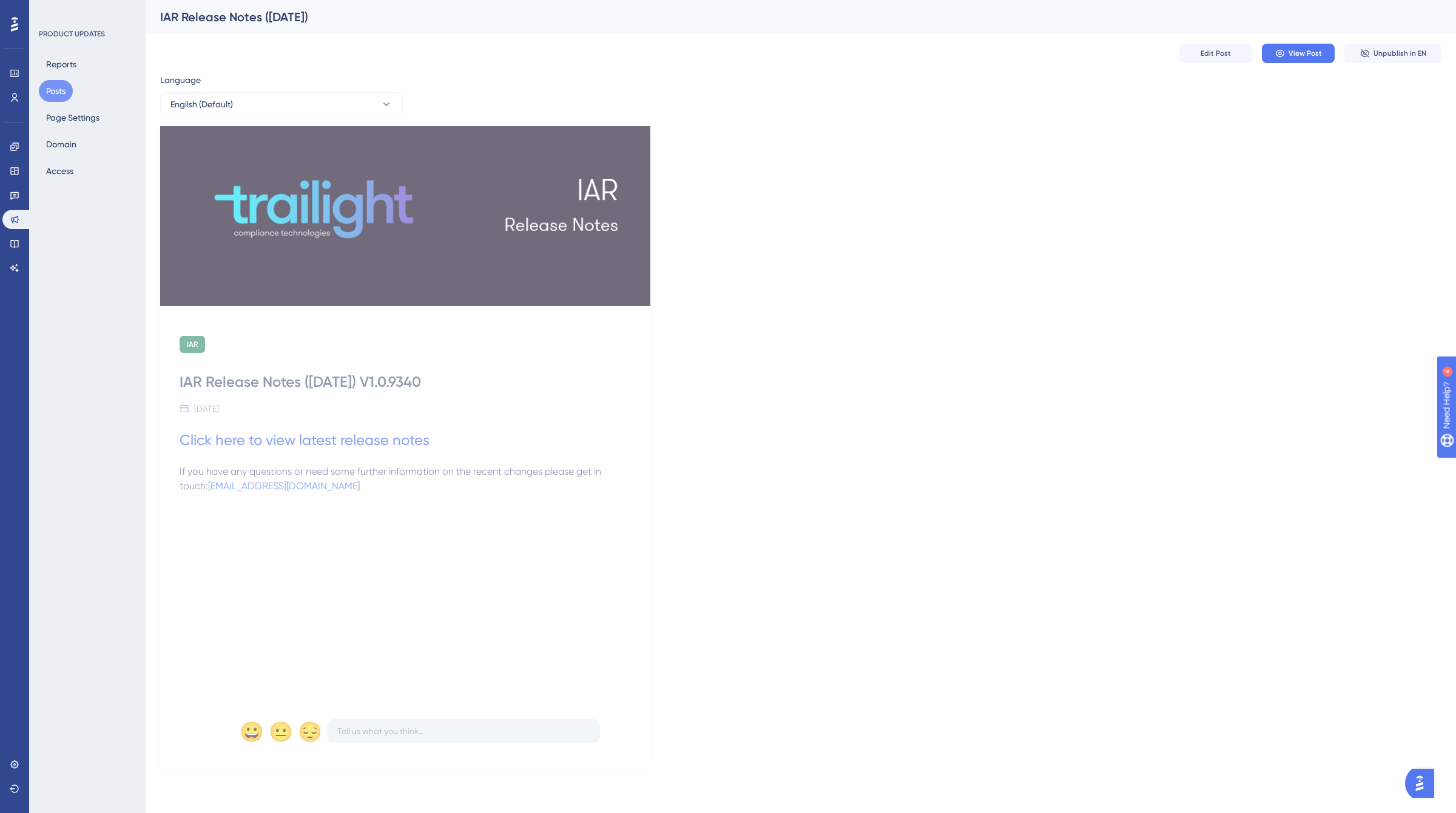
click at [430, 416] on div "[DATE]" at bounding box center [405, 409] width 452 height 15
click at [447, 438] on h1 "Click here to view latest release notes" at bounding box center [405, 440] width 452 height 19
click at [1205, 59] on button "Edit Post" at bounding box center [1215, 53] width 73 height 19
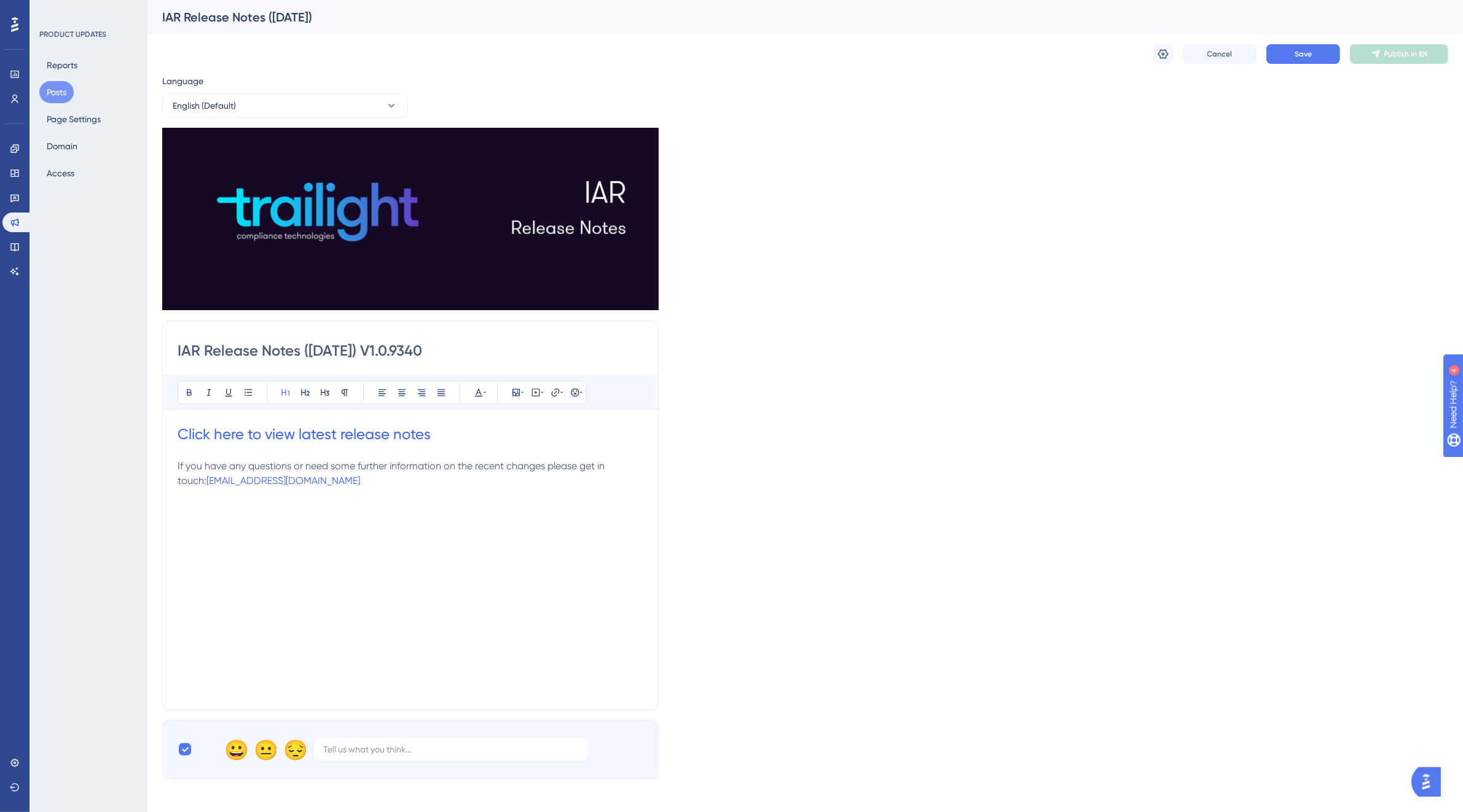
click at [451, 434] on h1 "Click here to view latest release notes" at bounding box center [410, 434] width 466 height 20
drag, startPoint x: 614, startPoint y: 473, endPoint x: 585, endPoint y: 473, distance: 29.0
click at [585, 473] on label "[URL][DOMAIN_NAME]" at bounding box center [555, 473] width 135 height 25
click at [585, 473] on input "[URL][DOMAIN_NAME]" at bounding box center [555, 472] width 114 height 13
drag, startPoint x: 618, startPoint y: 471, endPoint x: 457, endPoint y: 469, distance: 161.0
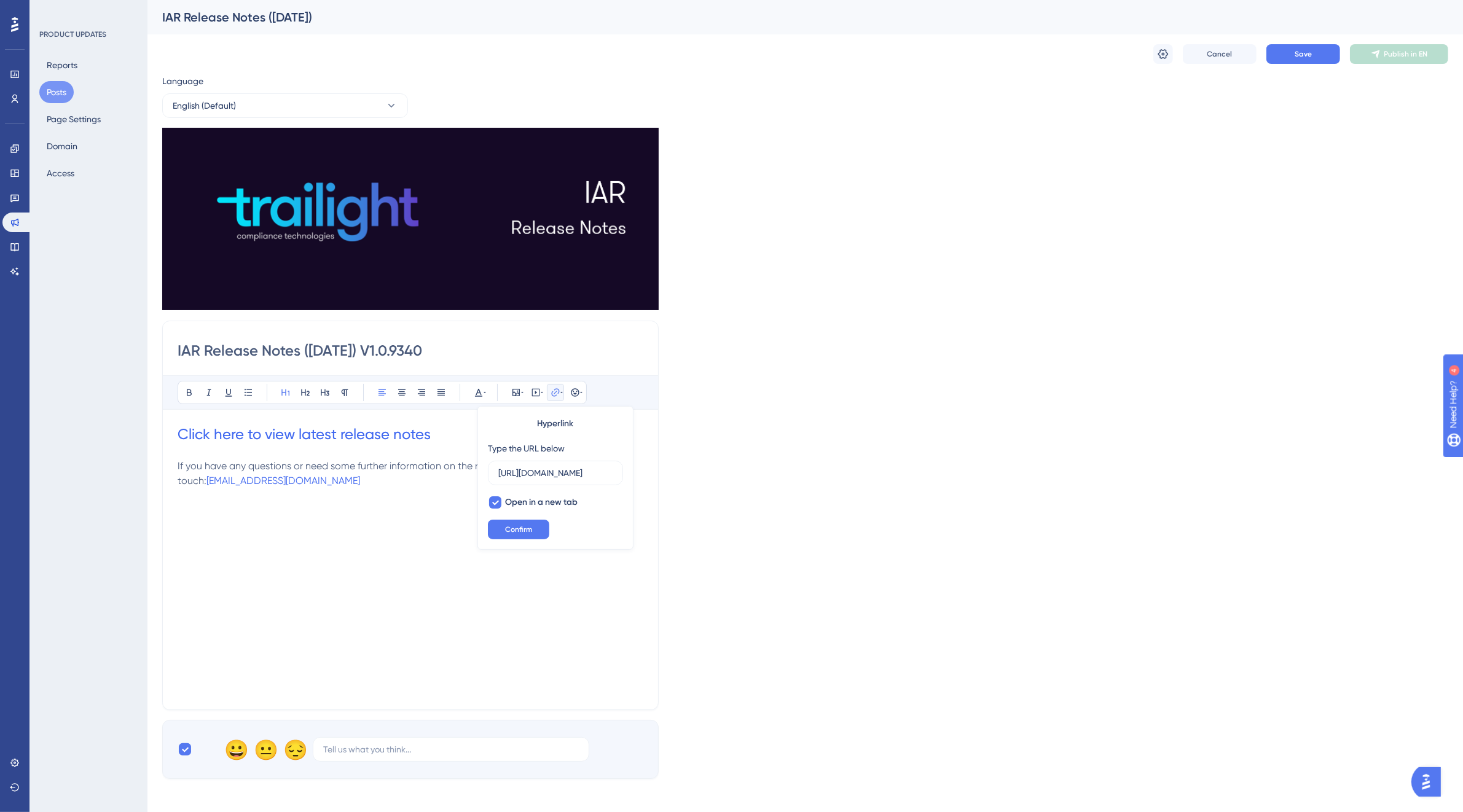
click at [457, 469] on div "Bold Italic Underline Bullet Point Heading 1 Heading 2 Heading 3 Normal Align L…" at bounding box center [410, 535] width 466 height 319
click at [488, 432] on h1 "Click here to view latest release notes" at bounding box center [410, 434] width 466 height 20
click at [505, 472] on input "[URL][DOMAIN_NAME]" at bounding box center [555, 472] width 114 height 13
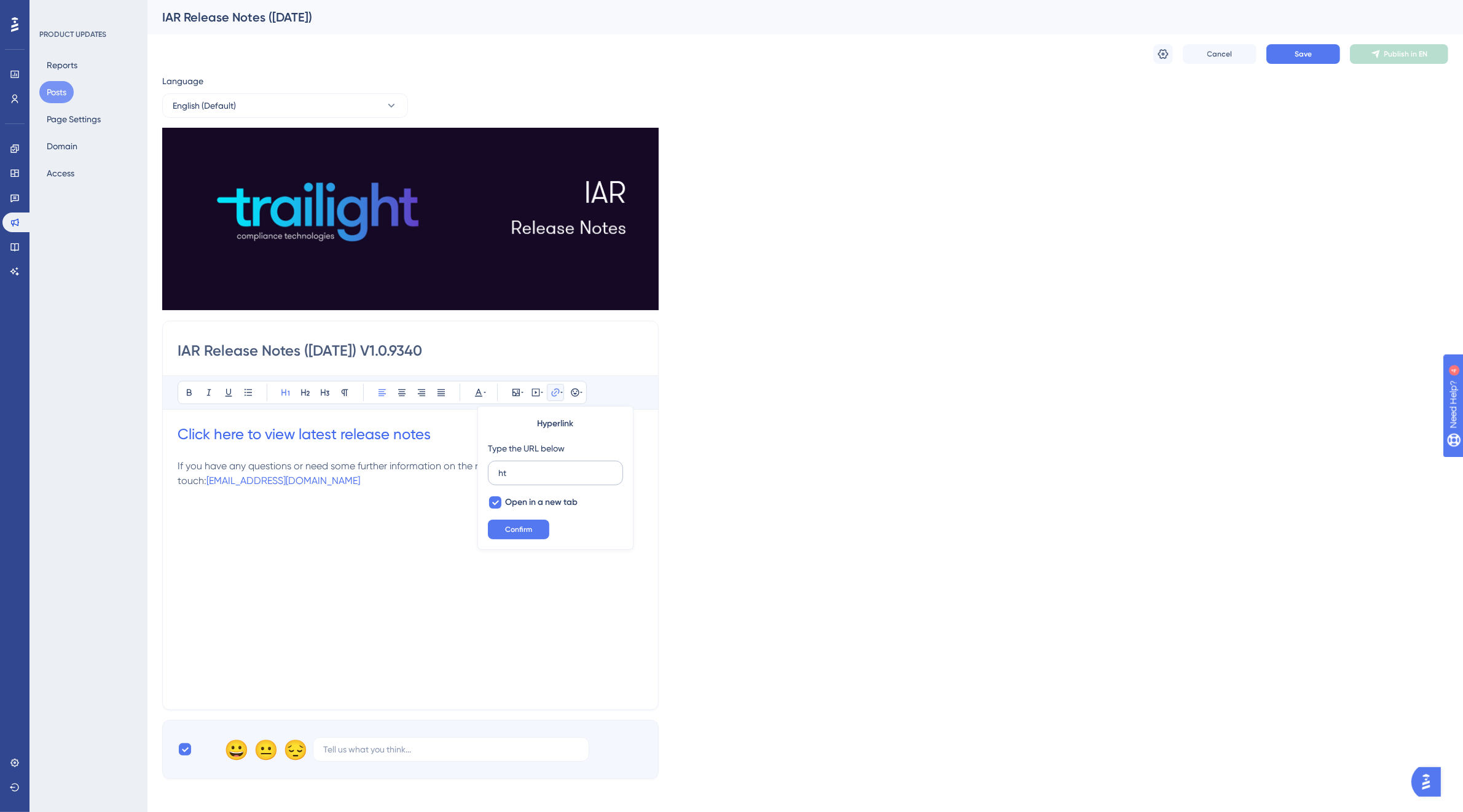
type input "h"
type input "https://kb.trailight.com/en/articles/14804-iar-release-notes-13082025"
click at [514, 525] on span "Confirm" at bounding box center [519, 529] width 27 height 10
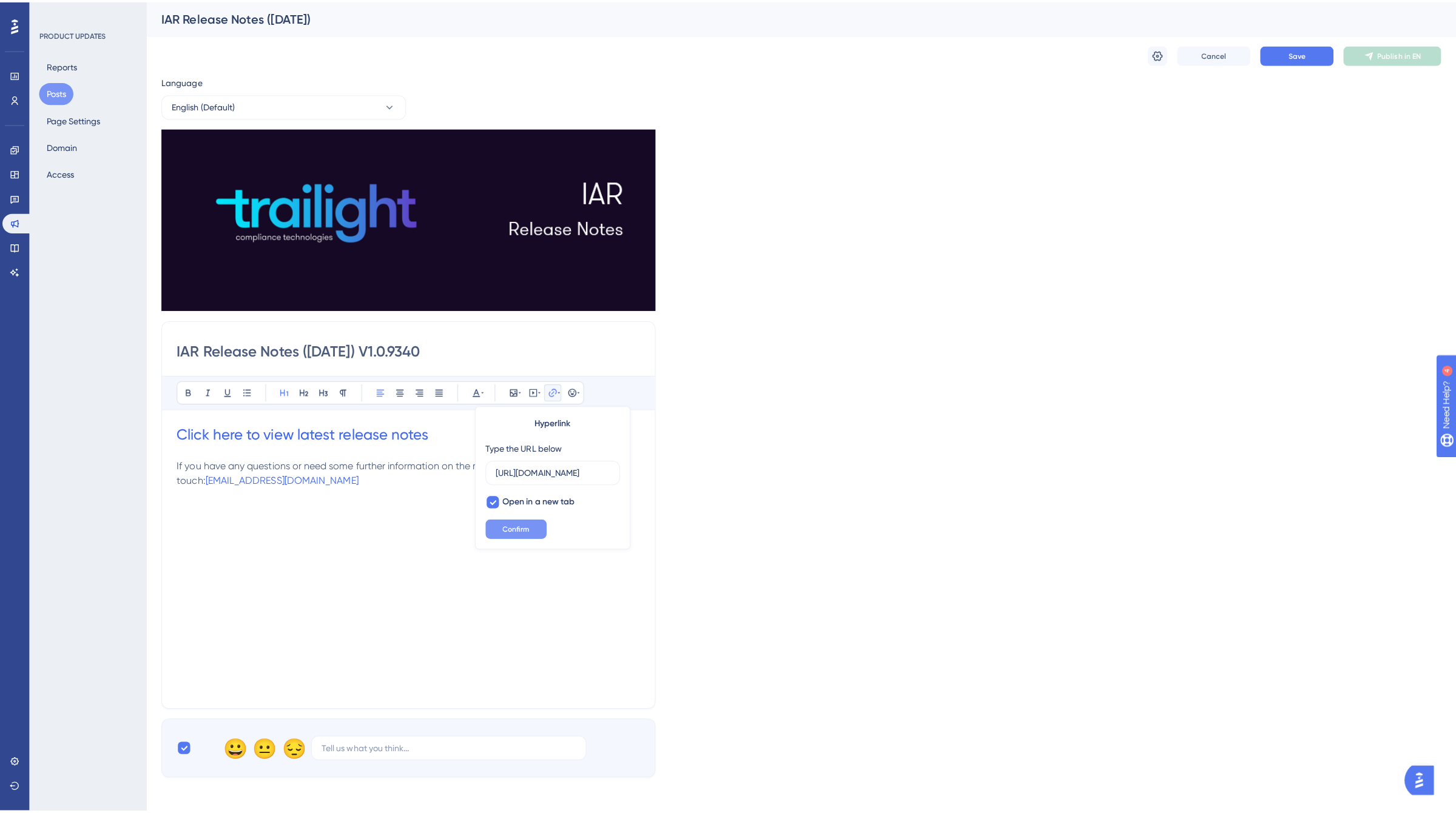
scroll to position [0, 0]
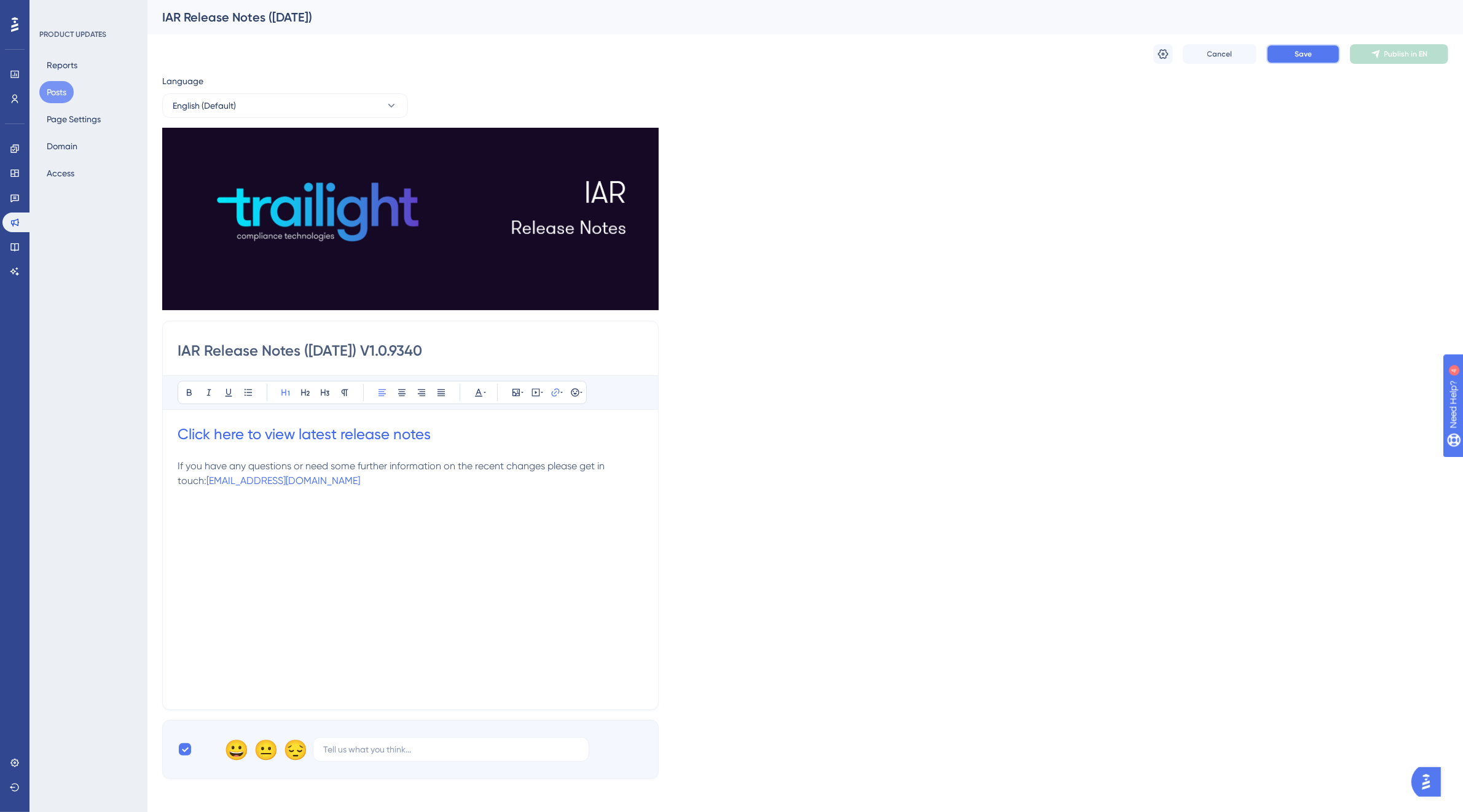
click at [1294, 55] on button "Save" at bounding box center [1303, 54] width 74 height 20
click at [1403, 57] on span "Publish in EN" at bounding box center [1405, 53] width 43 height 10
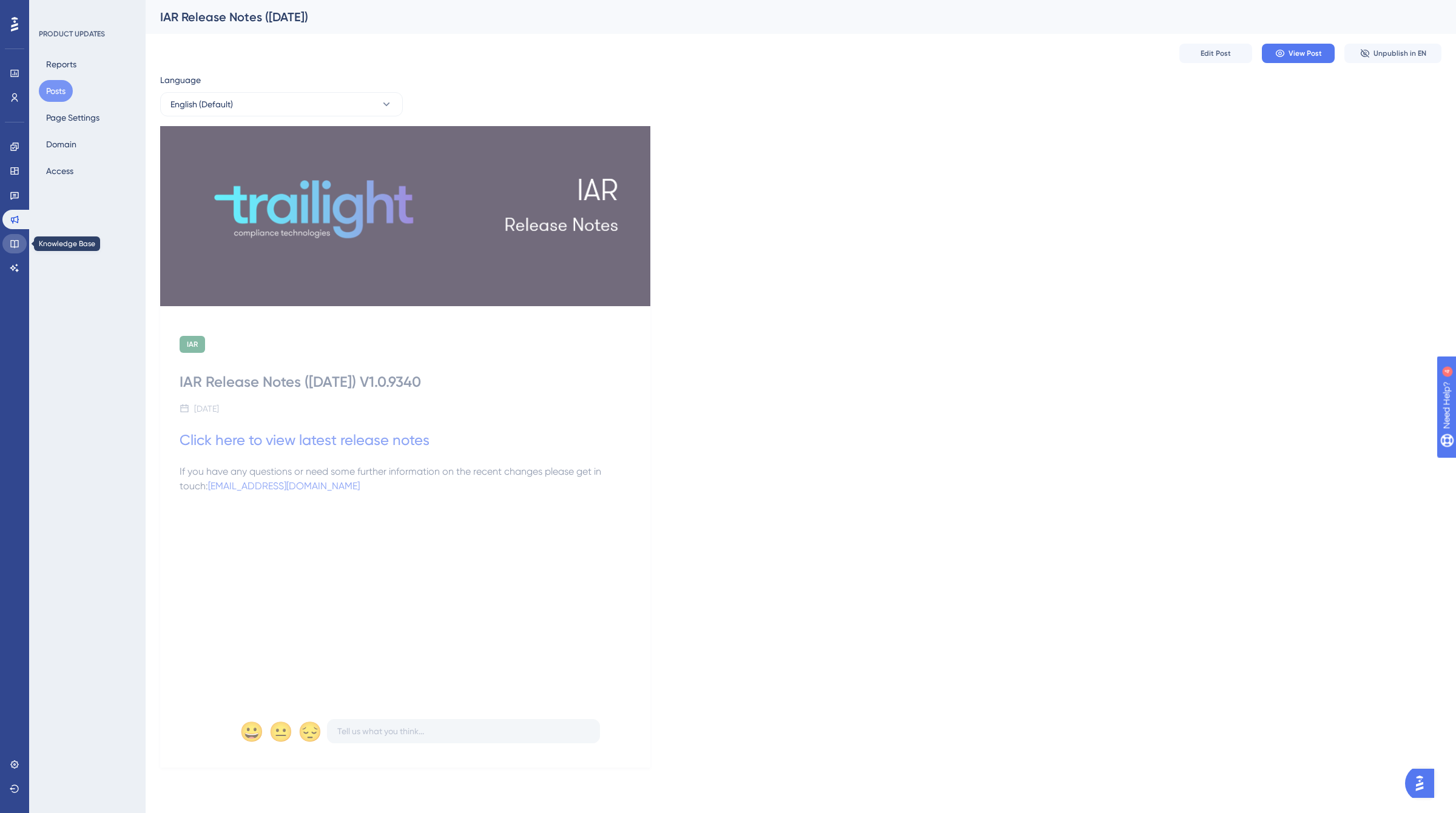
click at [11, 240] on icon at bounding box center [14, 243] width 10 height 10
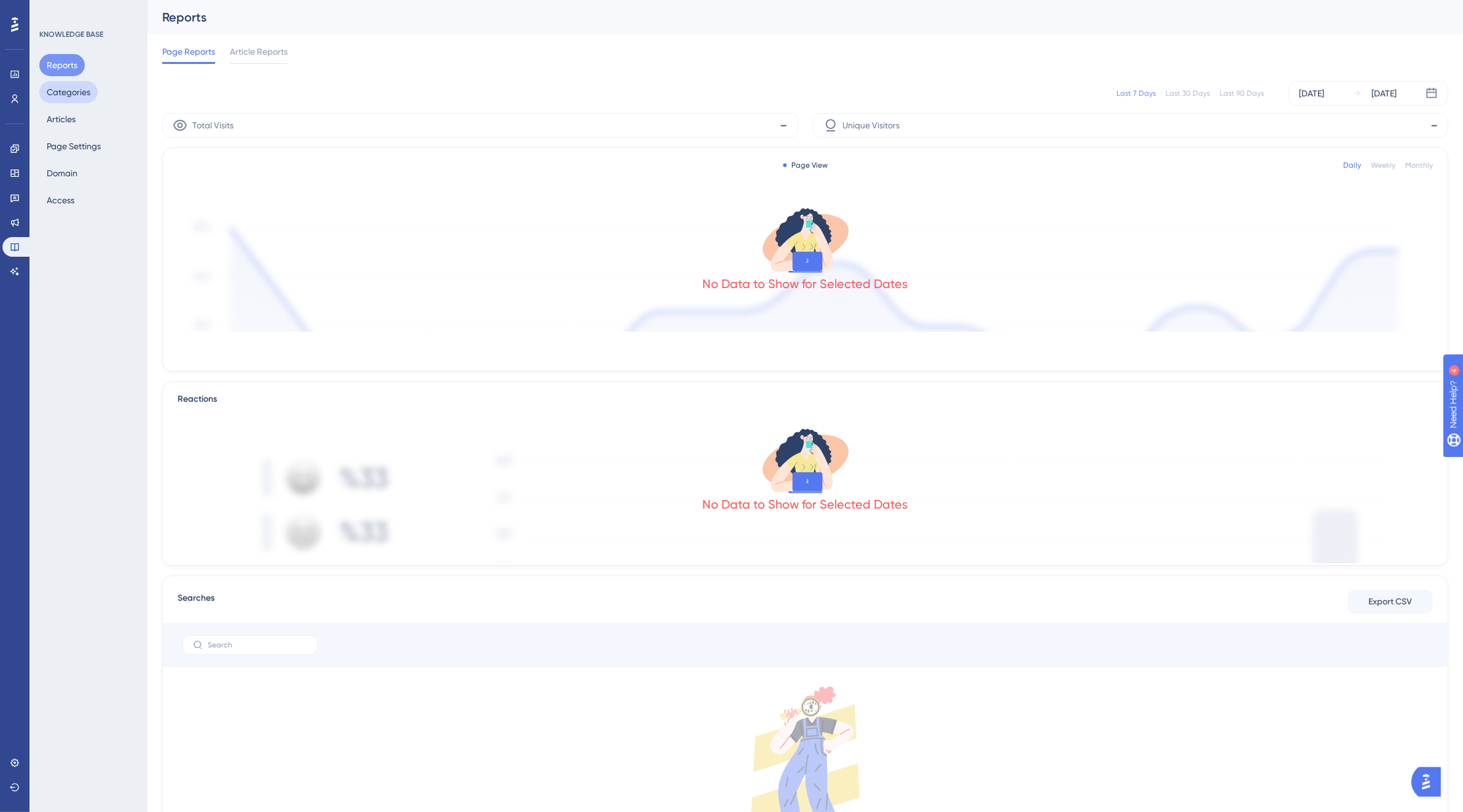
click at [81, 90] on button "Categories" at bounding box center [68, 91] width 59 height 22
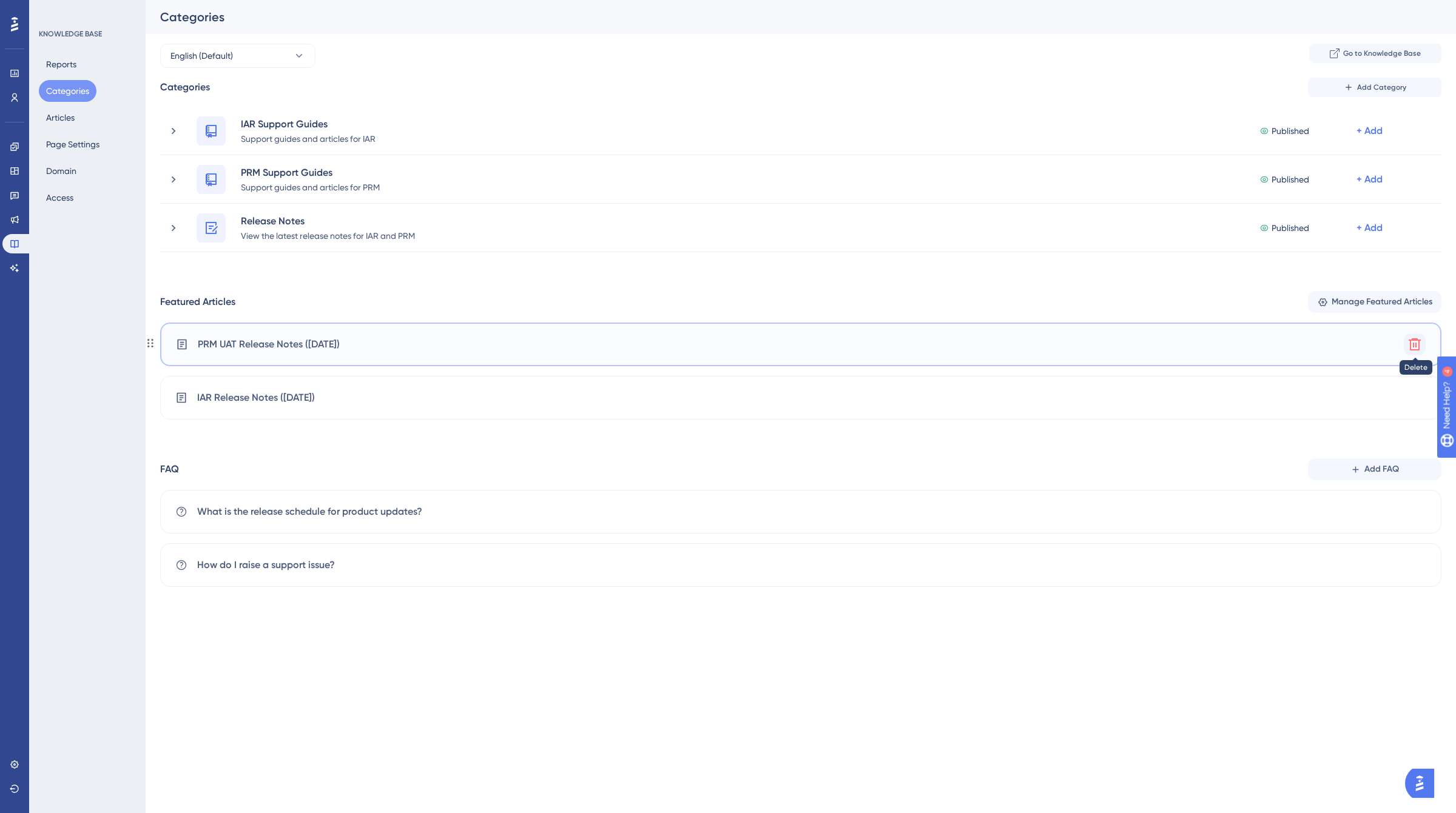
click at [1411, 350] on icon at bounding box center [1415, 345] width 12 height 12
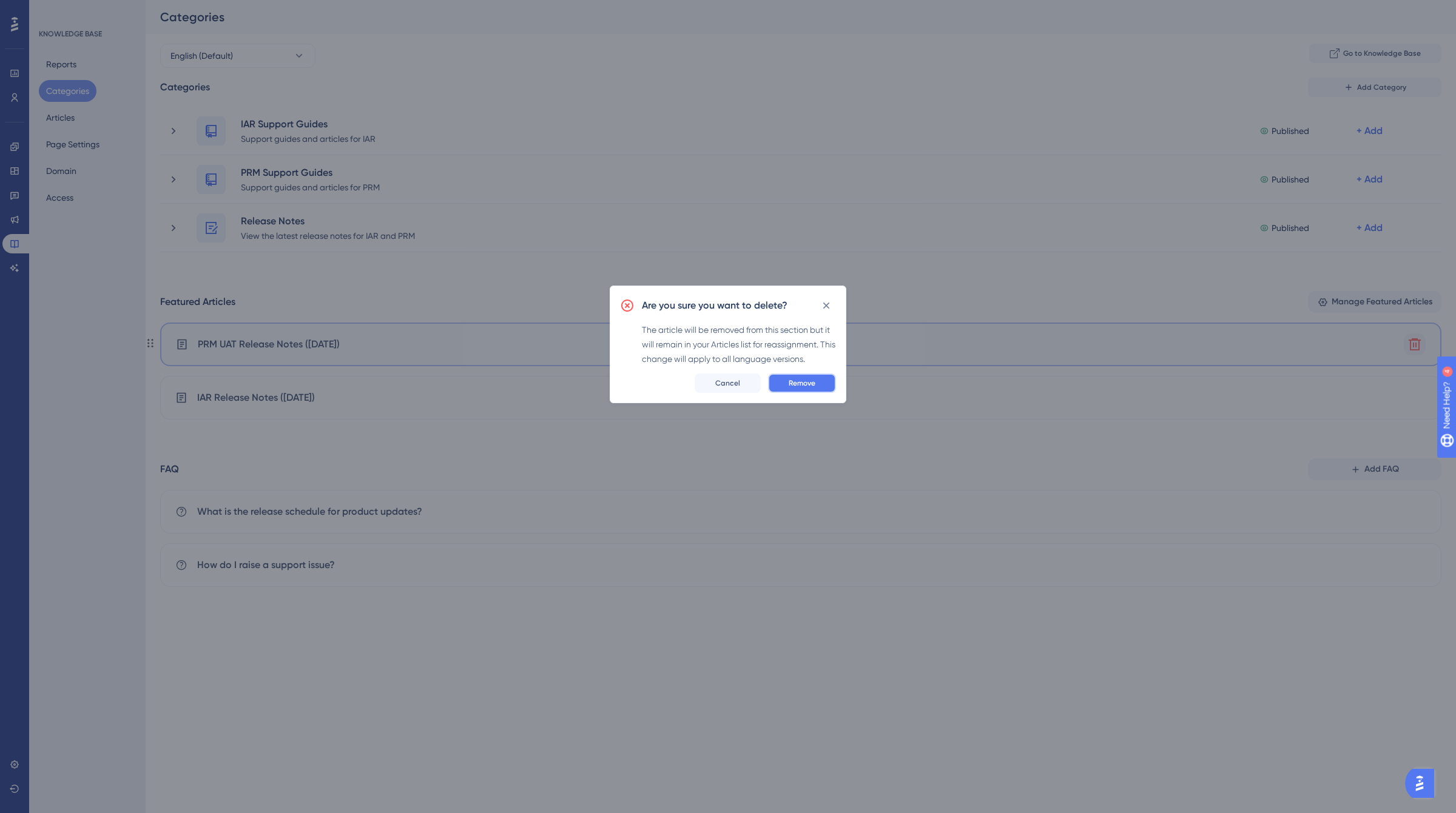
click at [801, 386] on span "Remove" at bounding box center [802, 382] width 26 height 10
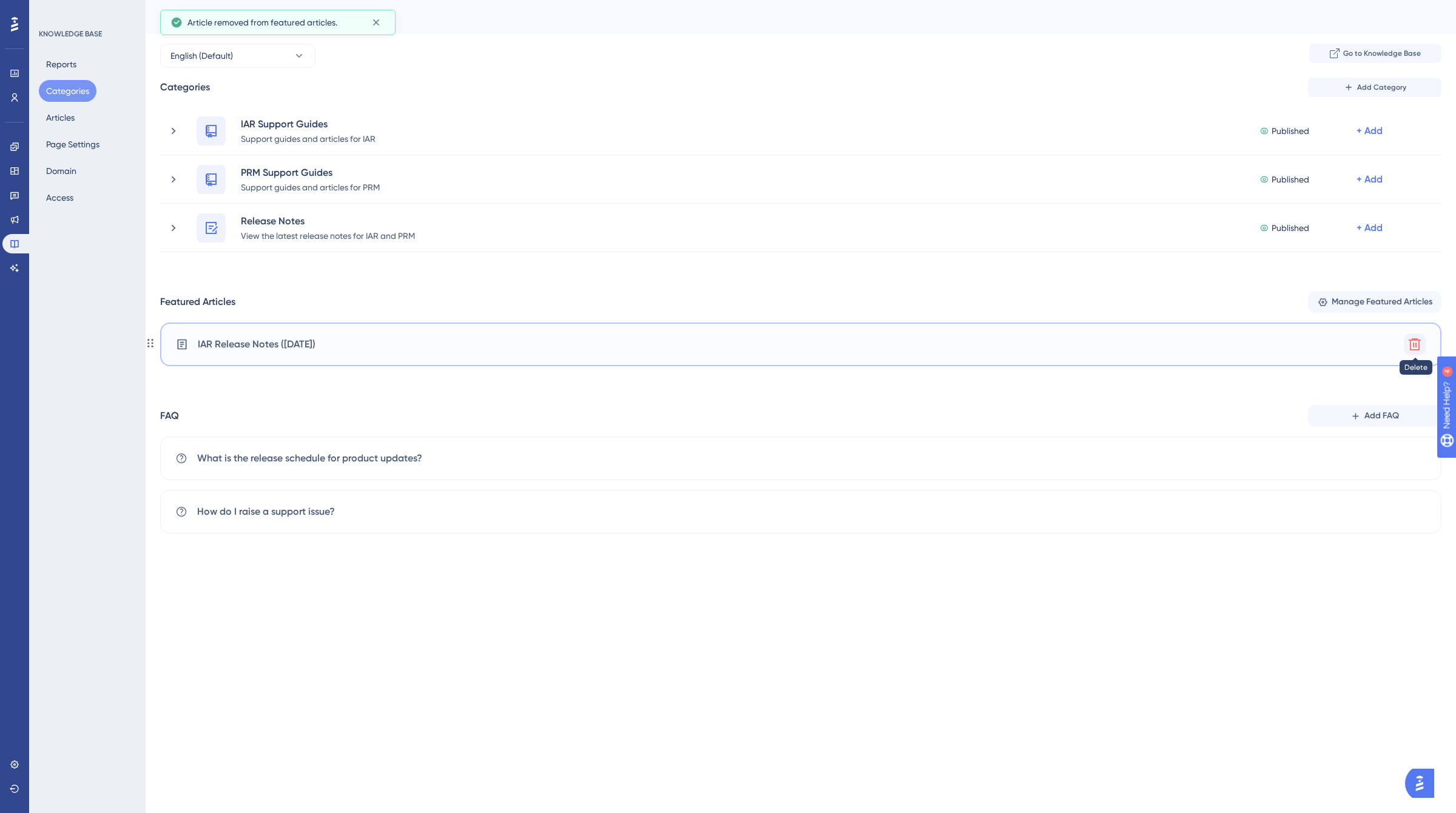
click at [1411, 346] on icon at bounding box center [1415, 345] width 12 height 12
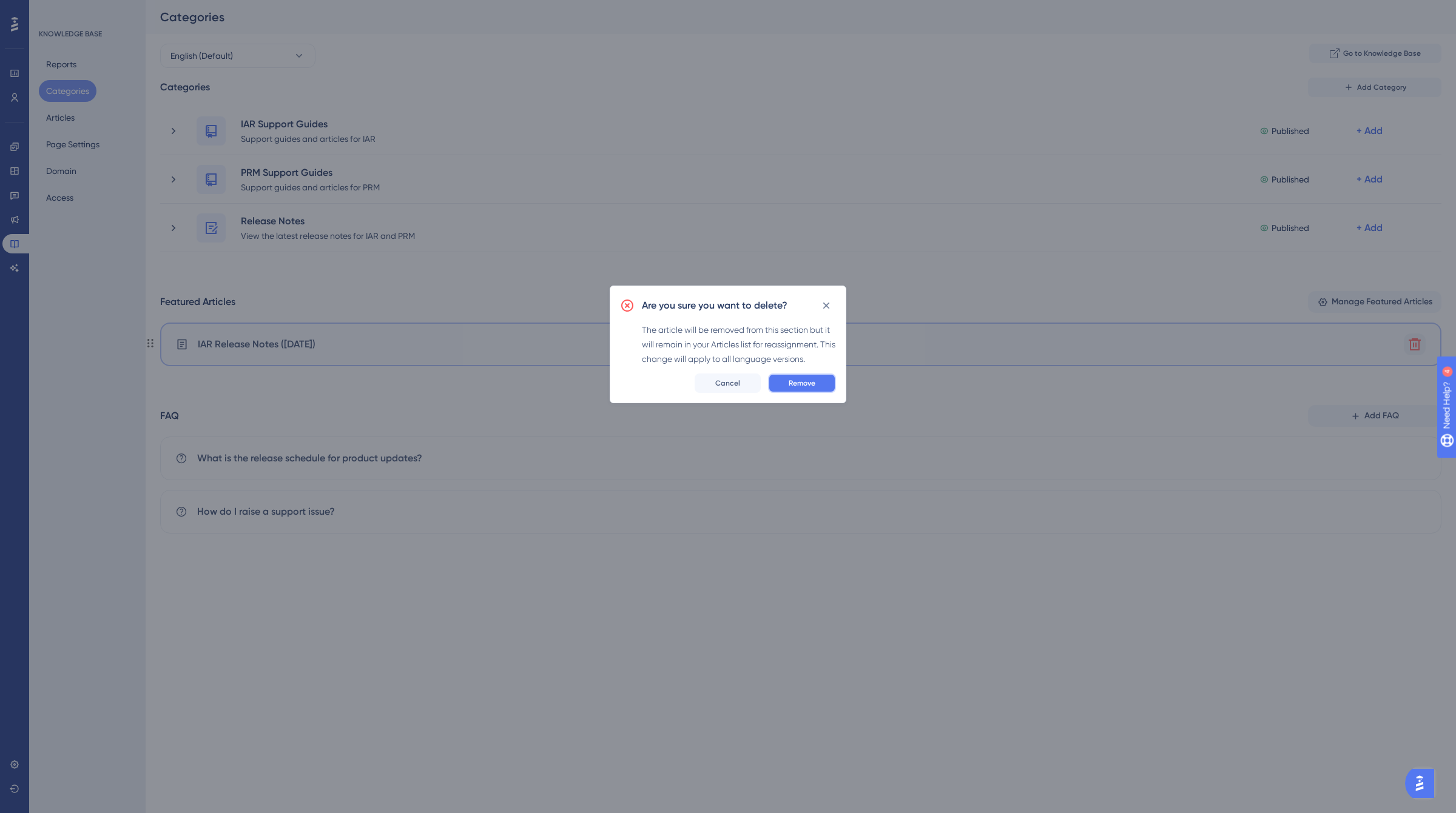
click at [818, 386] on button "Remove" at bounding box center [802, 383] width 68 height 19
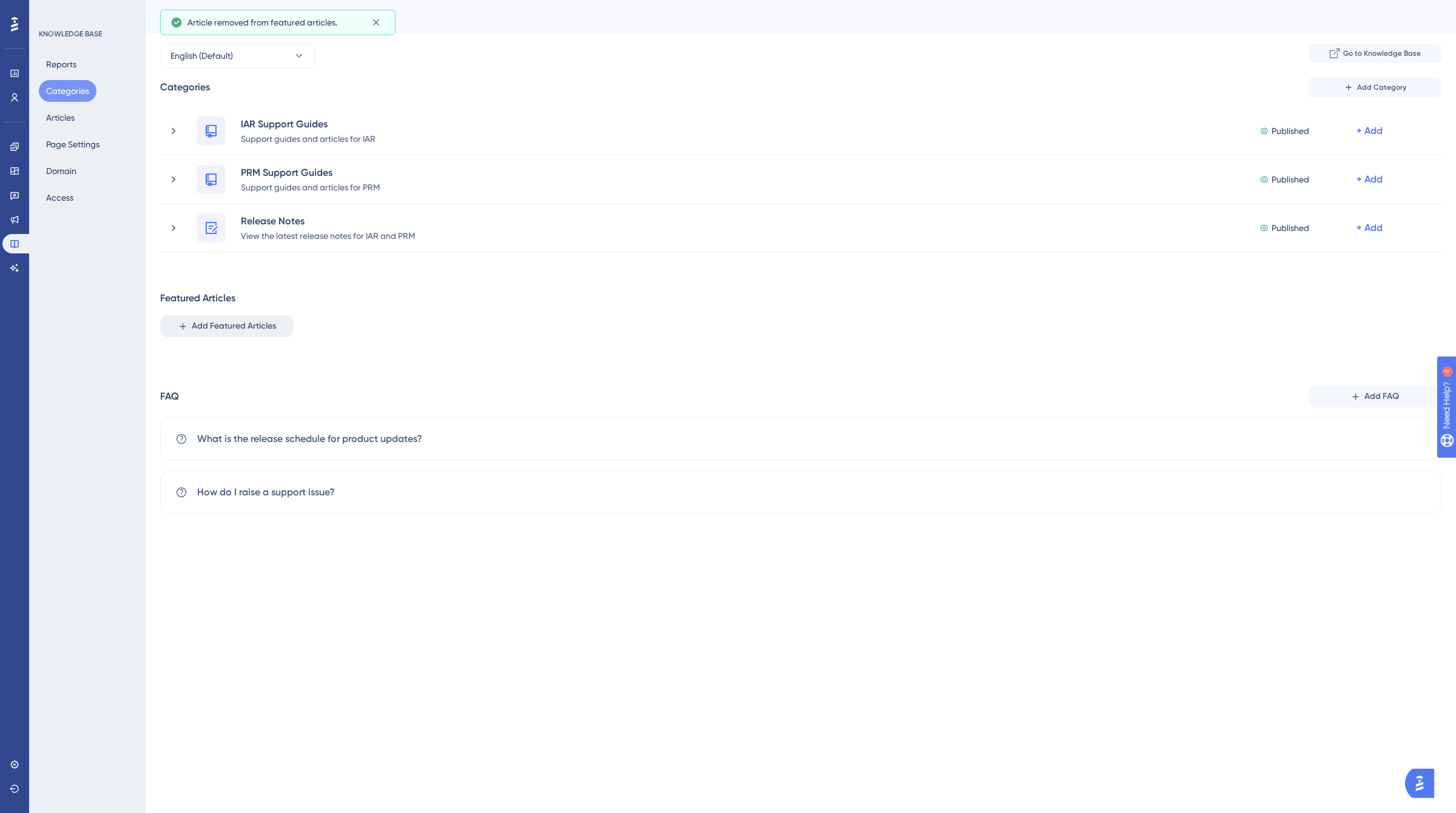
click at [243, 329] on span "Add Featured Articles" at bounding box center [234, 326] width 84 height 15
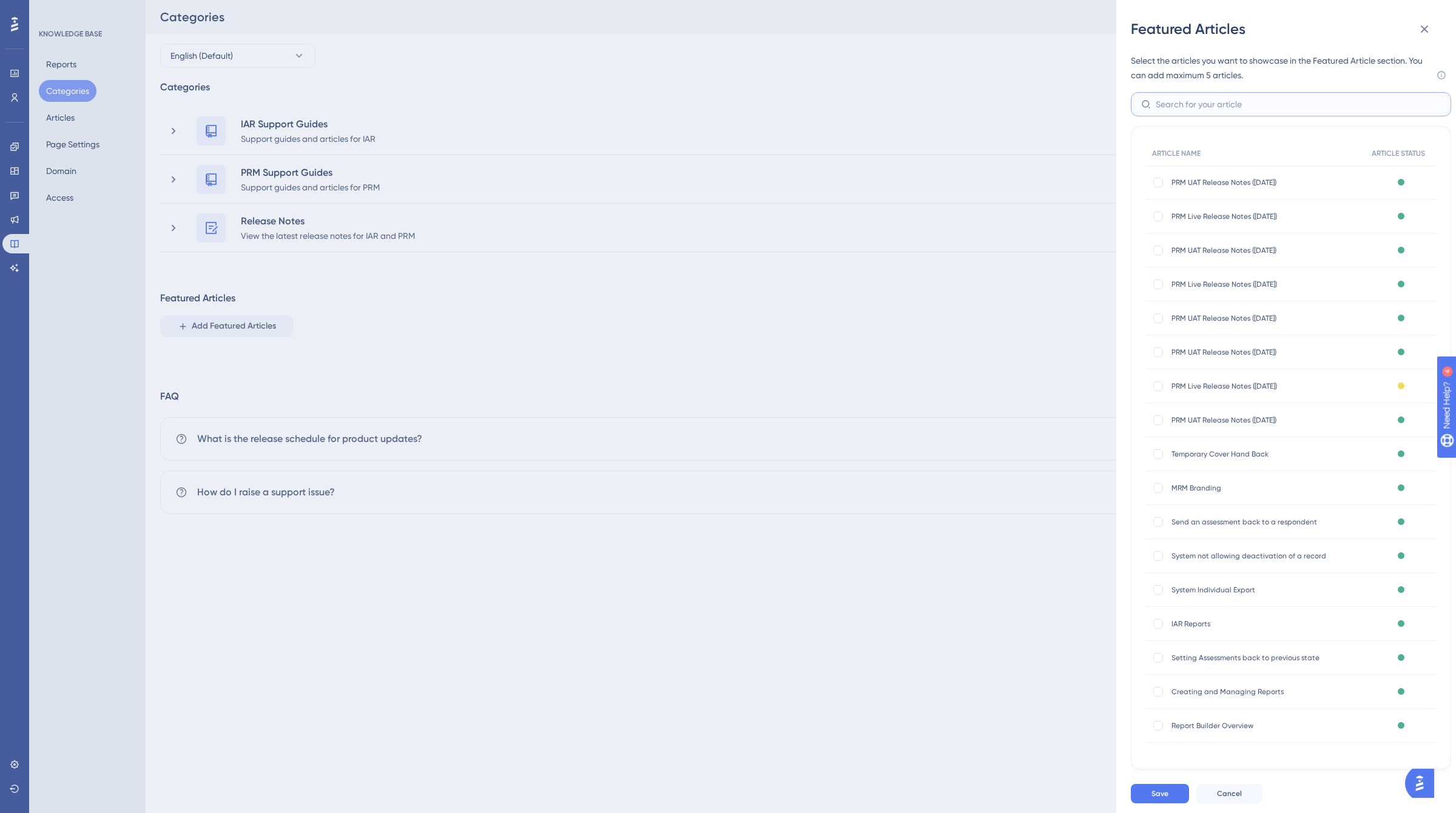
click at [1187, 101] on input "text" at bounding box center [1298, 104] width 285 height 13
type input "iar"
click at [1159, 253] on div at bounding box center [1157, 250] width 10 height 10
checkbox input "true"
drag, startPoint x: 1185, startPoint y: 102, endPoint x: 1127, endPoint y: 107, distance: 58.2
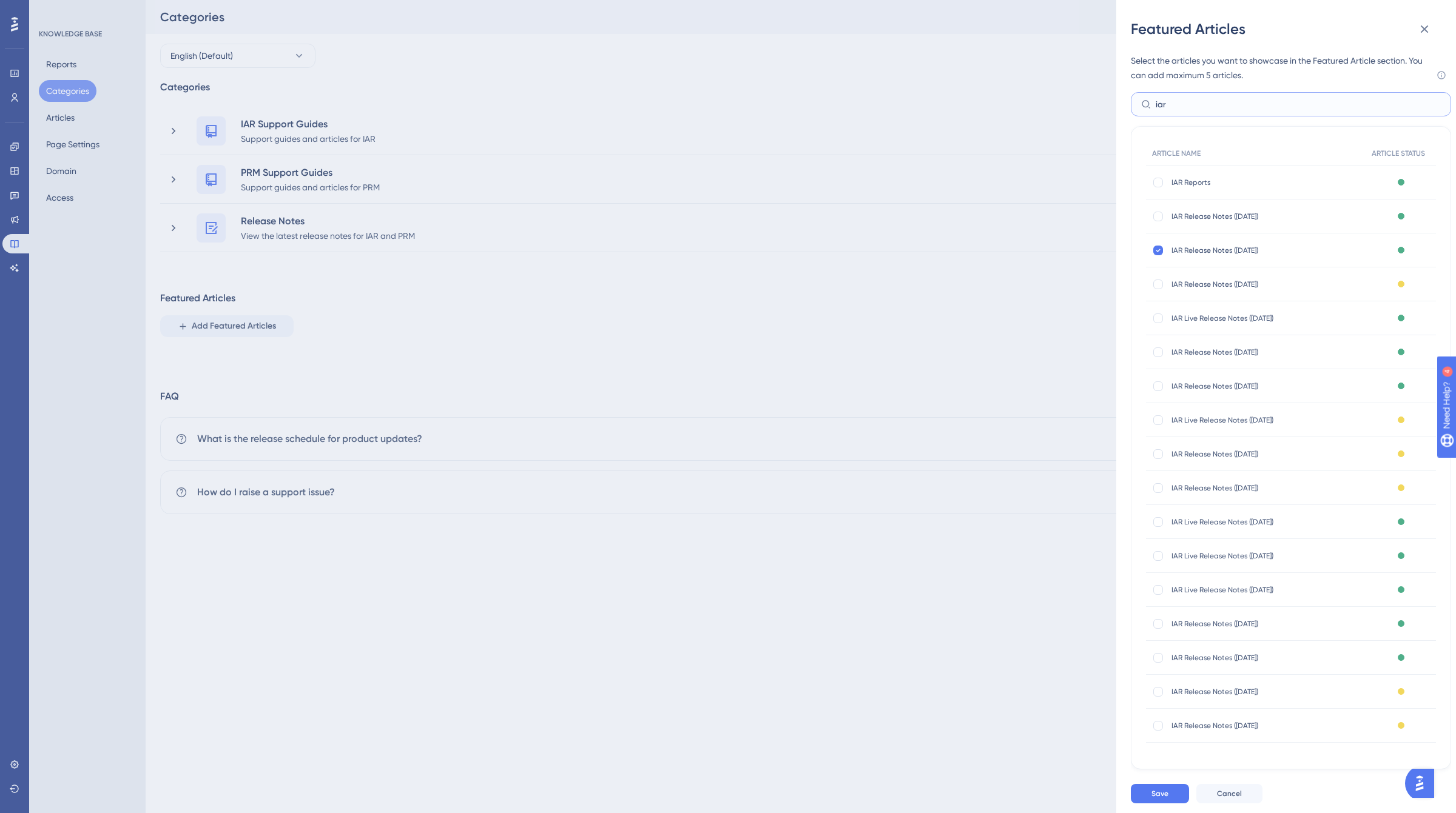
click at [1127, 107] on div "Featured Articles Select the articles you want to showcase in the Featured Arti…" at bounding box center [1286, 406] width 340 height 813
type input "prm"
click at [1164, 795] on span "Save" at bounding box center [1159, 794] width 17 height 10
